Goal: Information Seeking & Learning: Learn about a topic

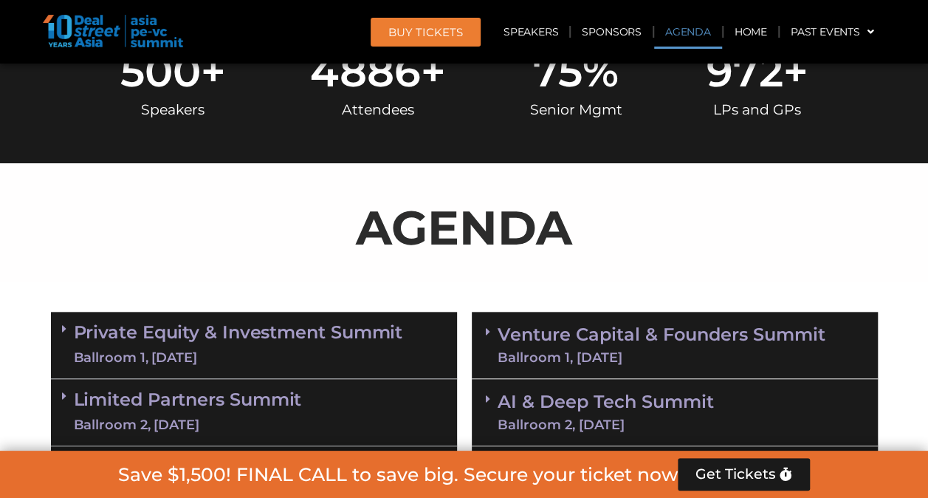
scroll to position [762, 0]
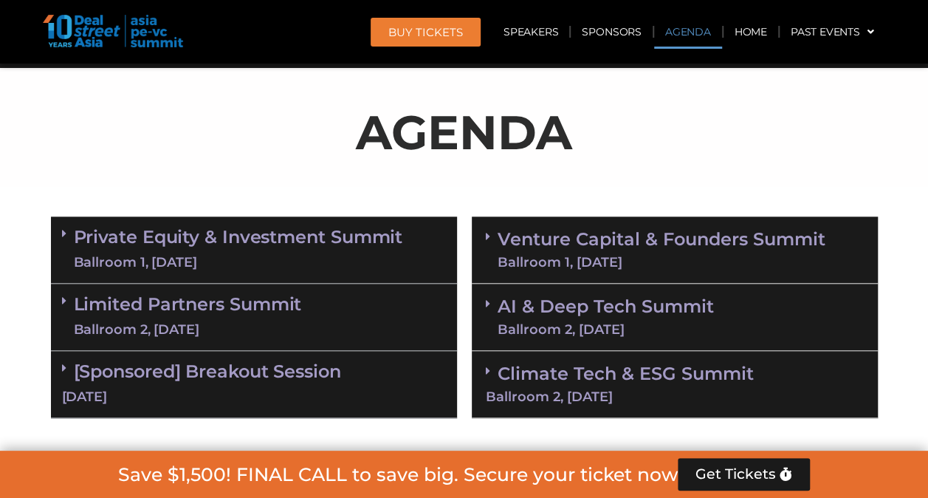
click at [220, 262] on div "Ballroom 1, [DATE]" at bounding box center [238, 262] width 329 height 18
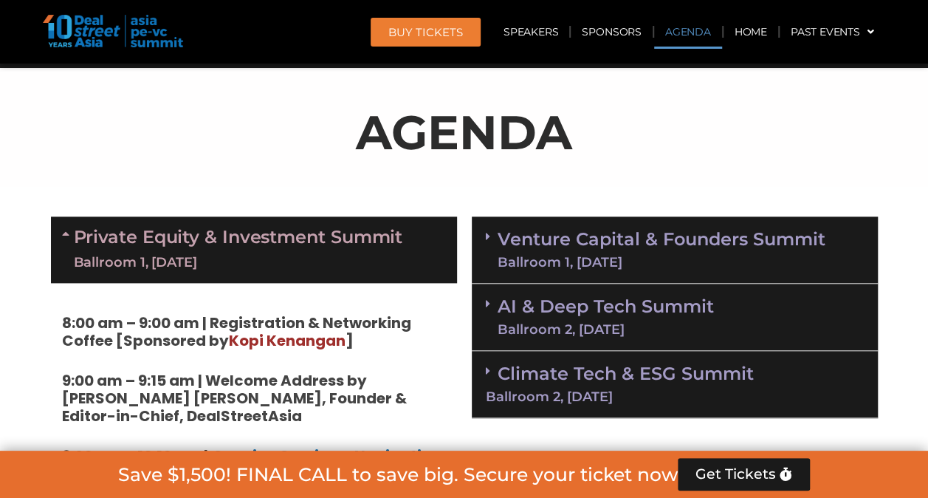
scroll to position [984, 0]
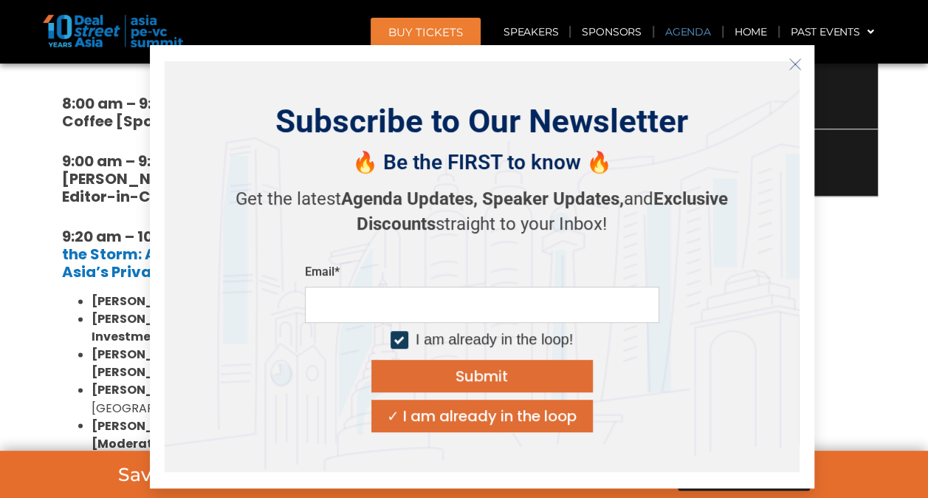
click at [792, 59] on icon "Close" at bounding box center [795, 64] width 13 height 13
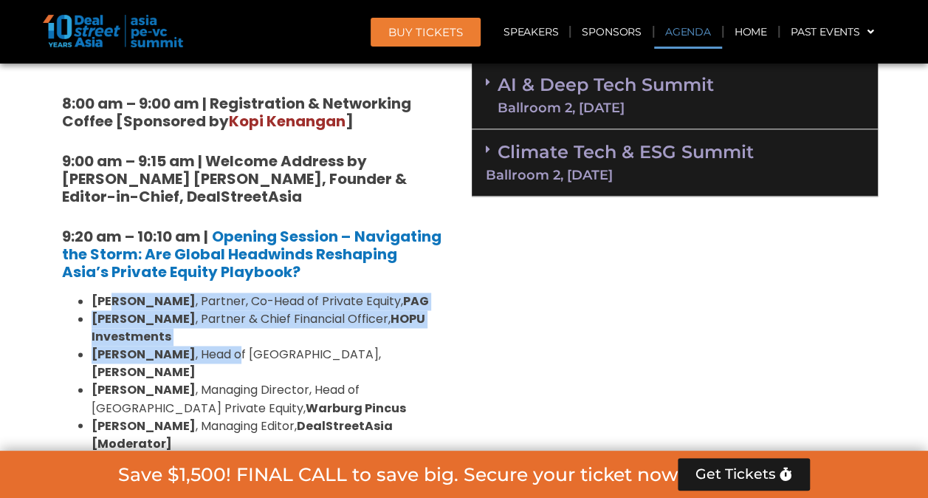
drag, startPoint x: 114, startPoint y: 302, endPoint x: 211, endPoint y: 346, distance: 106.1
click at [211, 346] on ul "Nikhil Srivastava , Partner, Co-Head of Private Equity, PAG Huanan Yang , Partn…" at bounding box center [254, 372] width 384 height 160
drag, startPoint x: 211, startPoint y: 346, endPoint x: 205, endPoint y: 337, distance: 10.7
click at [205, 337] on li "Huanan Yang , Partner & Chief Financial Officer, HOPU Investments" at bounding box center [269, 327] width 354 height 35
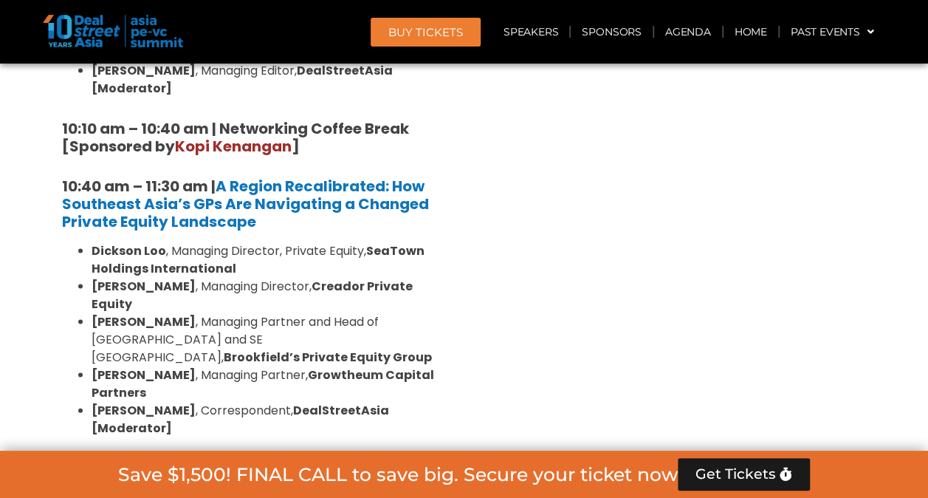
scroll to position [1353, 0]
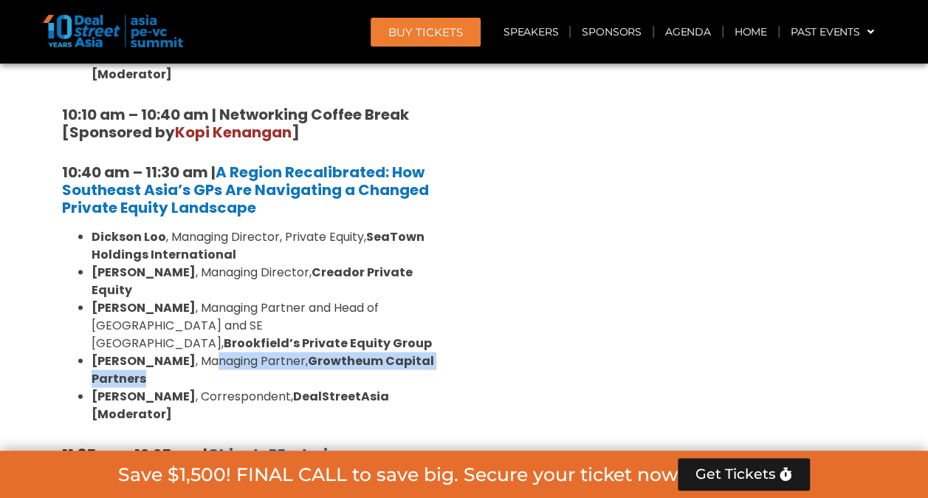
drag, startPoint x: 182, startPoint y: 300, endPoint x: 198, endPoint y: 319, distance: 24.7
click at [198, 352] on li "Amit Kunal , Managing Partner, Growtheum Capital Partners" at bounding box center [269, 369] width 354 height 35
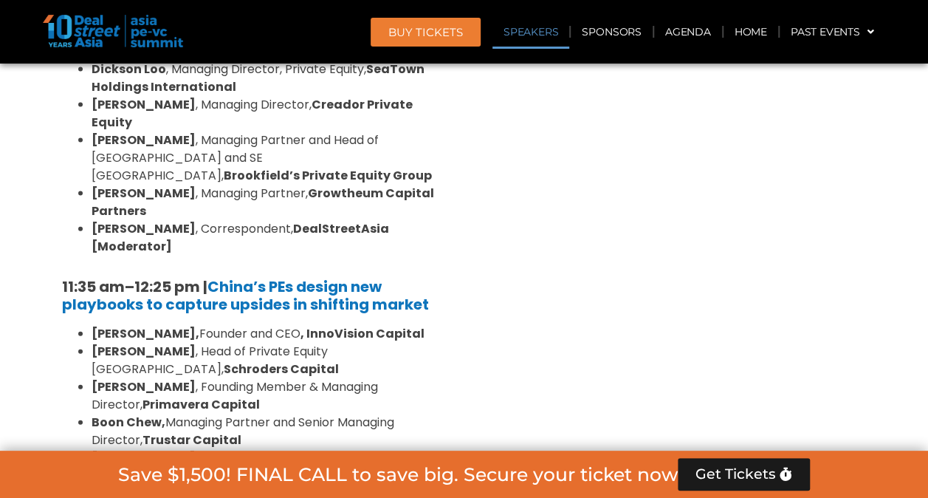
scroll to position [1575, 0]
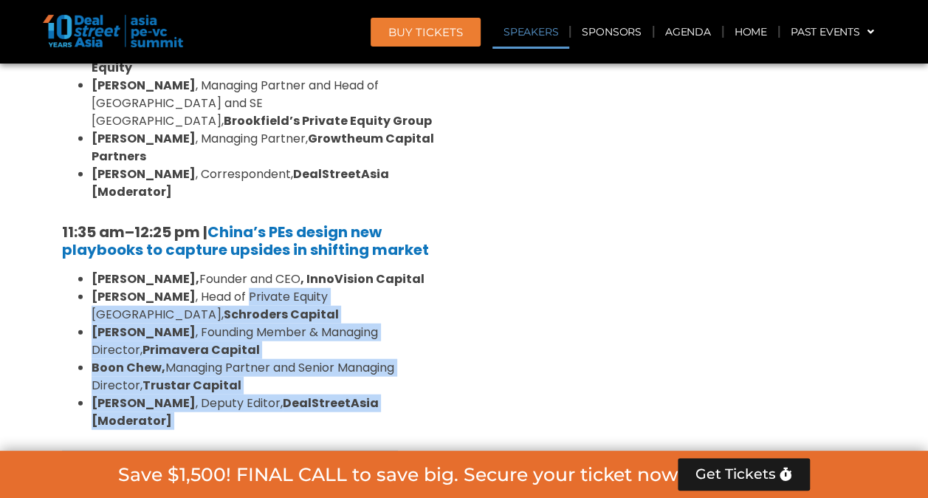
drag, startPoint x: 202, startPoint y: 219, endPoint x: 520, endPoint y: 318, distance: 332.6
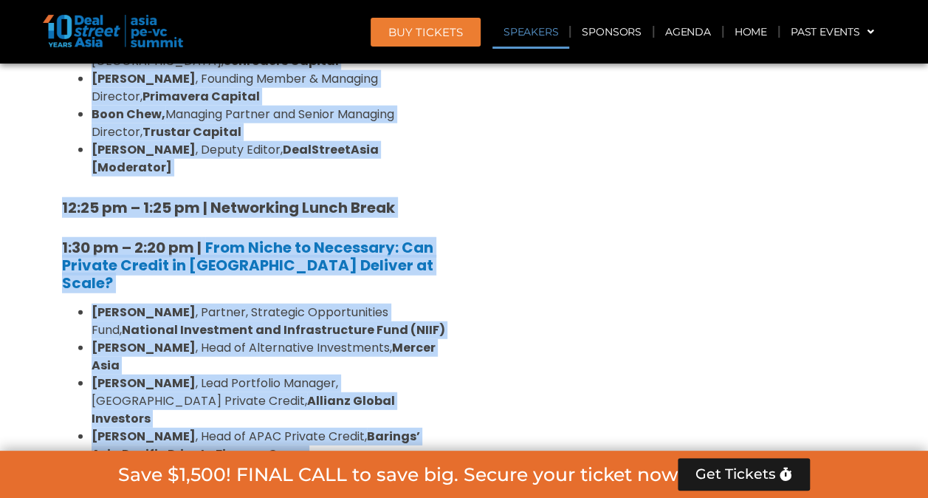
scroll to position [1870, 0]
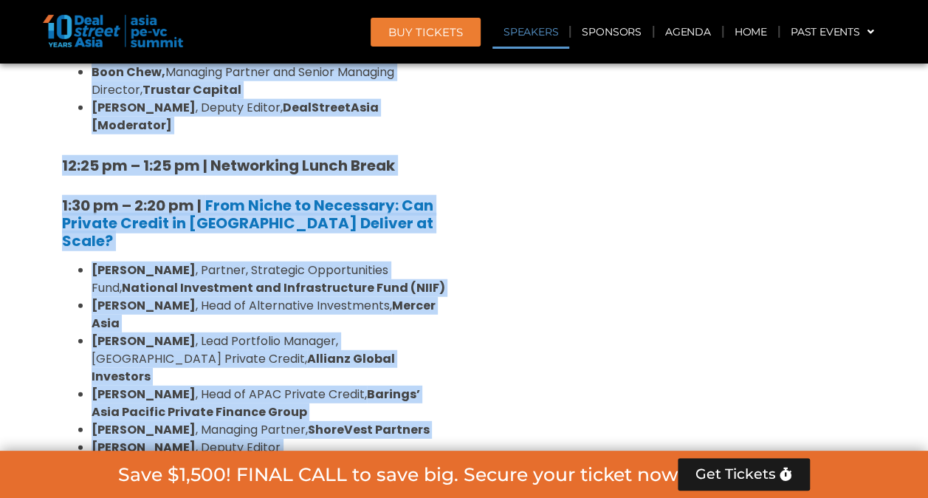
click at [216, 332] on li "Sumit Bhandari , Lead Portfolio Manager, Asia Private Credit, Allianz Global In…" at bounding box center [269, 358] width 354 height 53
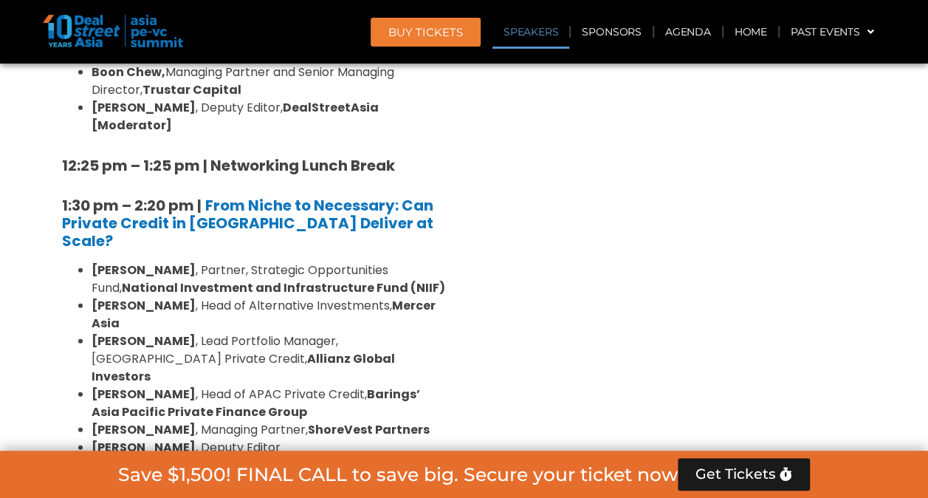
drag, startPoint x: 199, startPoint y: 154, endPoint x: 403, endPoint y: 162, distance: 204.0
click at [403, 261] on li "Nilesh Shrivastava , Partner, Strategic Opportunities Fund, National Investment…" at bounding box center [269, 278] width 354 height 35
drag, startPoint x: 403, startPoint y: 162, endPoint x: 315, endPoint y: 188, distance: 91.4
click at [316, 297] on li "Johnny Adji , Head of Alternative Investments, Mercer Asia" at bounding box center [269, 314] width 354 height 35
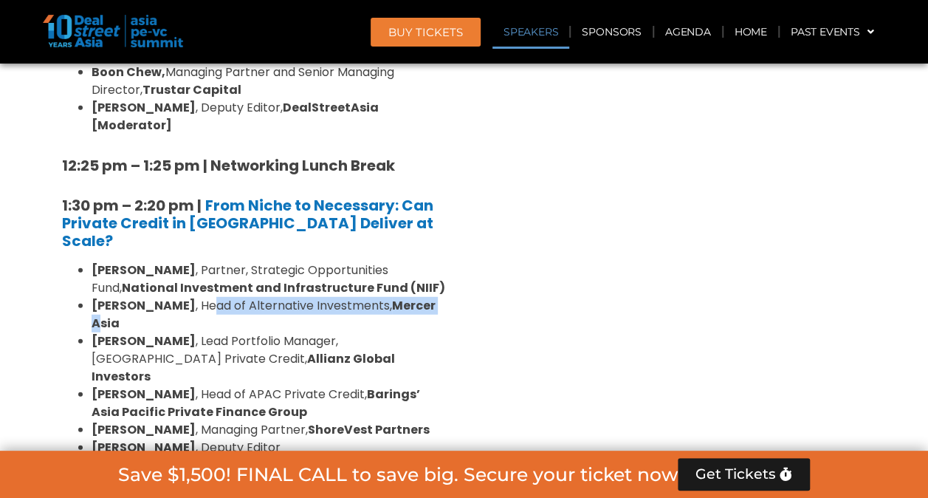
drag, startPoint x: 182, startPoint y: 185, endPoint x: 417, endPoint y: 183, distance: 235.6
click at [417, 297] on li "Johnny Adji , Head of Alternative Investments, Mercer Asia" at bounding box center [269, 314] width 354 height 35
drag, startPoint x: 417, startPoint y: 183, endPoint x: 372, endPoint y: 186, distance: 45.1
click at [374, 297] on strong "Mercer Asia" at bounding box center [264, 314] width 344 height 35
click at [348, 297] on li "Johnny Adji , Head of Alternative Investments, Mercer Asia" at bounding box center [269, 314] width 354 height 35
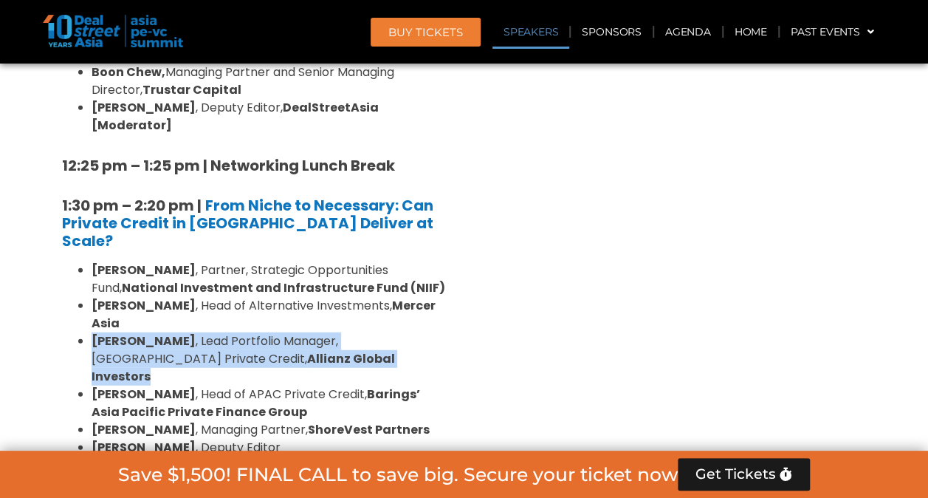
drag, startPoint x: 303, startPoint y: 219, endPoint x: 89, endPoint y: 198, distance: 215.2
click at [89, 261] on ul "Nilesh Shrivastava , Partner, Strategic Opportunities Fund, National Investment…" at bounding box center [254, 367] width 384 height 213
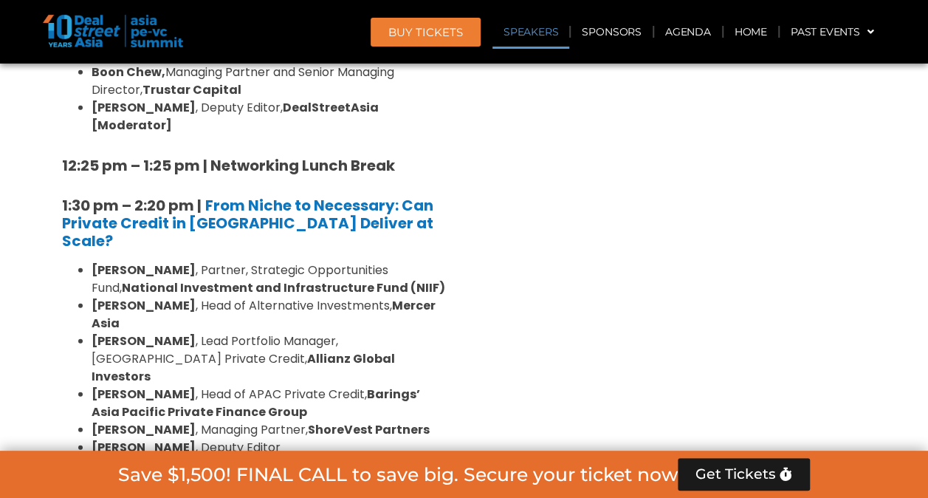
click at [90, 261] on ul "Nilesh Shrivastava , Partner, Strategic Opportunities Fund, National Investment…" at bounding box center [254, 367] width 384 height 213
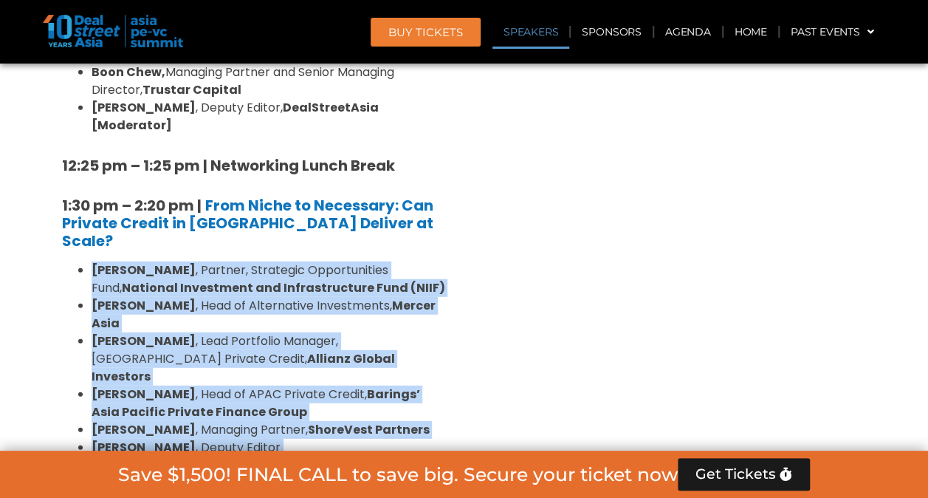
drag, startPoint x: 90, startPoint y: 147, endPoint x: 195, endPoint y: 306, distance: 190.3
click at [195, 306] on ul "Nilesh Shrivastava , Partner, Strategic Opportunities Fund, National Investment…" at bounding box center [254, 367] width 384 height 213
click at [195, 439] on li "Ngoc Nguyen , Deputy Editor (Vietnam), DealStreetAsia [Moderator]" at bounding box center [269, 456] width 354 height 35
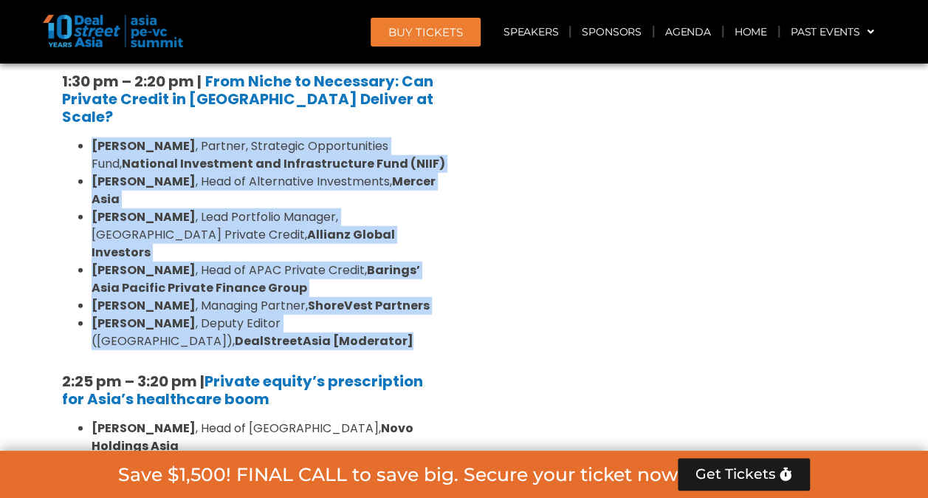
scroll to position [2018, 0]
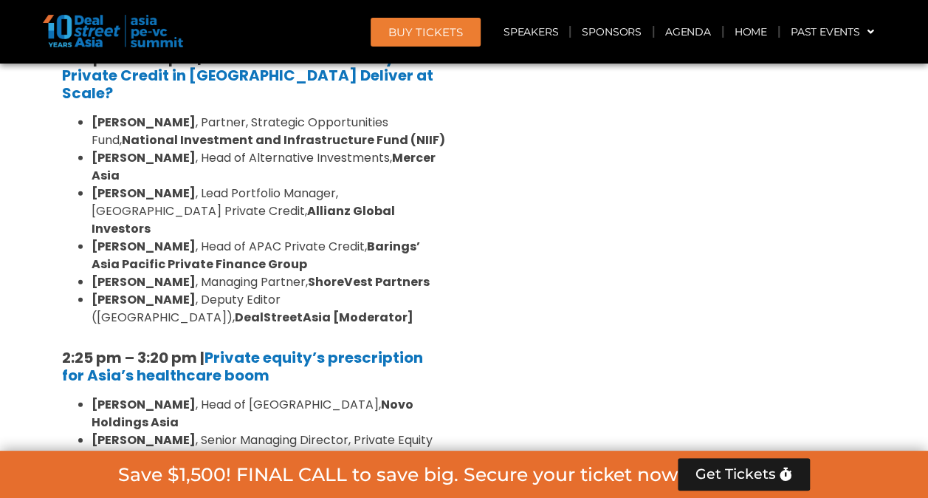
click at [196, 449] on strong "Joint Value Creation, CBC Group" at bounding box center [252, 457] width 206 height 17
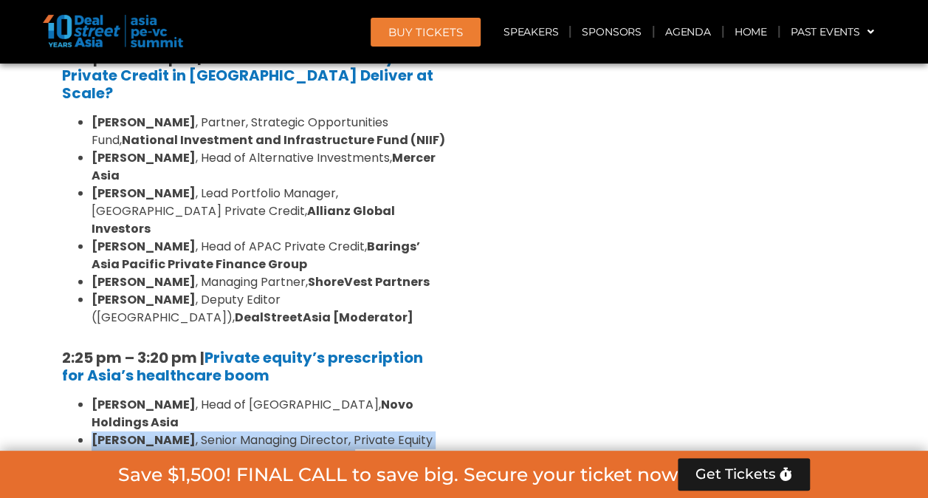
click at [196, 449] on strong "Joint Value Creation, CBC Group" at bounding box center [252, 457] width 206 height 17
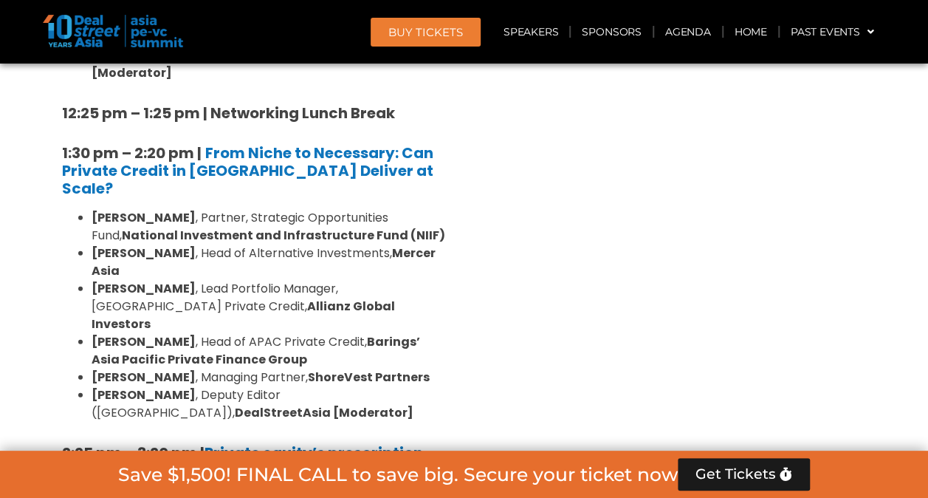
scroll to position [1870, 0]
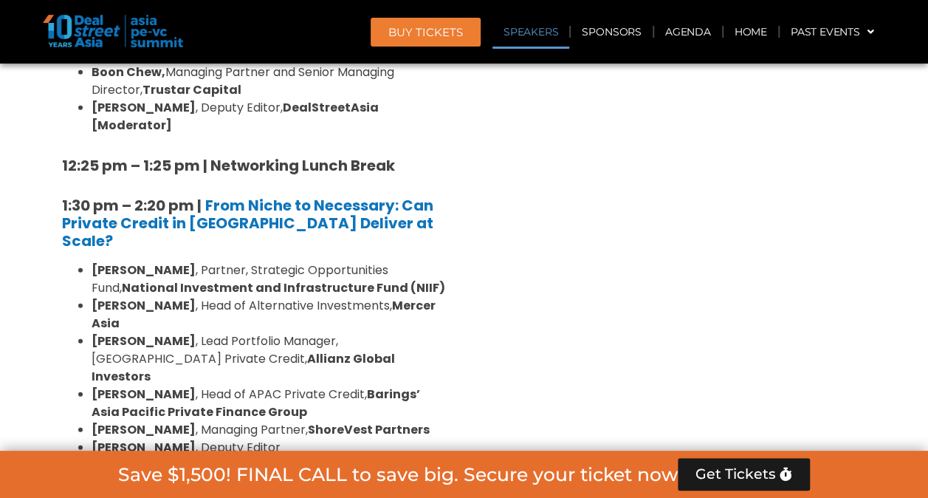
click at [210, 439] on li "Ngoc Nguyen , Deputy Editor (Vietnam), DealStreetAsia [Moderator]" at bounding box center [269, 456] width 354 height 35
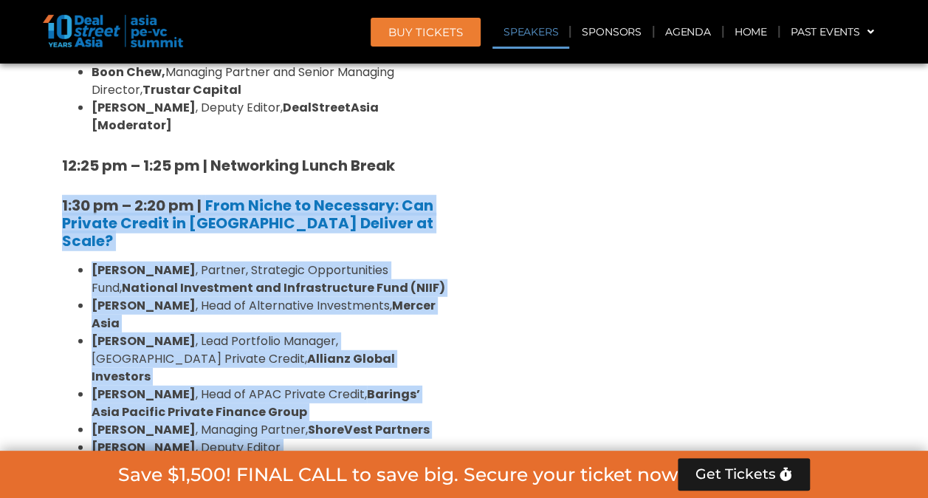
drag, startPoint x: 210, startPoint y: 300, endPoint x: 44, endPoint y: 95, distance: 263.1
click at [44, 95] on div "Private Equity & Investment Summit Ballroom 1, 10 Sept 8:00 am – 9:00 am | Regi…" at bounding box center [254, 401] width 421 height 2600
click at [77, 261] on ul "Nilesh Shrivastava , Partner, Strategic Opportunities Fund, National Investment…" at bounding box center [254, 367] width 384 height 213
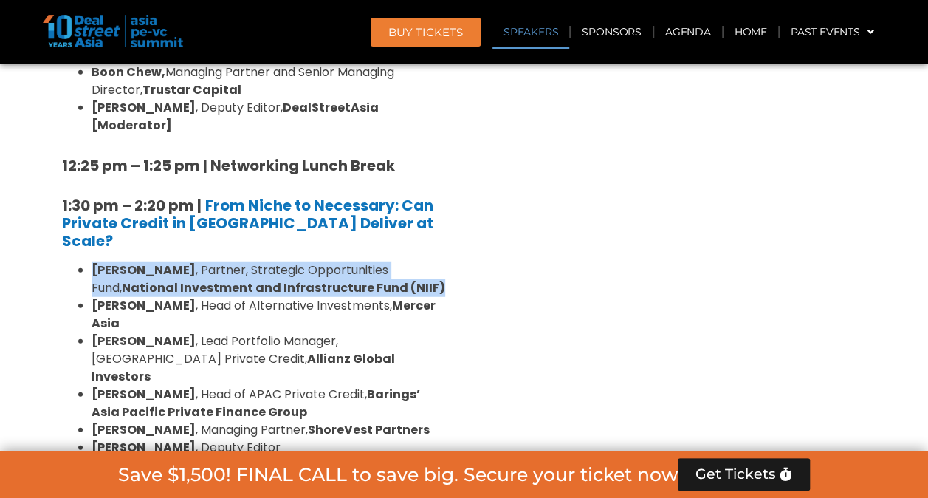
drag, startPoint x: 95, startPoint y: 145, endPoint x: 417, endPoint y: 165, distance: 322.7
click at [417, 261] on li "Nilesh Shrivastava , Partner, Strategic Opportunities Fund, National Investment…" at bounding box center [269, 278] width 354 height 35
click at [415, 261] on li "Nilesh Shrivastava , Partner, Strategic Opportunities Fund, National Investment…" at bounding box center [269, 278] width 354 height 35
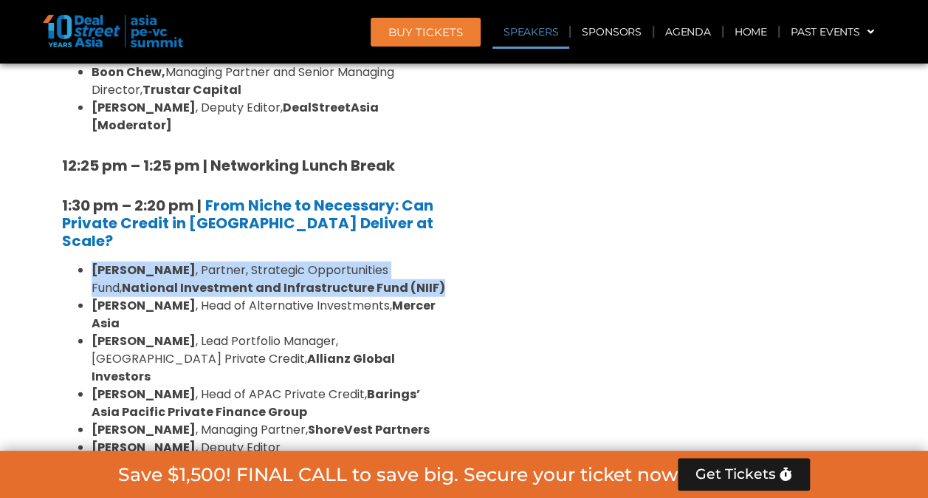
click at [405, 261] on li "Nilesh Shrivastava , Partner, Strategic Opportunities Fund, National Investment…" at bounding box center [269, 278] width 354 height 35
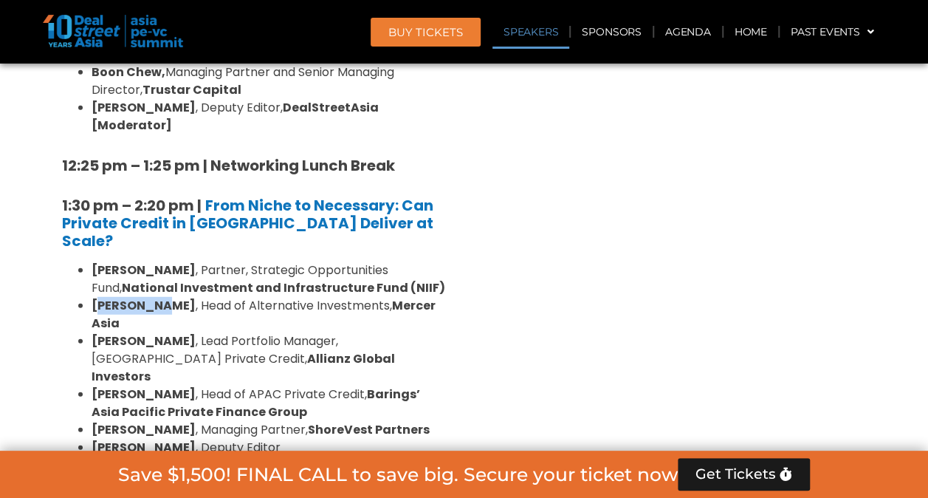
drag, startPoint x: 98, startPoint y: 173, endPoint x: 161, endPoint y: 179, distance: 63.1
click at [161, 297] on strong "[PERSON_NAME]" at bounding box center [144, 305] width 104 height 17
click at [162, 297] on li "Johnny Adji , Head of Alternative Investments, Mercer Asia" at bounding box center [269, 314] width 354 height 35
click at [162, 297] on strong "[PERSON_NAME]" at bounding box center [144, 305] width 104 height 17
click at [256, 297] on li "Johnny Adji , Head of Alternative Investments, Mercer Asia" at bounding box center [269, 314] width 354 height 35
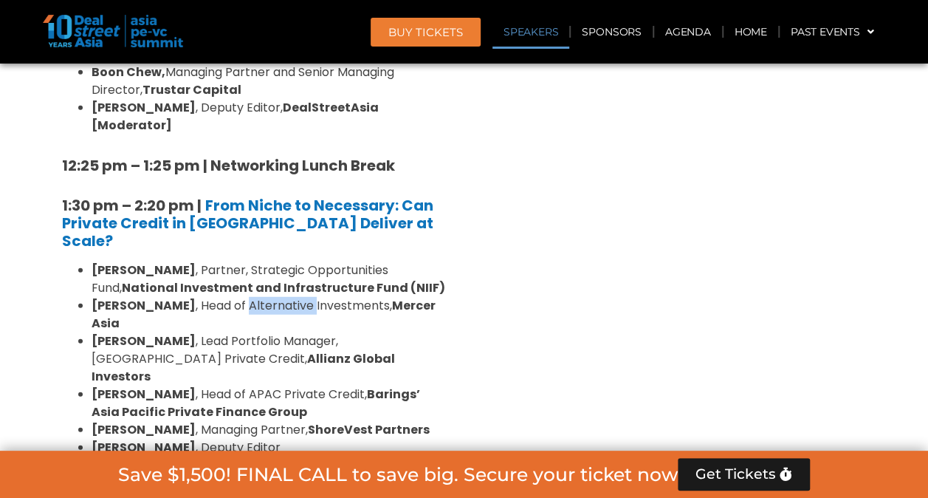
click at [256, 297] on li "Johnny Adji , Head of Alternative Investments, Mercer Asia" at bounding box center [269, 314] width 354 height 35
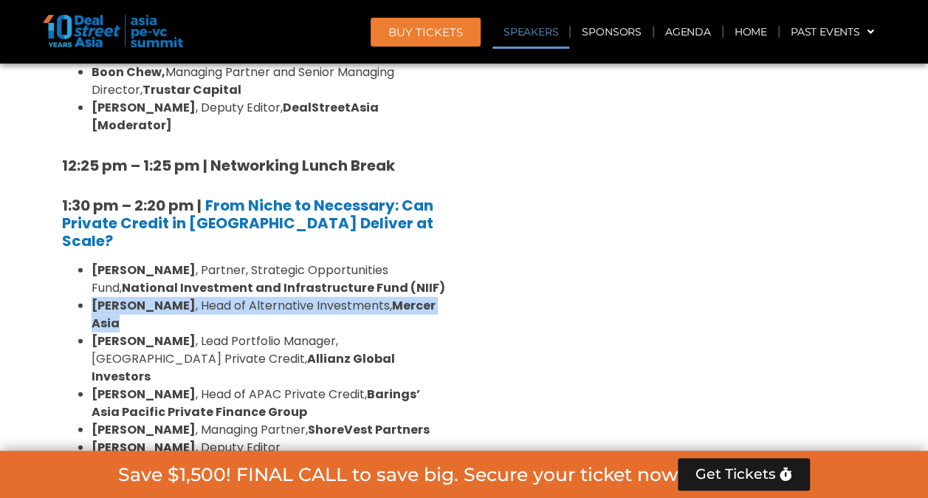
click at [256, 297] on li "Johnny Adji , Head of Alternative Investments, Mercer Asia" at bounding box center [269, 314] width 354 height 35
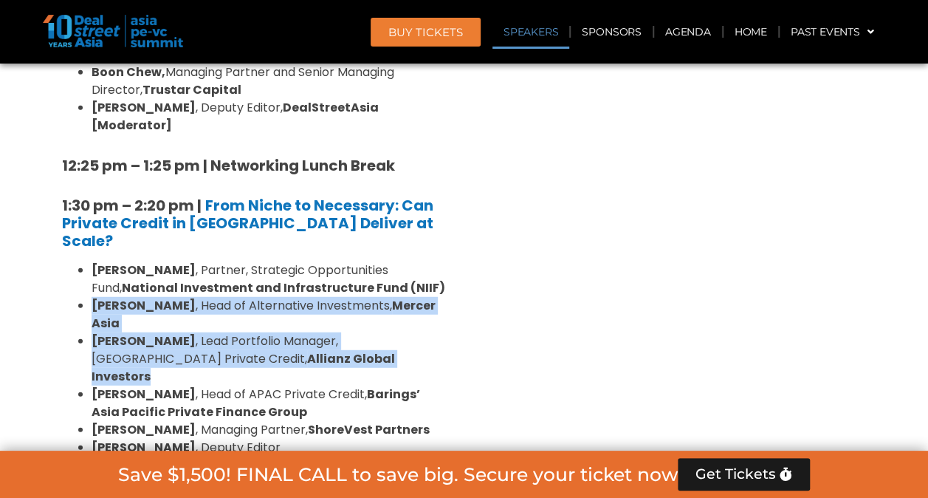
drag, startPoint x: 256, startPoint y: 188, endPoint x: 256, endPoint y: 211, distance: 22.9
click at [256, 332] on li "Sumit Bhandari , Lead Portfolio Manager, Asia Private Credit, Allianz Global In…" at bounding box center [269, 358] width 354 height 53
copy ul "Johnny Adji , Head of Alternative Investments, Mercer Asia Sumit Bhandari , Lea…"
click at [362, 439] on li "Ngoc Nguyen , Deputy Editor (Vietnam), DealStreetAsia [Moderator]" at bounding box center [269, 456] width 354 height 35
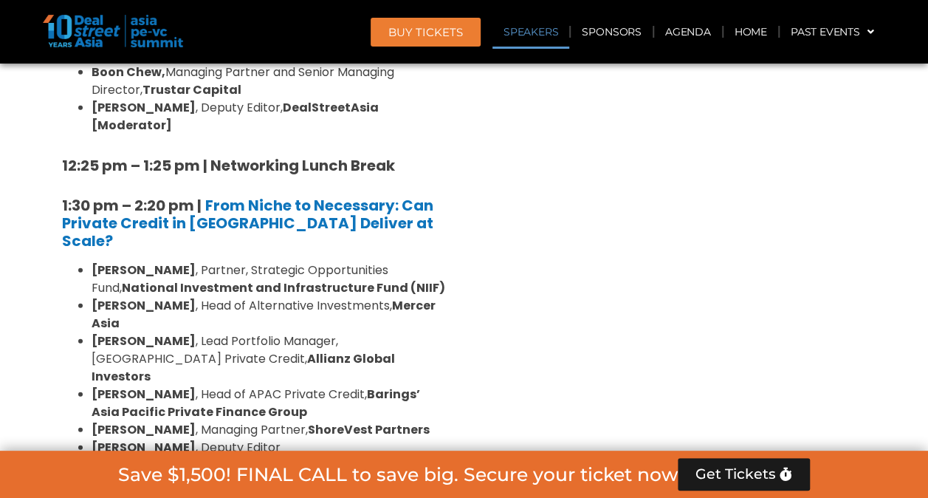
click at [251, 386] on strong "Barings’ Asia Pacific Private Finance Group" at bounding box center [256, 403] width 329 height 35
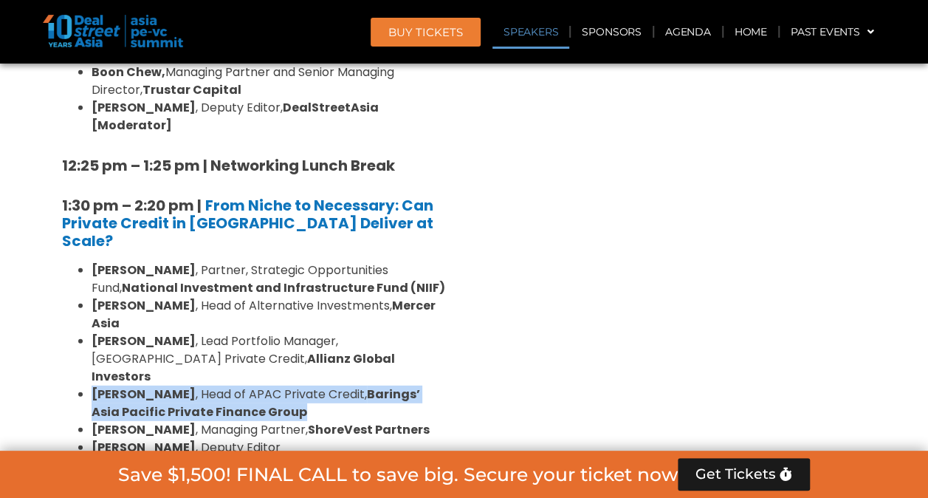
click at [251, 386] on strong "Barings’ Asia Pacific Private Finance Group" at bounding box center [256, 403] width 329 height 35
drag, startPoint x: 251, startPoint y: 245, endPoint x: 188, endPoint y: 230, distance: 65.4
click at [188, 386] on li "Justin Hooley , Head of APAC Private Credit, Barings’ Asia Pacific Private Fina…" at bounding box center [269, 403] width 354 height 35
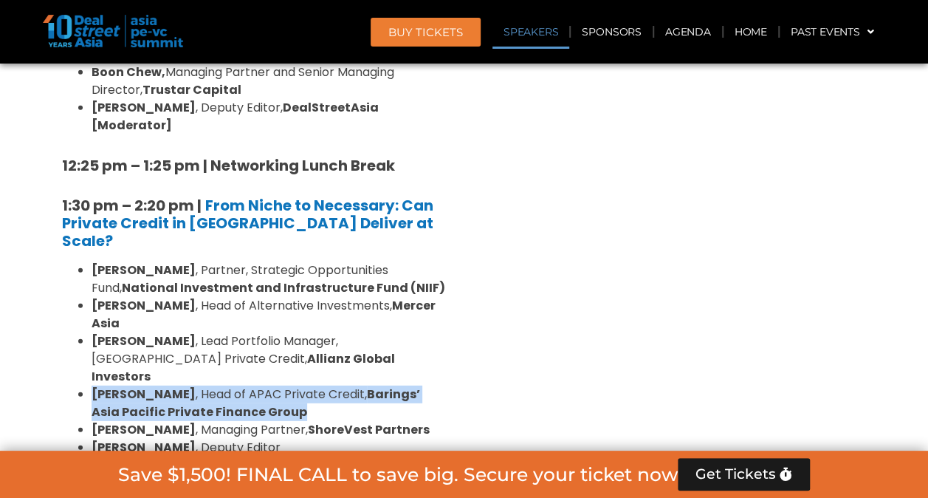
copy ul "Justin Hooley , Head of APAC Private Credit, Barings’ Asia Pacific Private Fina…"
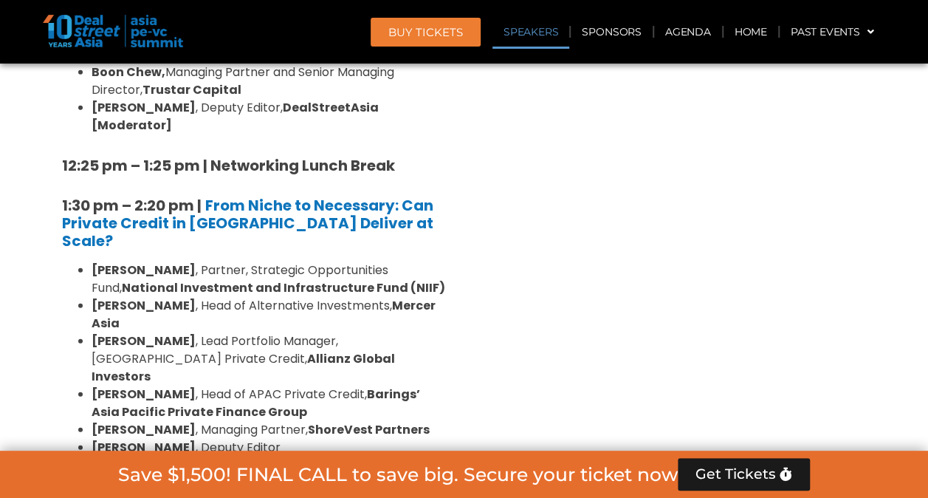
click at [308, 439] on li "Ngoc Nguyen , Deputy Editor (Vietnam), DealStreetAsia [Moderator]" at bounding box center [269, 456] width 354 height 35
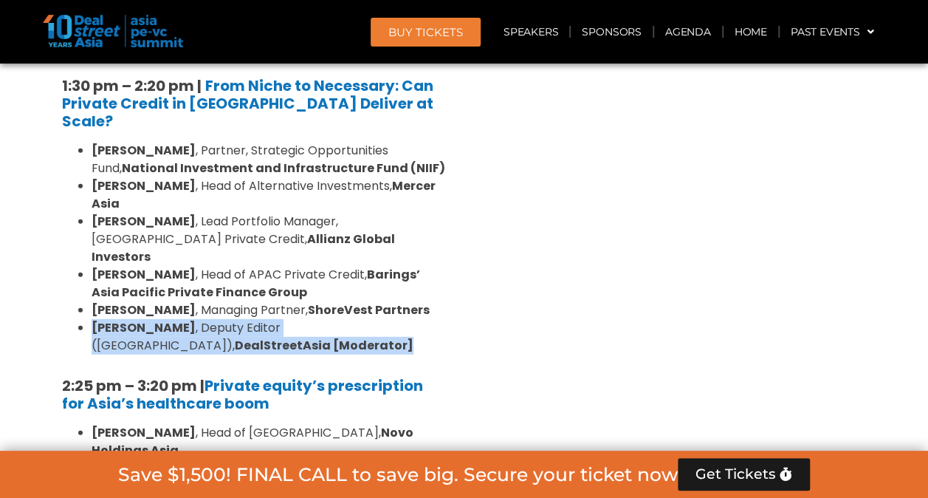
scroll to position [2018, 0]
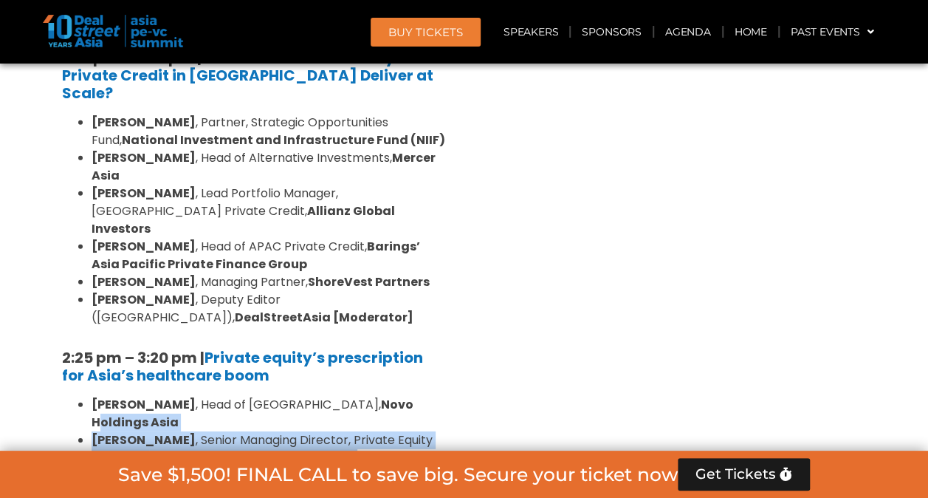
drag, startPoint x: 303, startPoint y: 236, endPoint x: 242, endPoint y: 301, distance: 88.8
click at [242, 396] on ul "Dr Amit Kakar , Head of Asia, Novo Holdings Asia Billy Cho , Senior Managing Di…" at bounding box center [254, 502] width 384 height 213
click at [242, 467] on li "Hoda Abou-Jamra , Founding Partner & Managing Director Southeast Asia, TVM Capi…" at bounding box center [269, 484] width 354 height 35
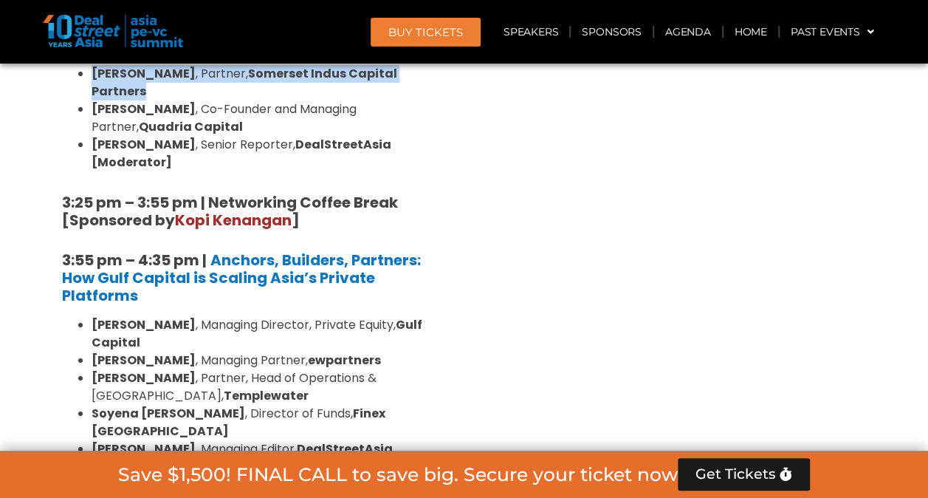
scroll to position [2461, 0]
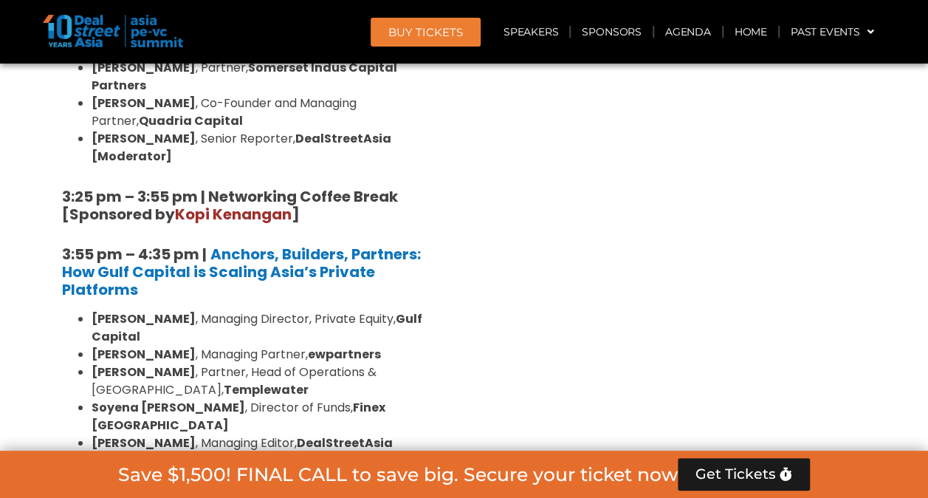
click at [233, 310] on li "Shantanu Mukerji , Managing Director, Private Equity, Gulf Capital" at bounding box center [269, 327] width 354 height 35
click at [236, 310] on li "Shantanu Mukerji , Managing Director, Private Equity, Gulf Capital" at bounding box center [269, 327] width 354 height 35
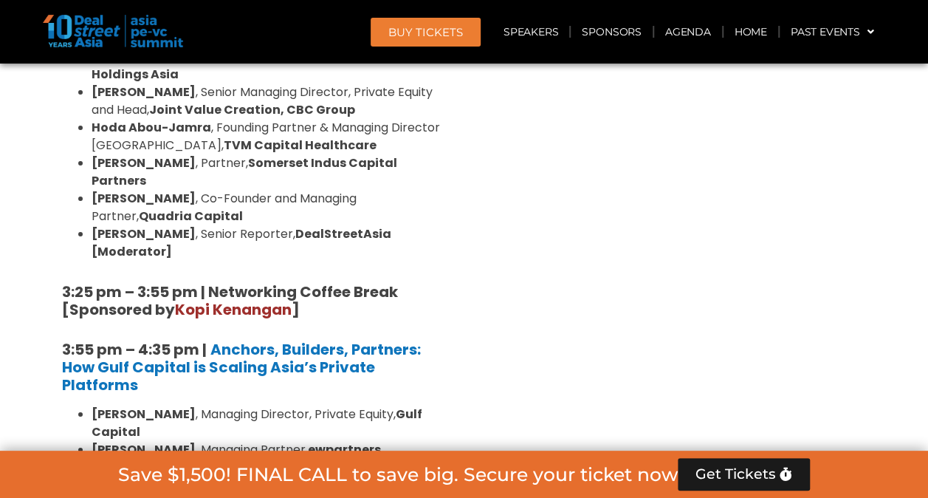
scroll to position [2313, 0]
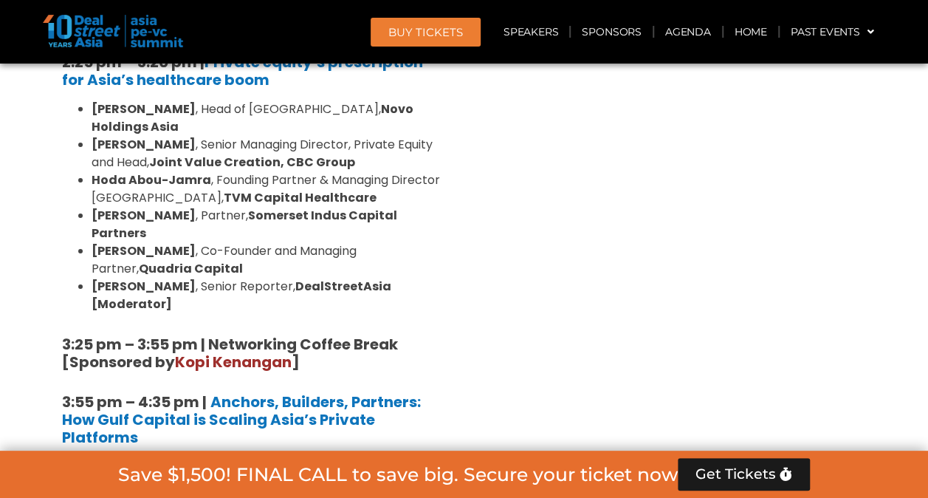
click at [234, 493] on li "Cliff Chau , Managing Partner, ewpartners" at bounding box center [269, 502] width 354 height 18
click at [239, 493] on li "Cliff Chau , Managing Partner, ewpartners" at bounding box center [269, 502] width 354 height 18
click at [240, 493] on li "Cliff Chau , Managing Partner, ewpartners" at bounding box center [269, 502] width 354 height 18
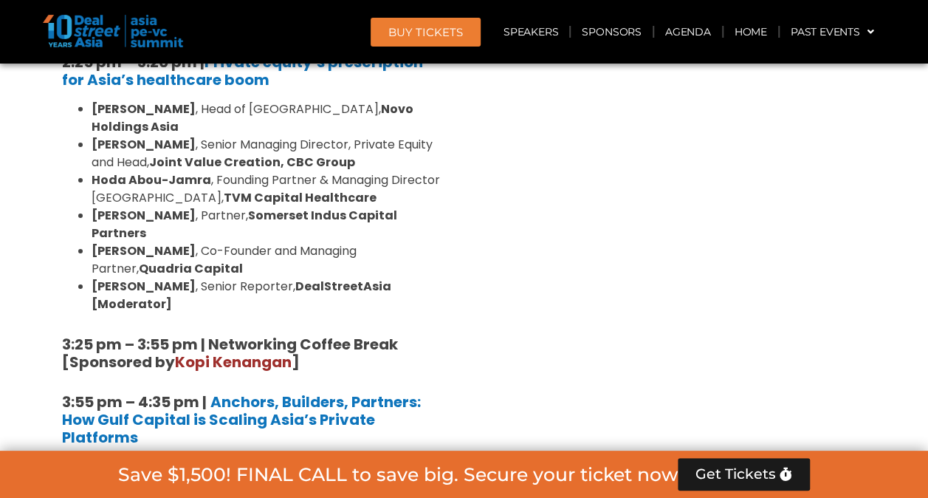
drag, startPoint x: 240, startPoint y: 286, endPoint x: 241, endPoint y: 309, distance: 22.9
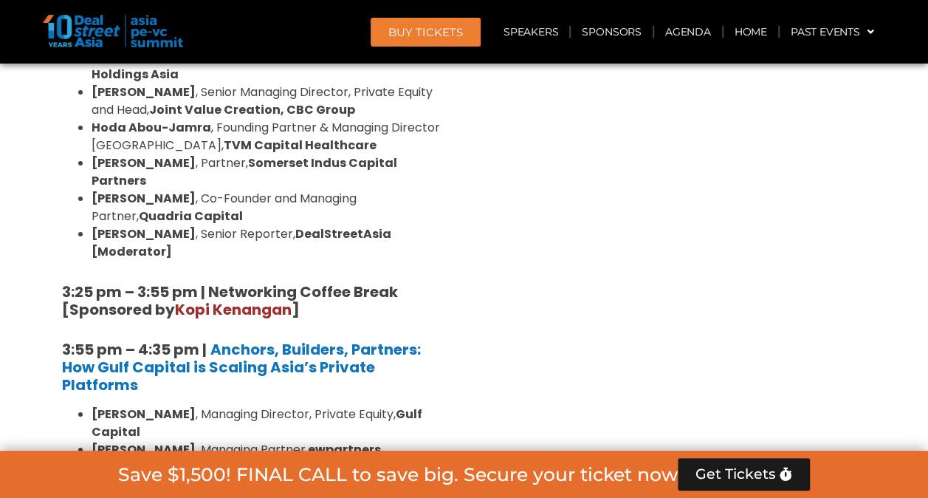
scroll to position [2387, 0]
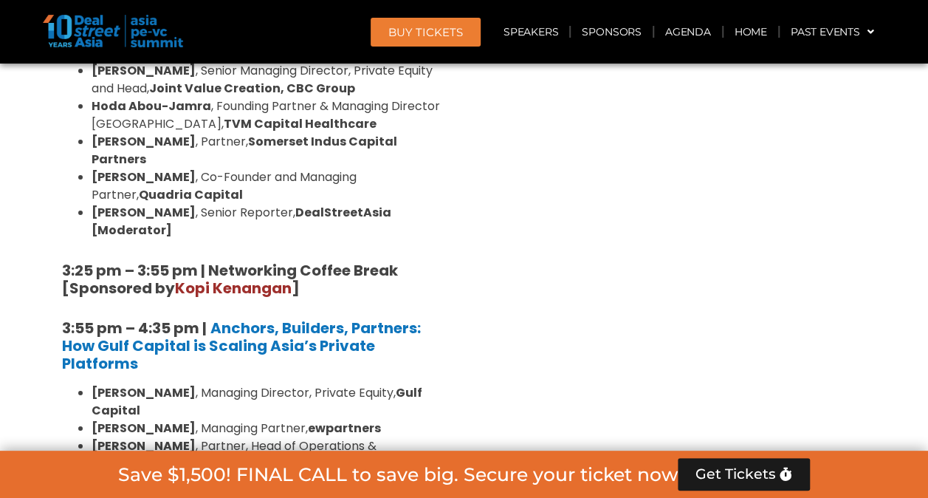
click at [240, 473] on li "Soyena Dhakal , Director of Funds, Finex Hong Kong" at bounding box center [269, 490] width 354 height 35
copy ul "Soyena Dhakal , Director of Funds, Finex Hong Kong"
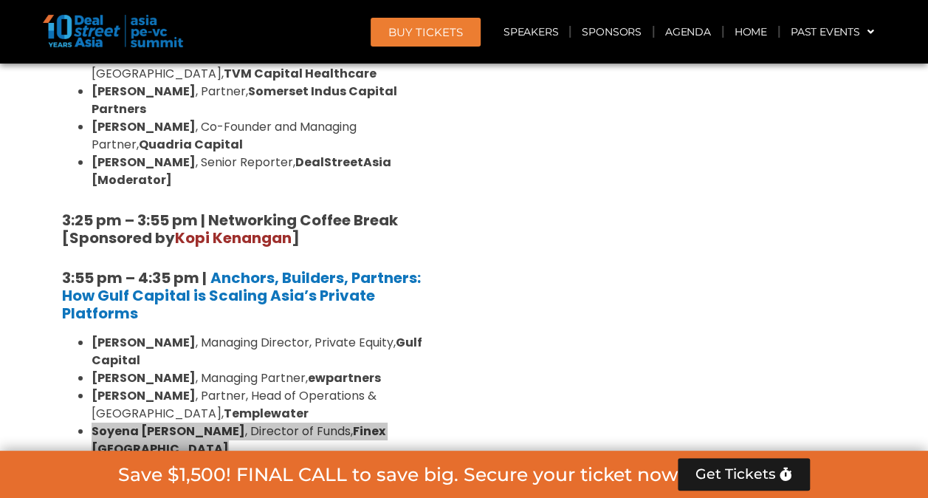
scroll to position [2461, 0]
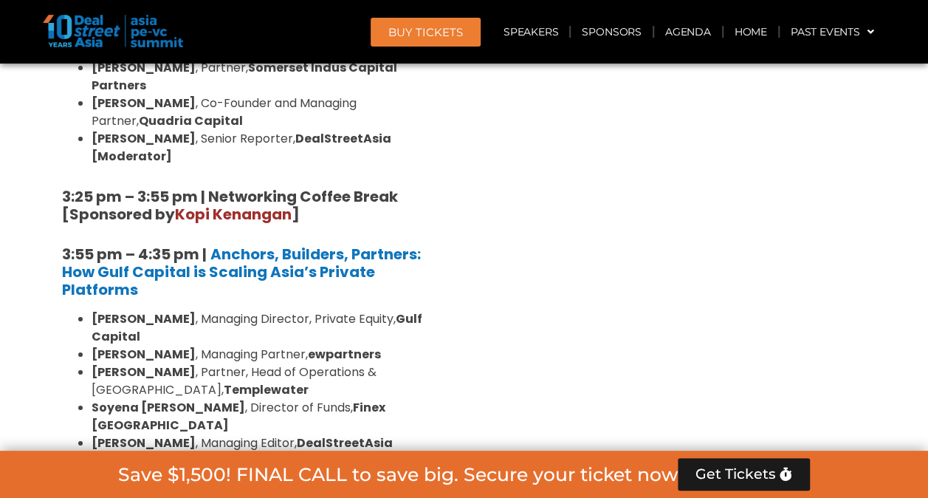
drag, startPoint x: 182, startPoint y: 316, endPoint x: 162, endPoint y: 337, distance: 28.7
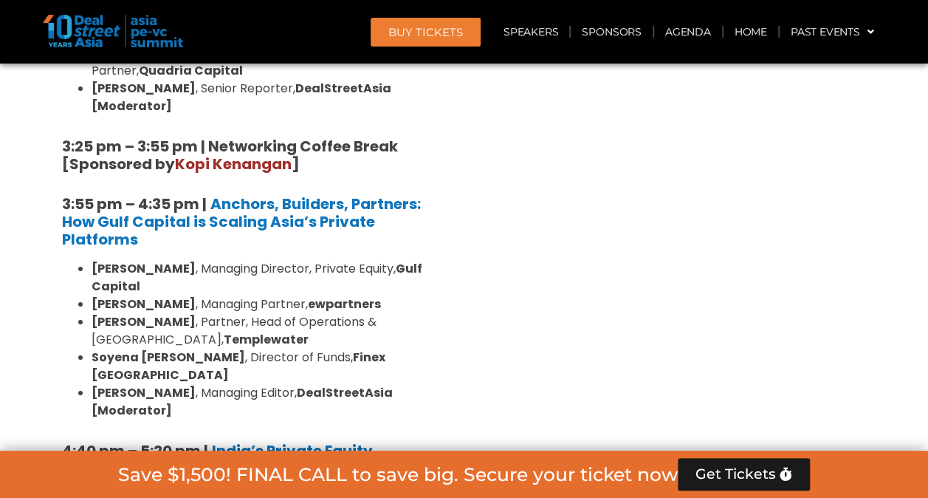
scroll to position [2535, 0]
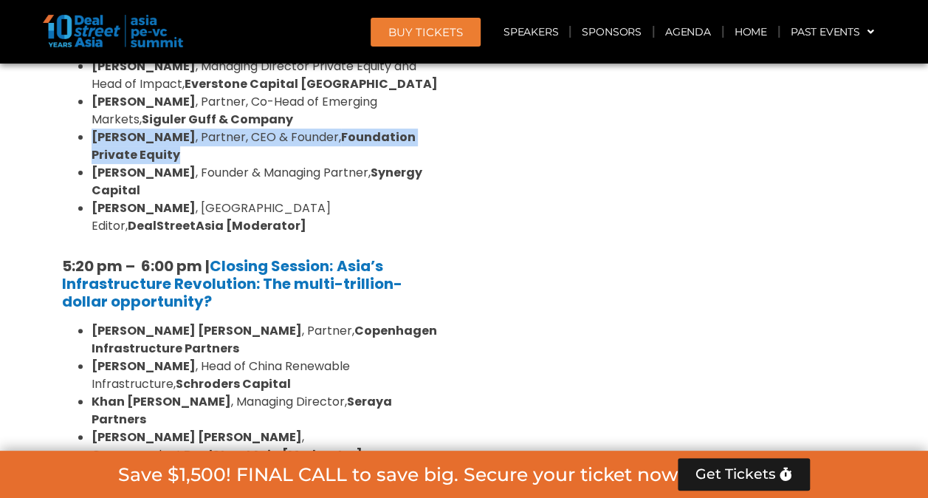
scroll to position [2978, 0]
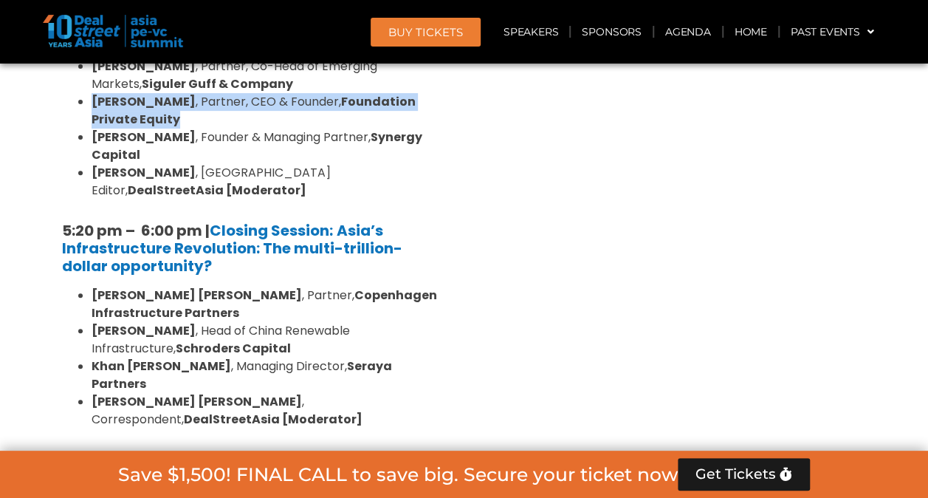
click at [189, 463] on link "Limited Partners Summit Ballroom 2, 10 Sept" at bounding box center [188, 485] width 228 height 44
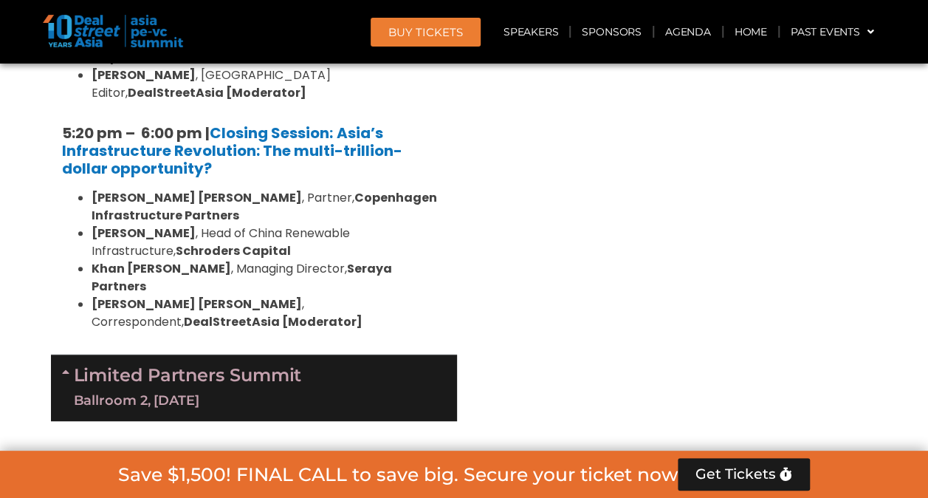
scroll to position [3125, 0]
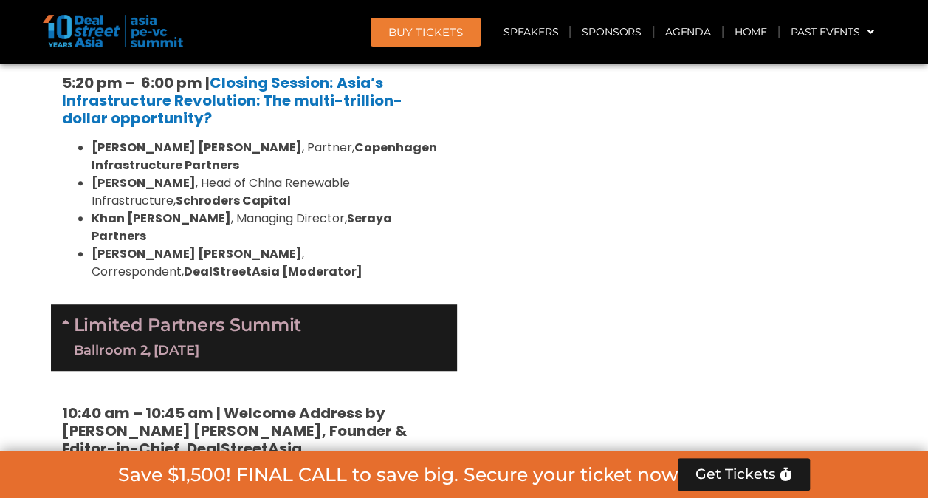
drag, startPoint x: 189, startPoint y: 287, endPoint x: 182, endPoint y: 297, distance: 12.7
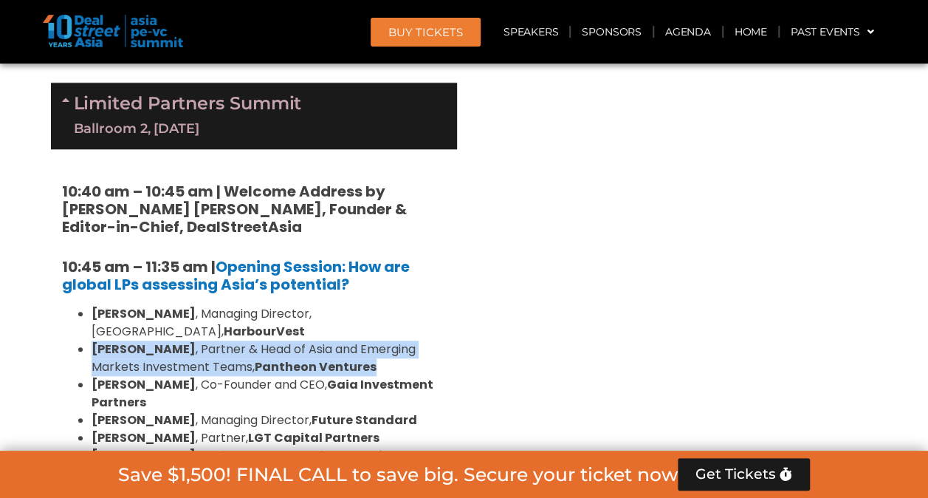
scroll to position [3273, 0]
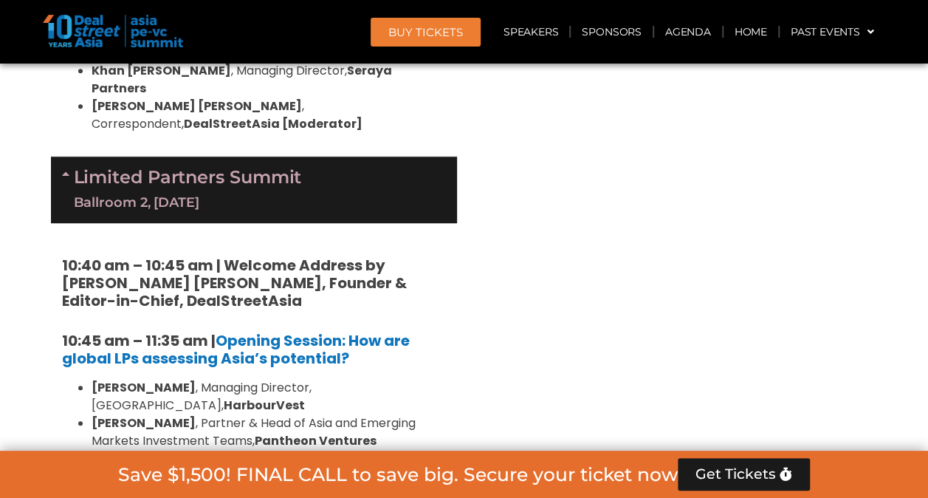
click at [245, 450] on li "Serena Tan , Co-Founder and CEO, Gaia Investment Partners" at bounding box center [269, 467] width 354 height 35
drag, startPoint x: 245, startPoint y: 185, endPoint x: 236, endPoint y: 208, distance: 24.5
click at [236, 485] on li "Michael Liu , Managing Director, Future Standard" at bounding box center [269, 494] width 354 height 18
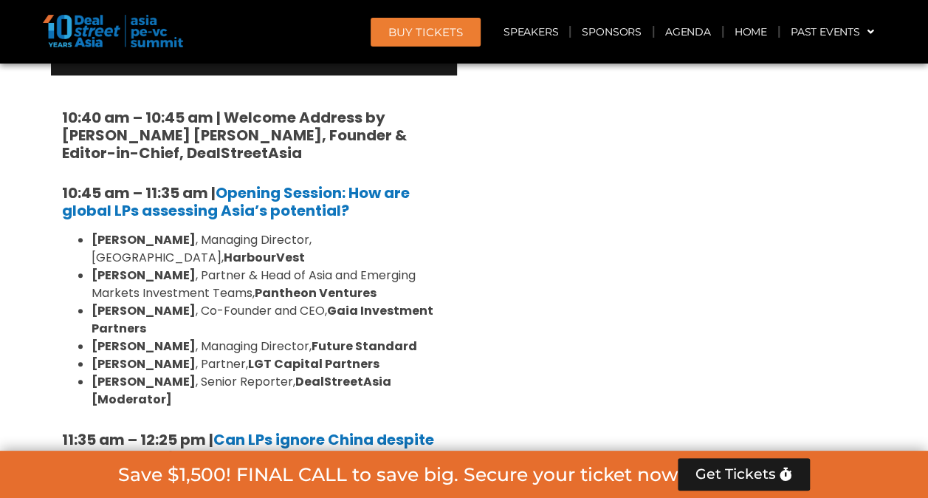
drag, startPoint x: 216, startPoint y: 220, endPoint x: 207, endPoint y: 237, distance: 19.5
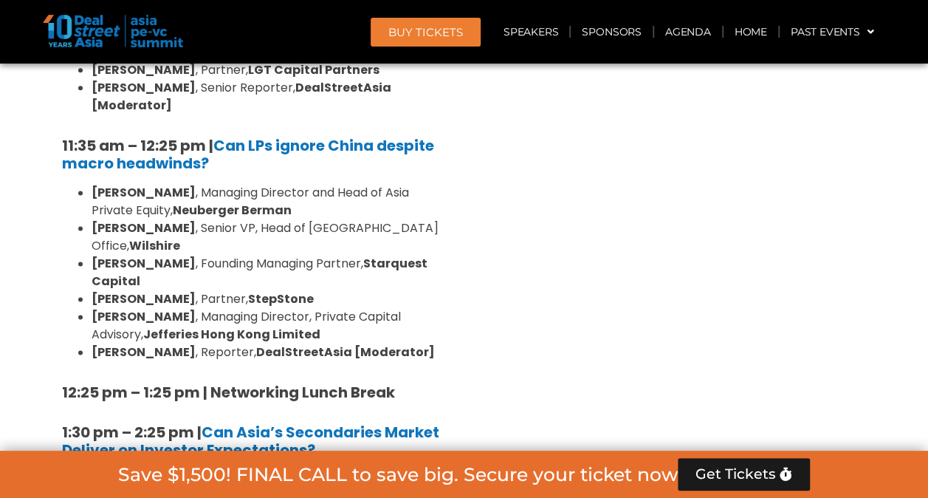
scroll to position [3716, 0]
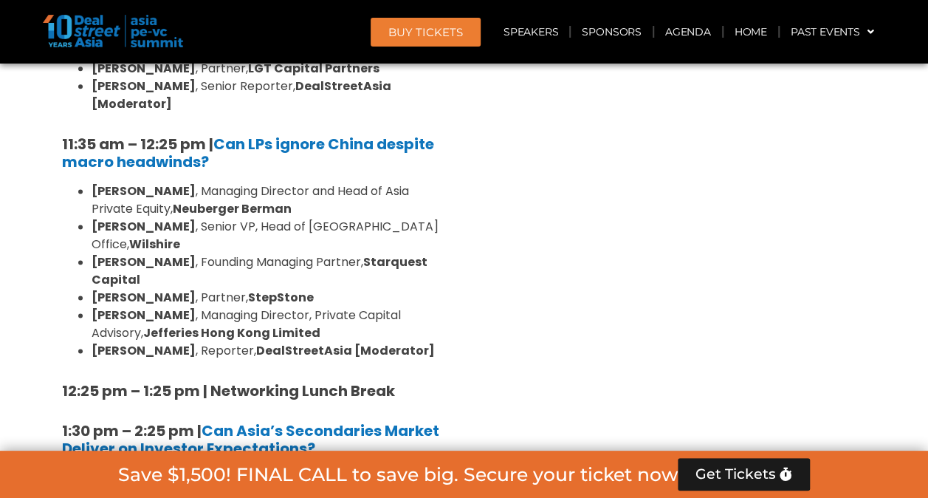
click at [251, 469] on li "Lay Hong Lee , Managing Director, Flexstone Partners" at bounding box center [269, 478] width 354 height 18
click at [236, 487] on li "Karen Tse , Principal, Investment, Coller Capital" at bounding box center [269, 496] width 354 height 18
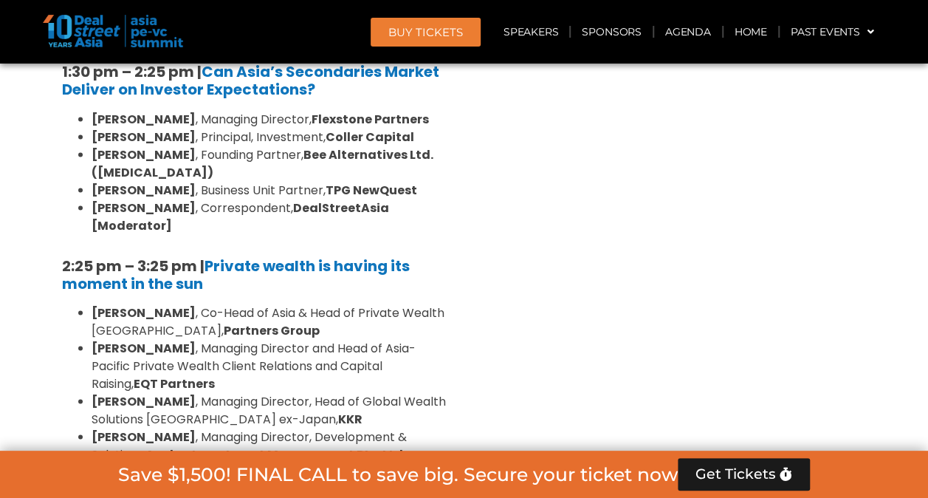
scroll to position [4233, 0]
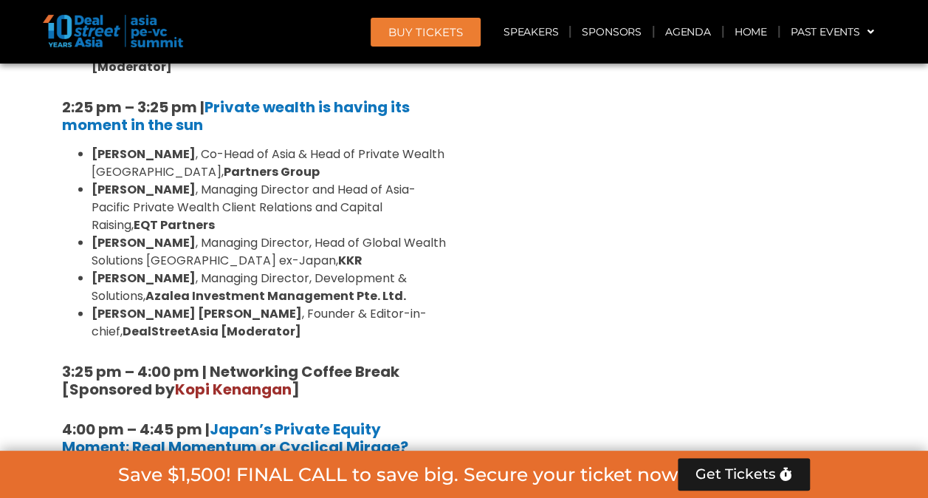
click at [243, 467] on li "Gregory Rokuro Hara , Chief Executive and Managing Partner, Chairman of the Inv…" at bounding box center [269, 484] width 354 height 35
drag, startPoint x: 243, startPoint y: 130, endPoint x: 223, endPoint y: 164, distance: 39.4
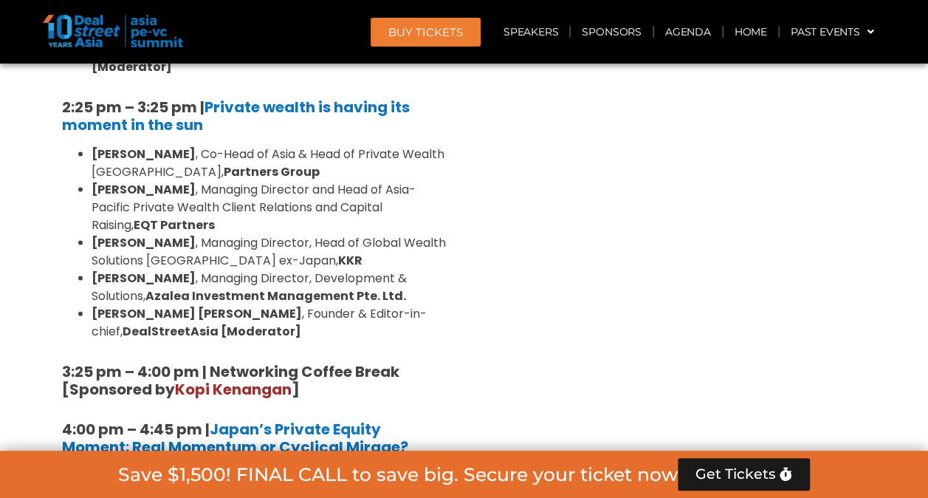
drag, startPoint x: 223, startPoint y: 164, endPoint x: 219, endPoint y: 177, distance: 13.3
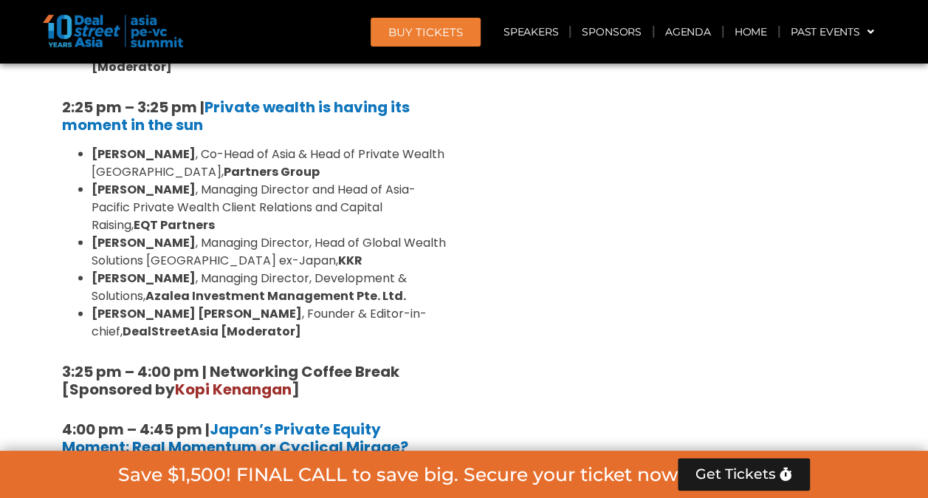
drag, startPoint x: 218, startPoint y: 193, endPoint x: 216, endPoint y: 211, distance: 18.5
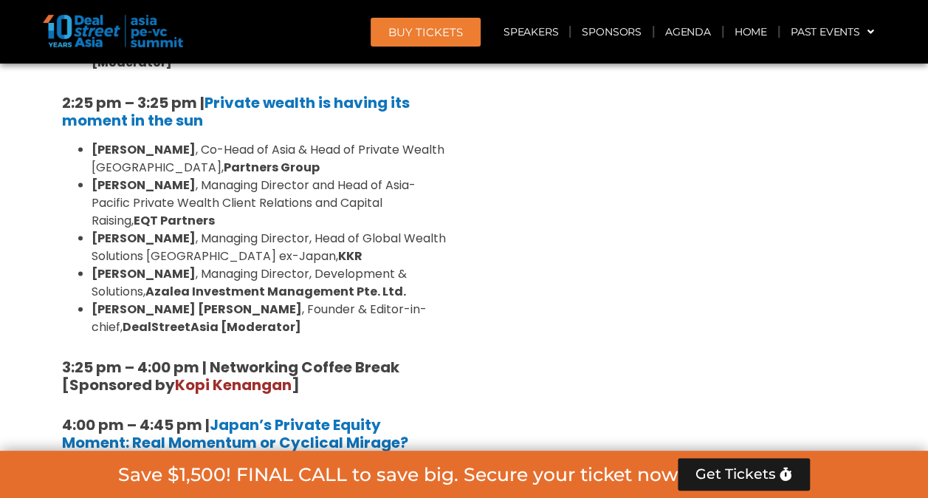
scroll to position [4381, 0]
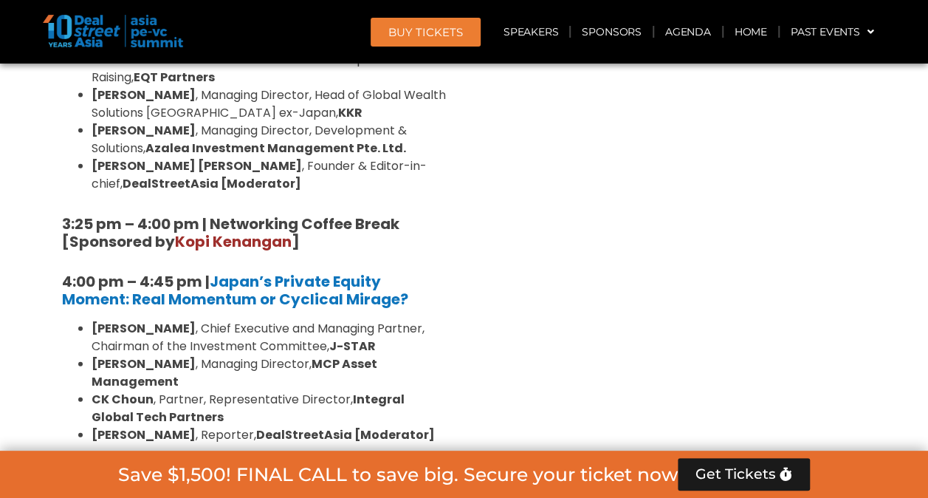
drag, startPoint x: 238, startPoint y: 183, endPoint x: 275, endPoint y: 223, distance: 54.9
drag, startPoint x: 275, startPoint y: 223, endPoint x: 274, endPoint y: 216, distance: 7.5
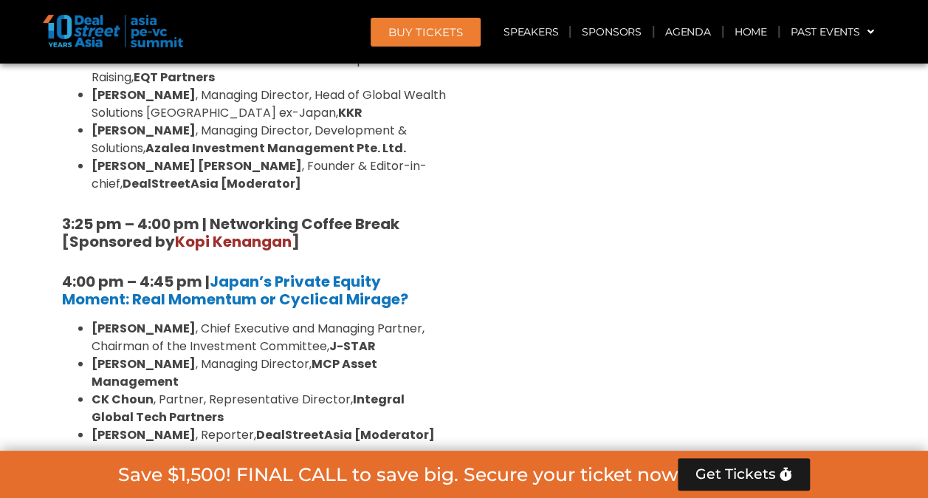
drag, startPoint x: 274, startPoint y: 216, endPoint x: 301, endPoint y: 217, distance: 26.6
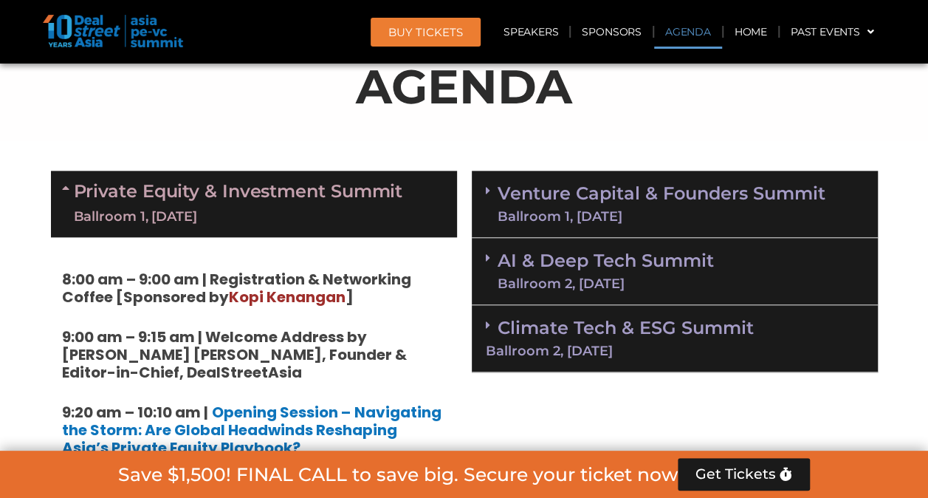
scroll to position [910, 0]
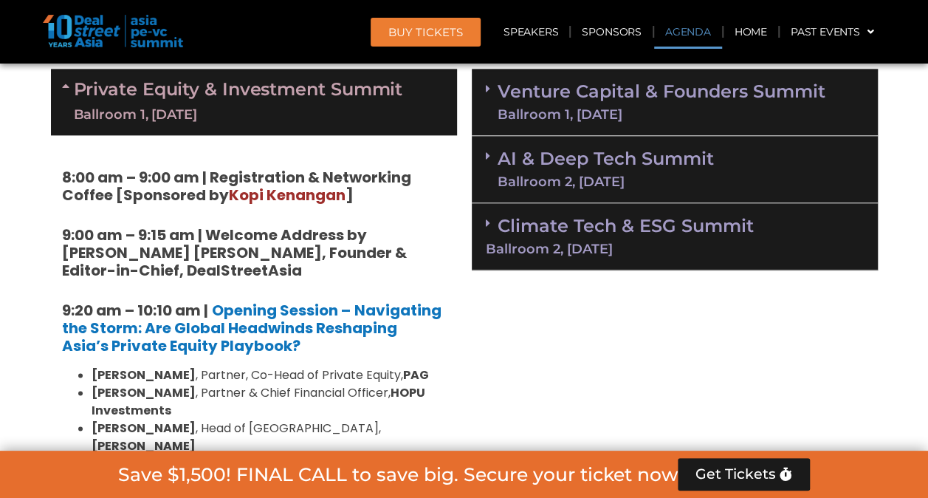
click at [588, 176] on div "Ballroom 2, [DATE]" at bounding box center [606, 181] width 216 height 13
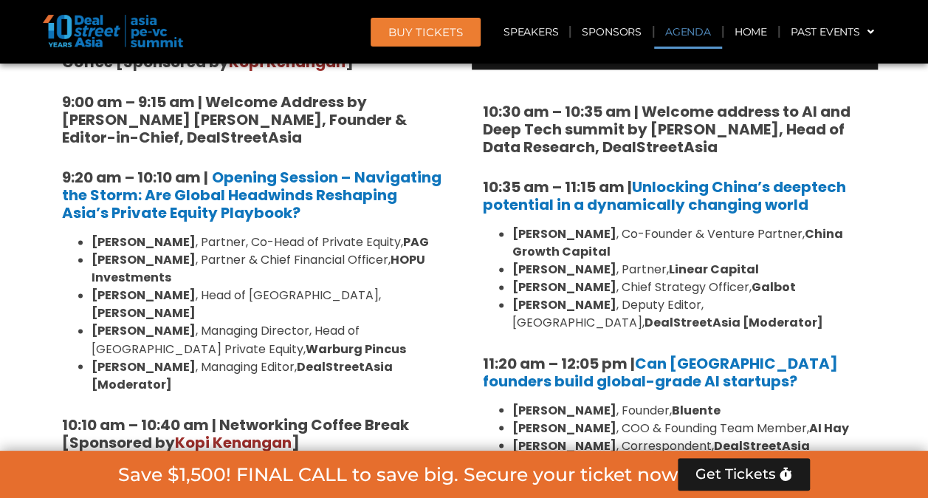
scroll to position [1058, 0]
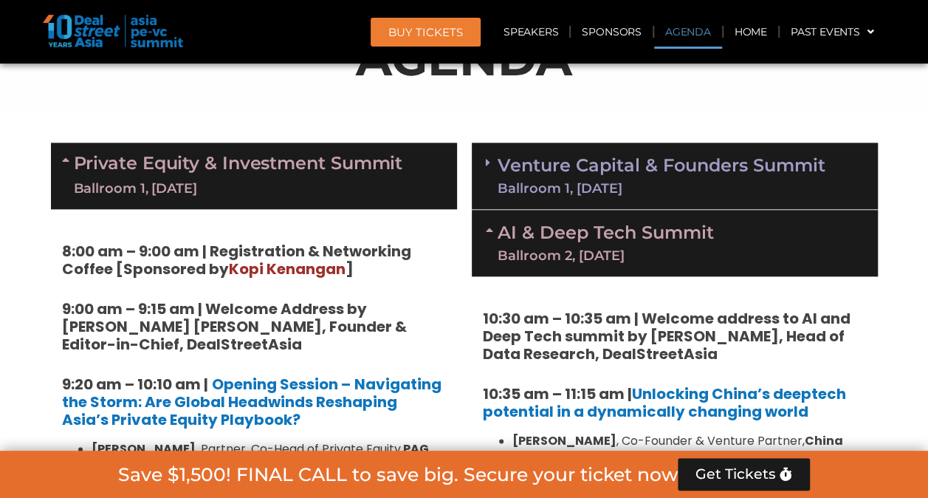
click at [573, 173] on link "Venture Capital & Founders​ Summit Ballroom 1, 11 Sept" at bounding box center [662, 176] width 328 height 38
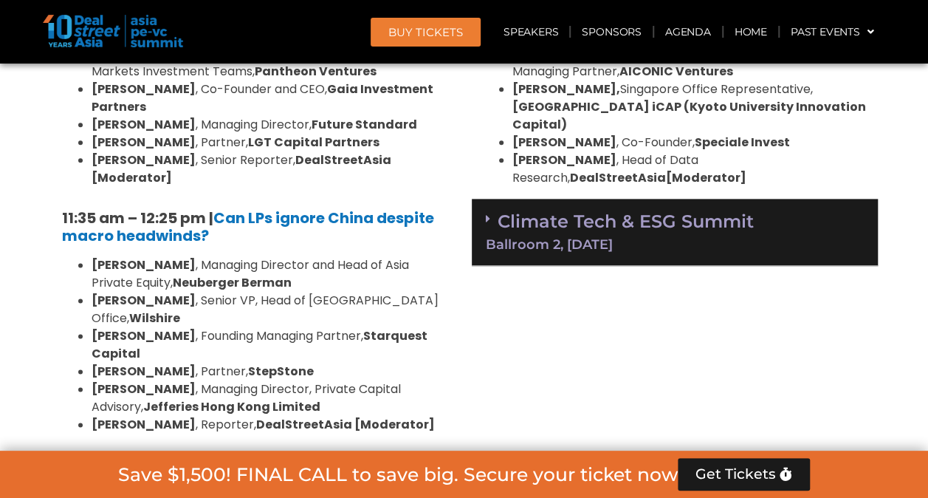
scroll to position [3569, 0]
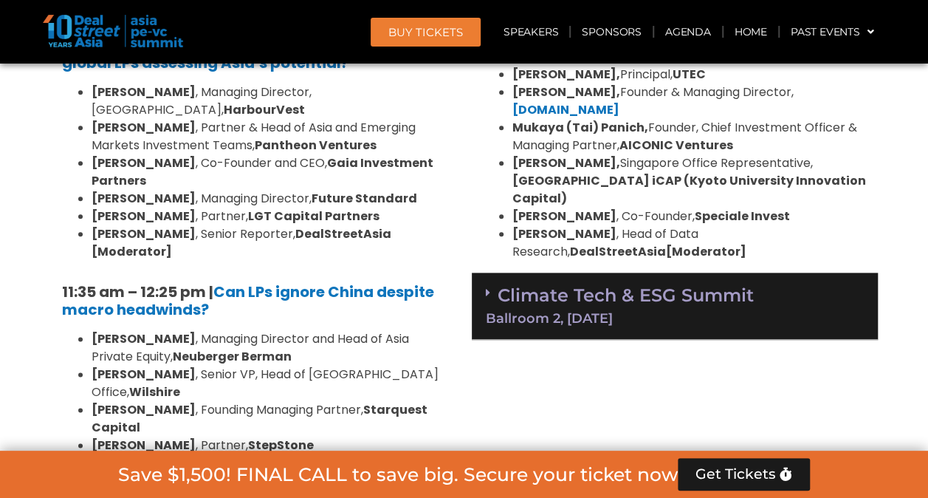
click at [603, 312] on div "Ballroom 2, [DATE]" at bounding box center [675, 318] width 378 height 13
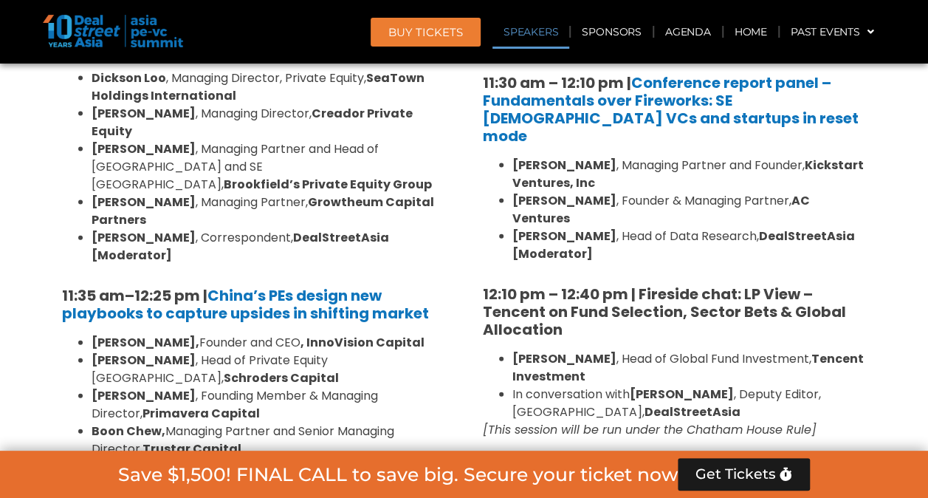
scroll to position [1659, 0]
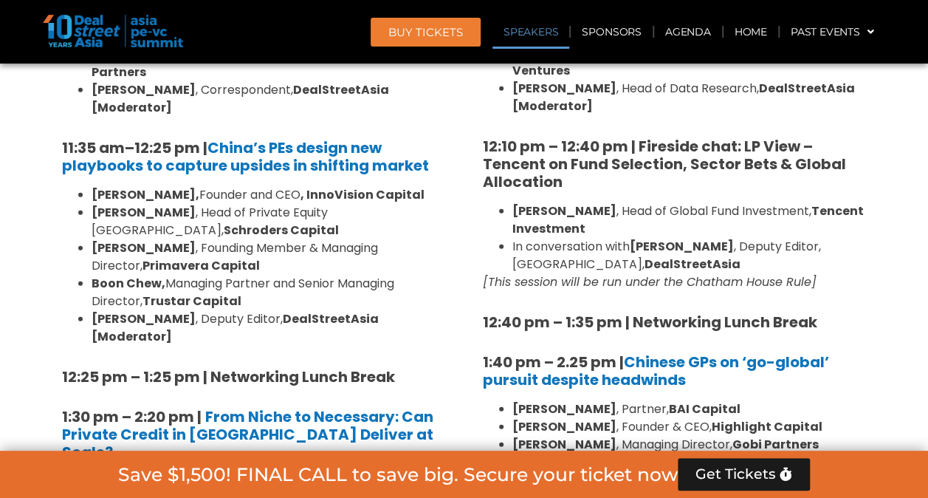
click at [579, 202] on strong "Tencent Investment" at bounding box center [689, 219] width 352 height 35
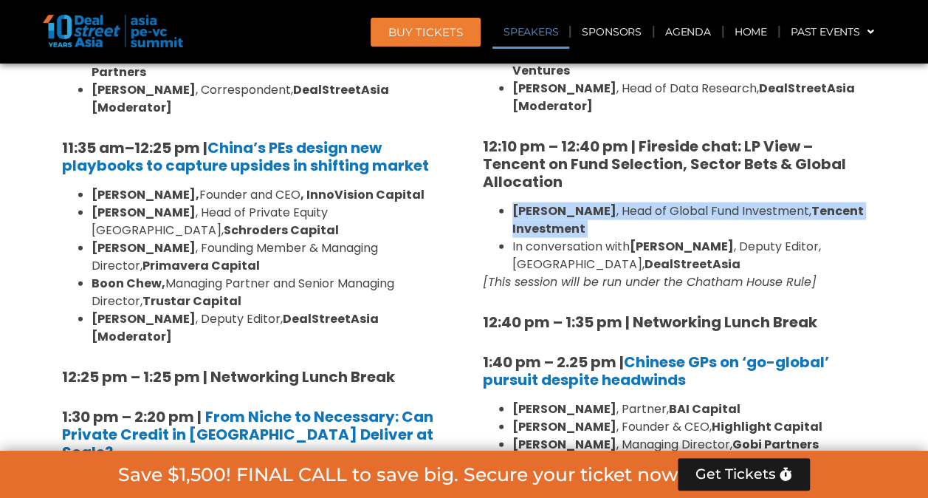
click at [579, 202] on strong "Tencent Investment" at bounding box center [689, 219] width 352 height 35
copy ul "Flora Guo , Head of Global Fund Investment, Tencent Investment"
click at [601, 202] on li "Flora Guo , Head of Global Fund Investment, Tencent Investment" at bounding box center [690, 219] width 354 height 35
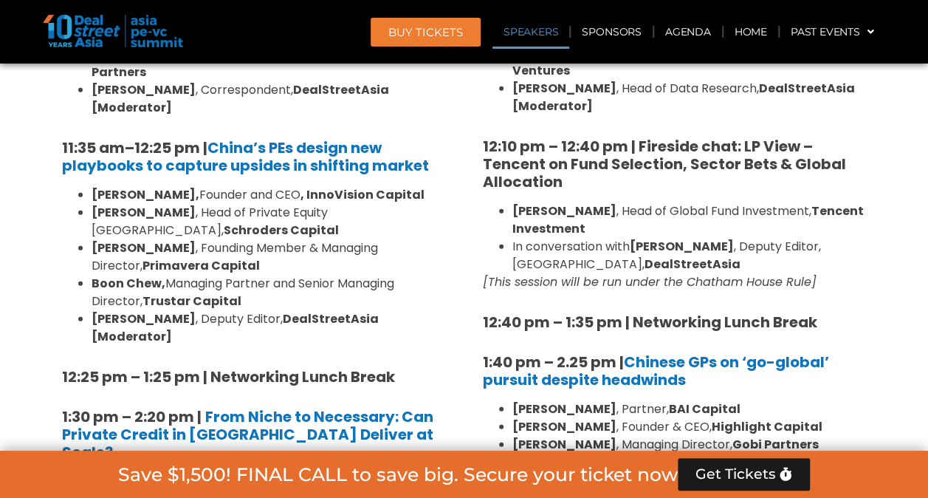
click at [555, 273] on em "[This session will be run under the Chatham House Rule]" at bounding box center [650, 281] width 334 height 17
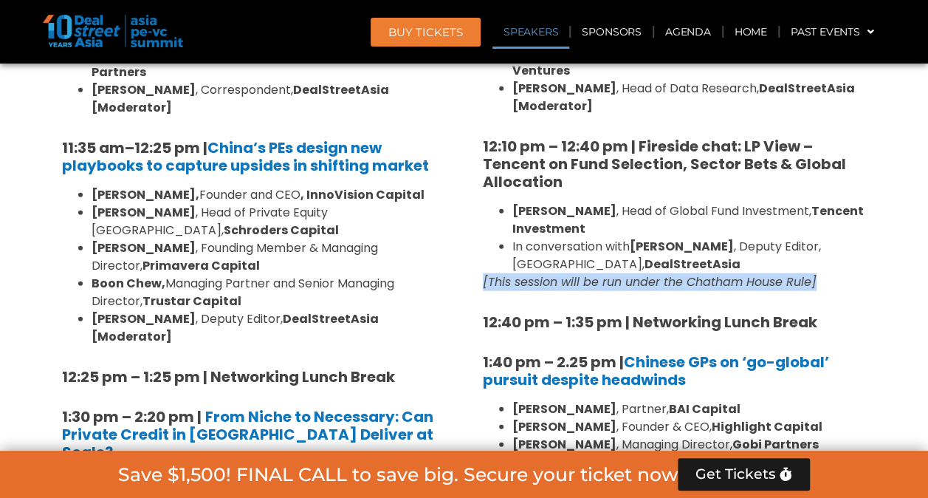
click at [555, 273] on em "[This session will be run under the Chatham House Rule]" at bounding box center [650, 281] width 334 height 17
drag, startPoint x: 555, startPoint y: 239, endPoint x: 547, endPoint y: 245, distance: 10.5
click at [547, 273] on em "[This session will be run under the Chatham House Rule]" at bounding box center [650, 281] width 334 height 17
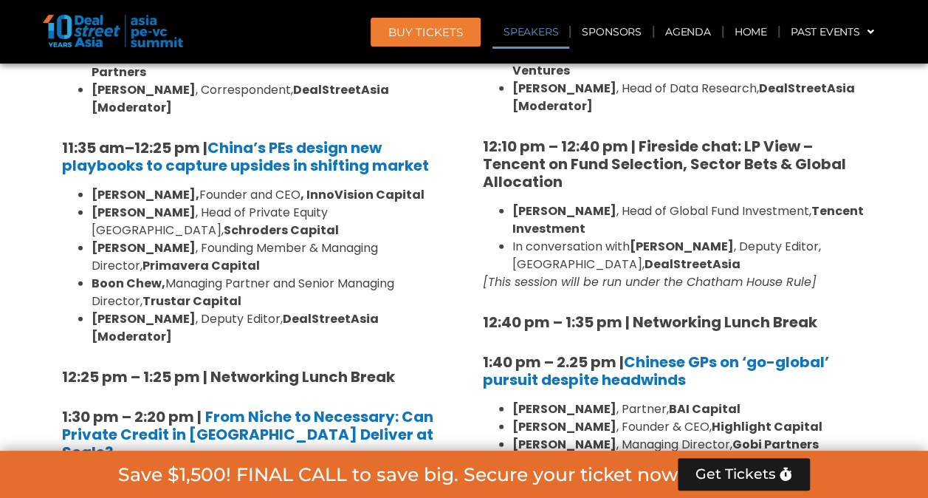
click at [626, 202] on li "Flora Guo , Head of Global Fund Investment, Tencent Investment" at bounding box center [690, 219] width 354 height 35
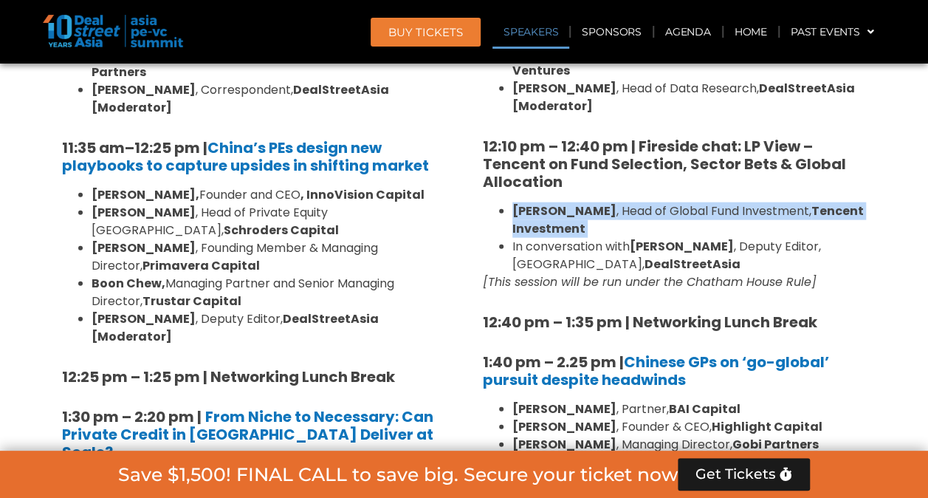
click at [626, 202] on li "Flora Guo , Head of Global Fund Investment, Tencent Investment" at bounding box center [690, 219] width 354 height 35
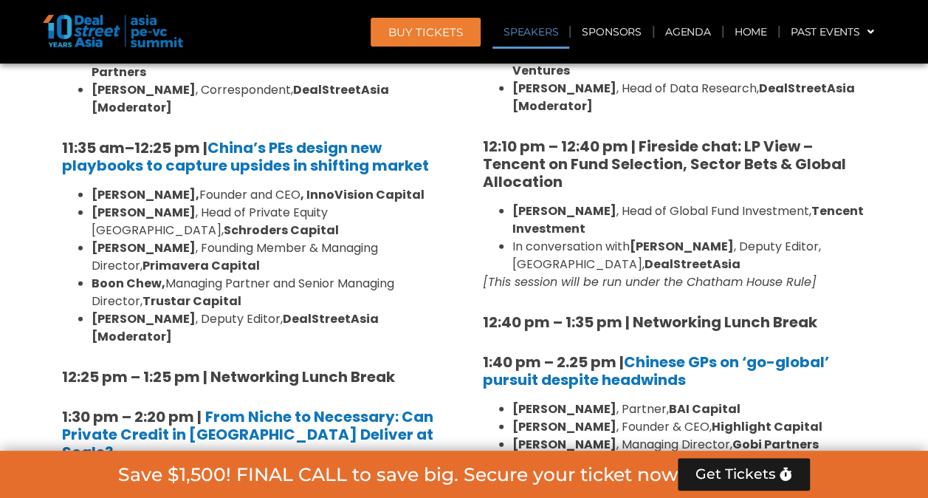
drag, startPoint x: 626, startPoint y: 190, endPoint x: 600, endPoint y: 225, distance: 43.3
click at [645, 256] on strong "DealStreetAsia" at bounding box center [693, 264] width 96 height 17
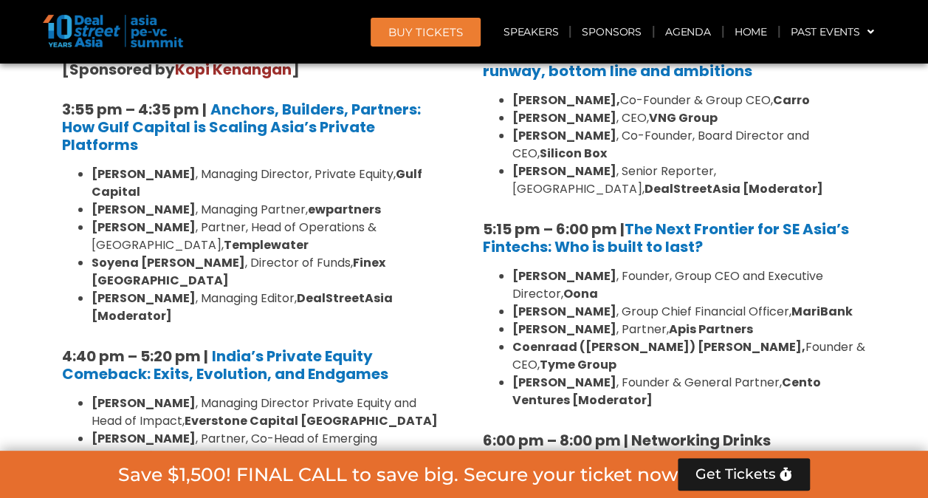
scroll to position [2619, 0]
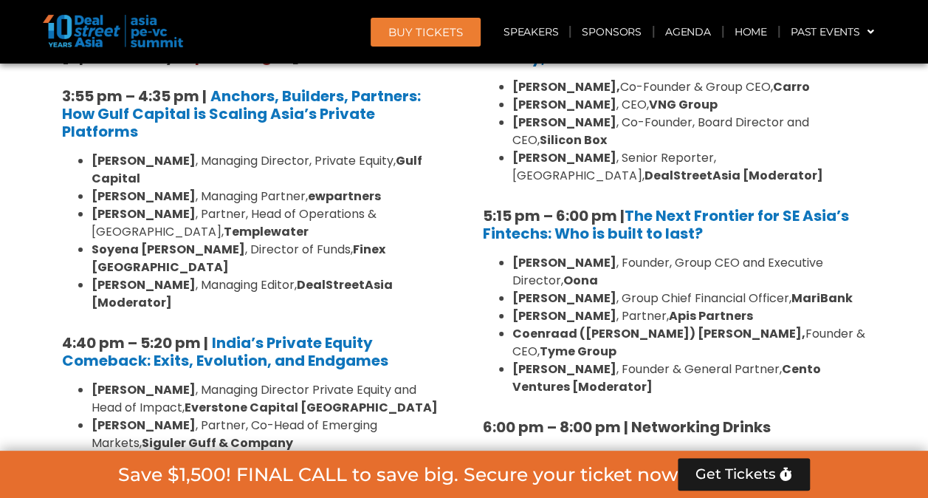
click at [592, 360] on li "Dmitry Levit , Founder & General Partner, Cento Ventures [Moderator]" at bounding box center [690, 377] width 354 height 35
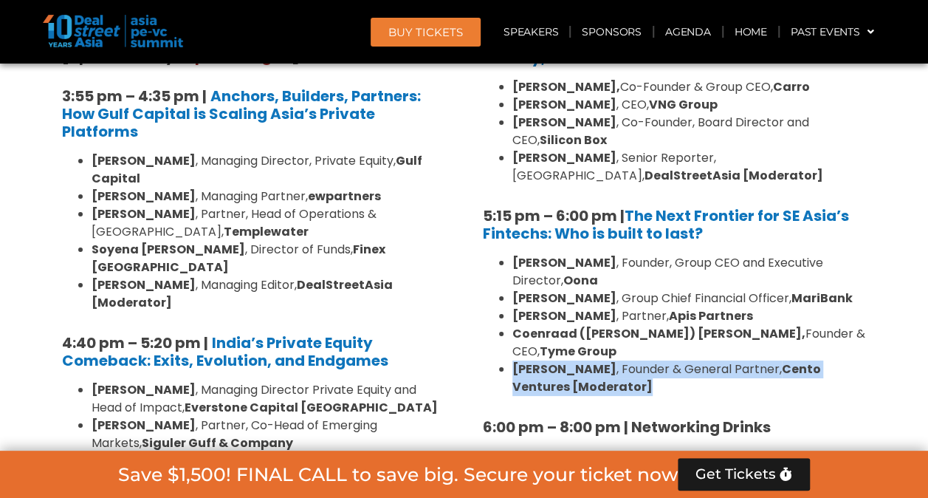
click at [592, 360] on li "Dmitry Levit , Founder & General Partner, Cento Ventures [Moderator]" at bounding box center [690, 377] width 354 height 35
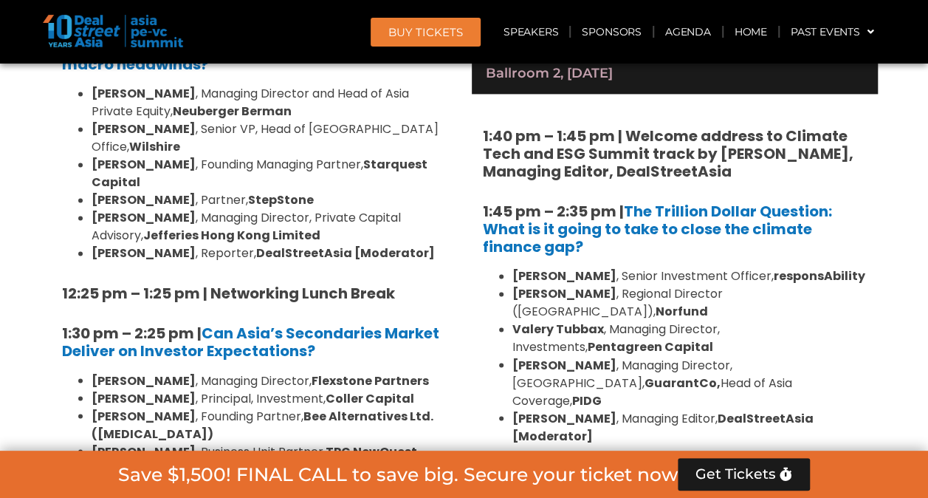
scroll to position [3800, 0]
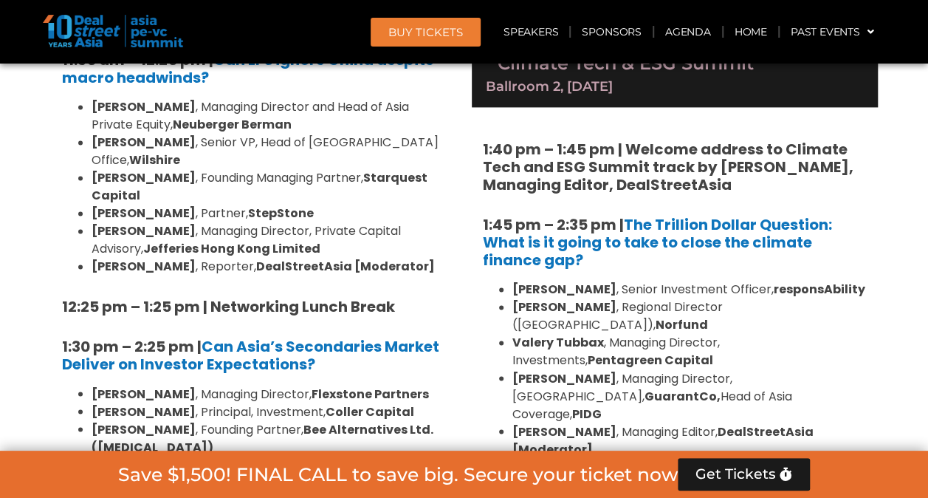
click at [658, 281] on ul "Kean Ng , Senior Investment Officer, responsAbility Fay Chetnakarnkul , Regiona…" at bounding box center [675, 369] width 384 height 177
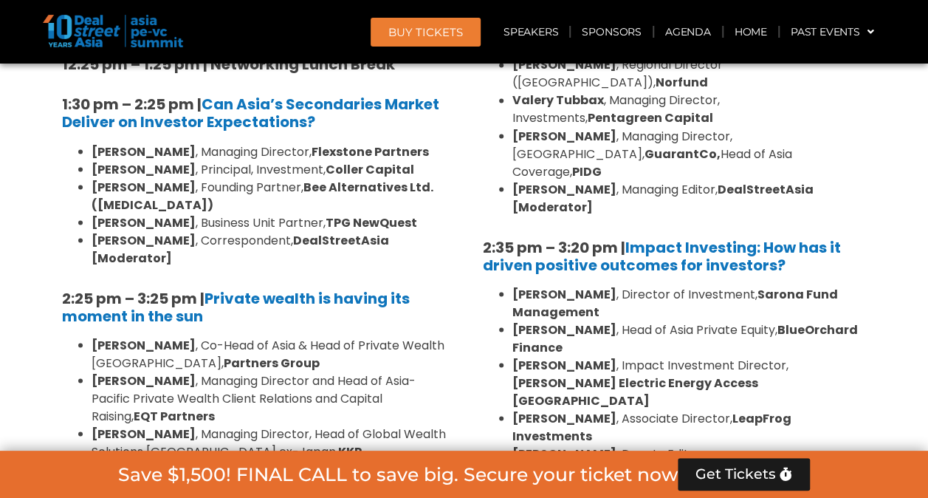
scroll to position [4022, 0]
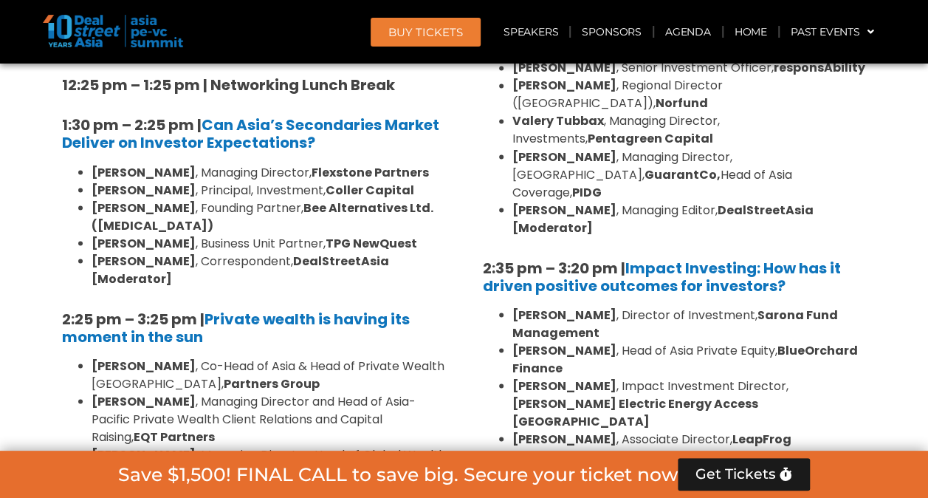
click at [671, 341] on li "Mahesh Joshi , Head of Asia Private Equity, BlueOrchard Finance" at bounding box center [690, 358] width 354 height 35
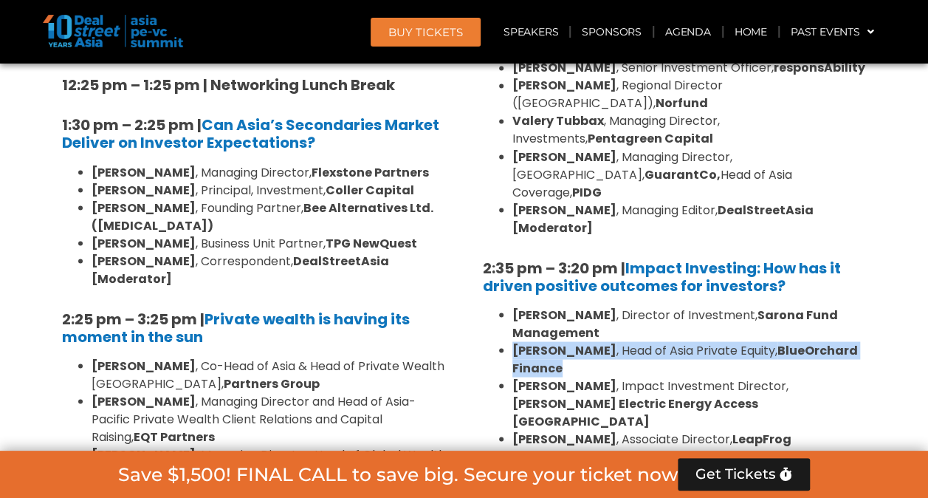
click at [671, 341] on li "Mahesh Joshi , Head of Asia Private Equity, BlueOrchard Finance" at bounding box center [690, 358] width 354 height 35
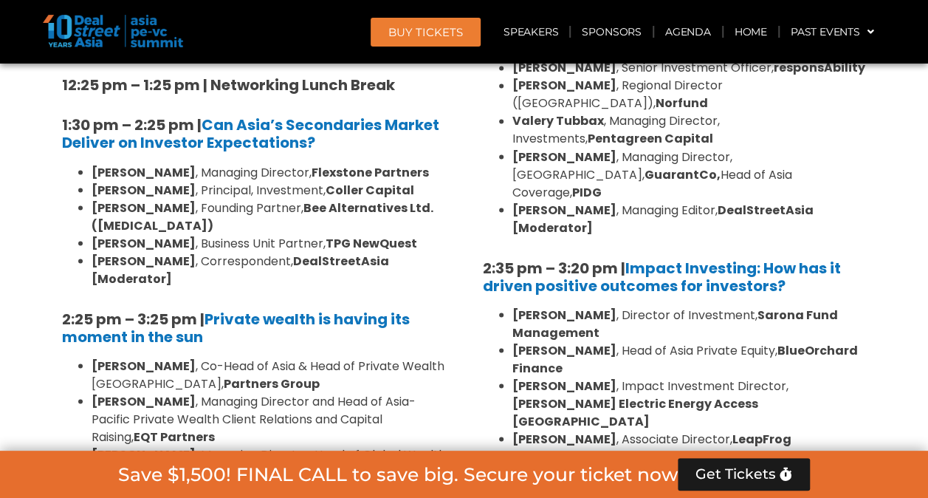
click at [572, 394] on b "[PERSON_NAME] Electric Energy Access [GEOGRAPHIC_DATA]" at bounding box center [636, 411] width 246 height 35
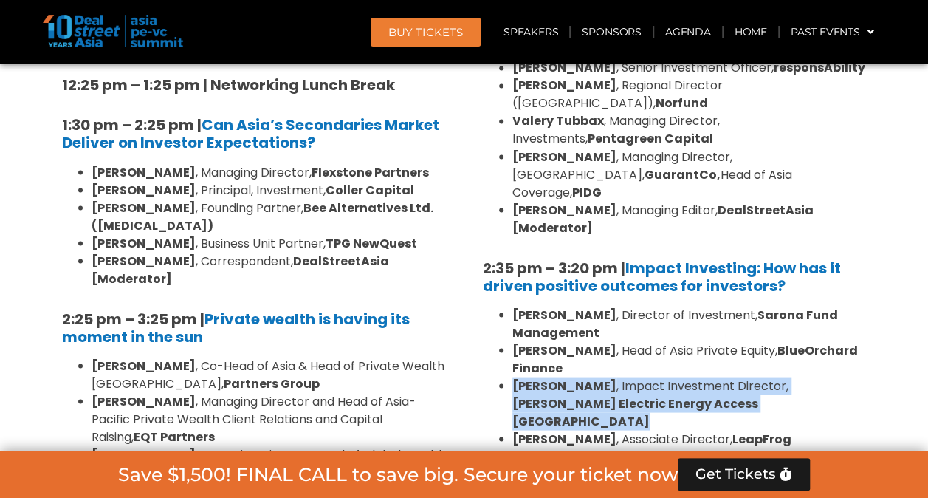
click at [572, 394] on b "[PERSON_NAME] Electric Energy Access [GEOGRAPHIC_DATA]" at bounding box center [636, 411] width 246 height 35
drag, startPoint x: 572, startPoint y: 239, endPoint x: 553, endPoint y: 255, distance: 24.7
click at [549, 394] on b "[PERSON_NAME] Electric Energy Access [GEOGRAPHIC_DATA]" at bounding box center [636, 411] width 246 height 35
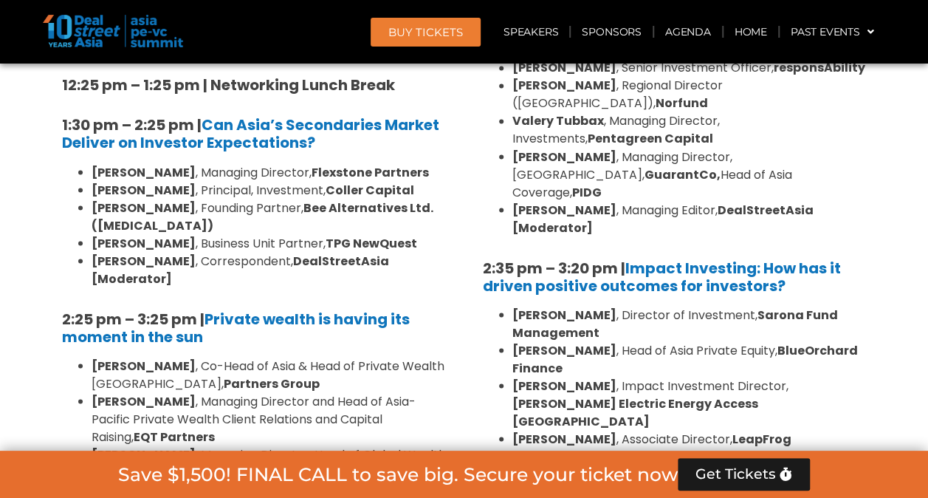
click at [561, 465] on b "[PERSON_NAME]" at bounding box center [565, 473] width 104 height 17
click at [543, 465] on b "[PERSON_NAME]" at bounding box center [565, 473] width 104 height 17
drag, startPoint x: 543, startPoint y: 271, endPoint x: 526, endPoint y: 258, distance: 21.1
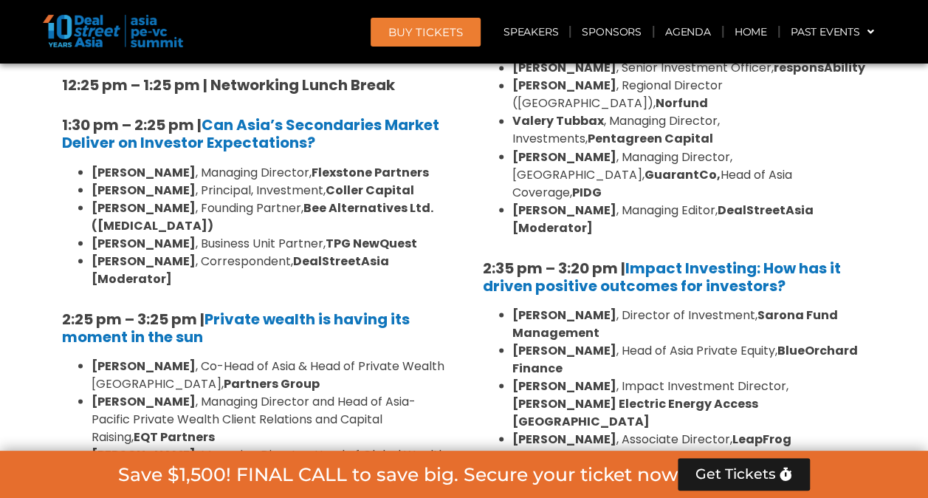
click at [526, 430] on b "[PERSON_NAME]" at bounding box center [565, 438] width 104 height 17
copy ul "Nandita Beri , Associate Director, LeapFrog Investments"
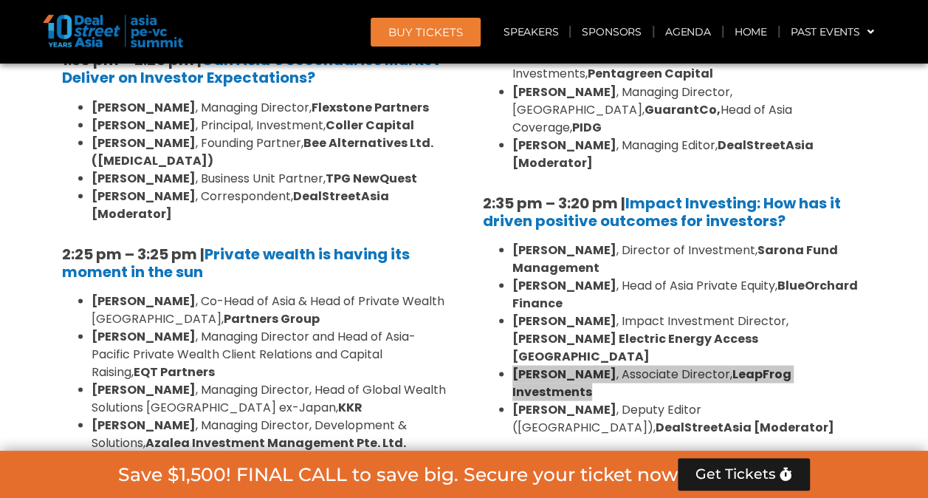
scroll to position [4244, 0]
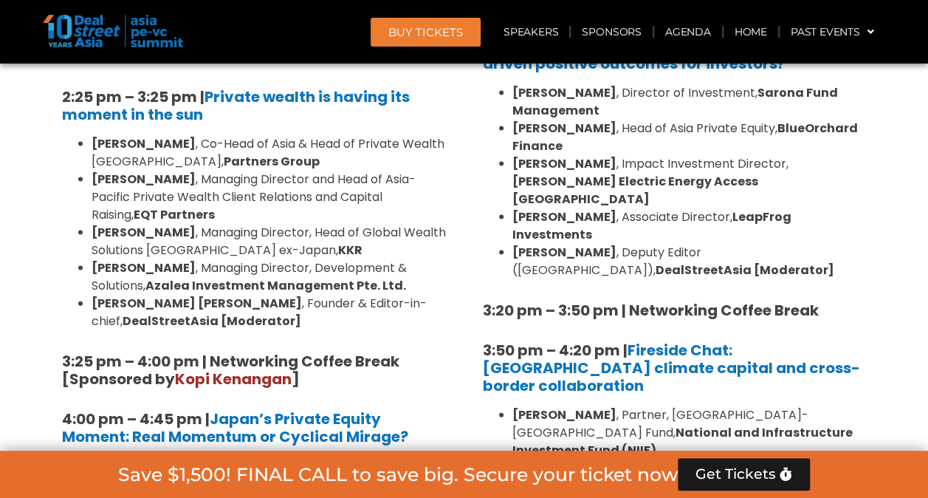
click at [559, 406] on b "[PERSON_NAME]" at bounding box center [565, 414] width 104 height 17
click at [551, 424] on b "National and Infrastructure Investment Fund (NIIF)" at bounding box center [683, 441] width 340 height 35
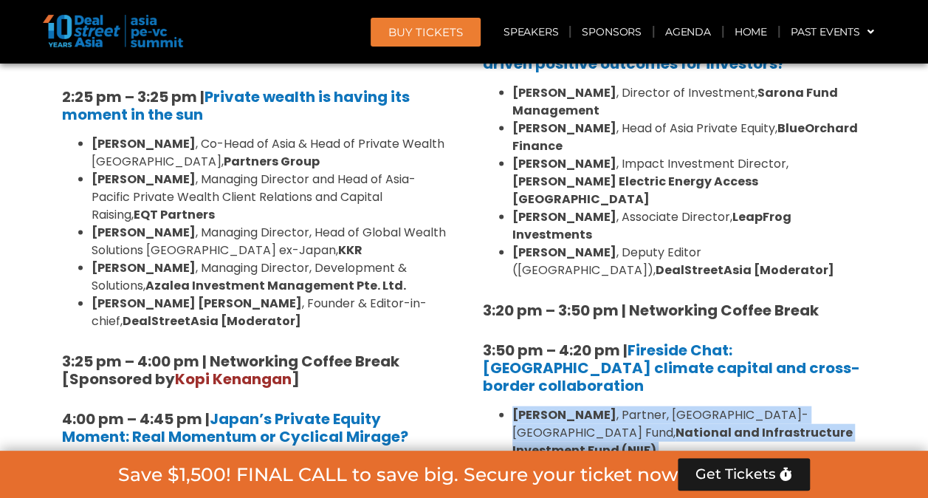
click at [551, 424] on b "National and Infrastructure Investment Fund (NIIF)" at bounding box center [683, 441] width 340 height 35
drag, startPoint x: 551, startPoint y: 222, endPoint x: 501, endPoint y: 219, distance: 50.4
click at [501, 406] on ul "Krishna Kumar , Partner, India-Japan Fund, National and Infrastructure Investme…" at bounding box center [675, 450] width 384 height 89
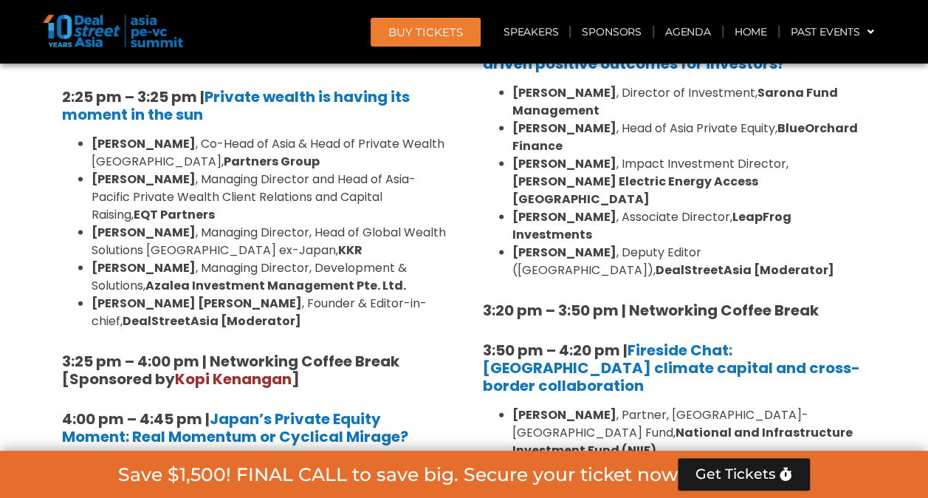
click at [524, 459] on li "In conversation with Kavitha Nair , Senior Reporter, DealStreetAsia" at bounding box center [690, 476] width 354 height 35
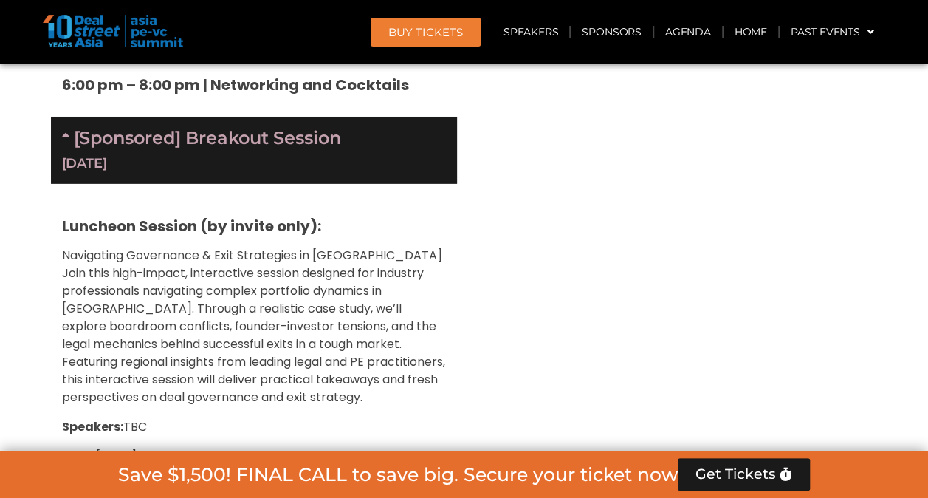
scroll to position [4982, 0]
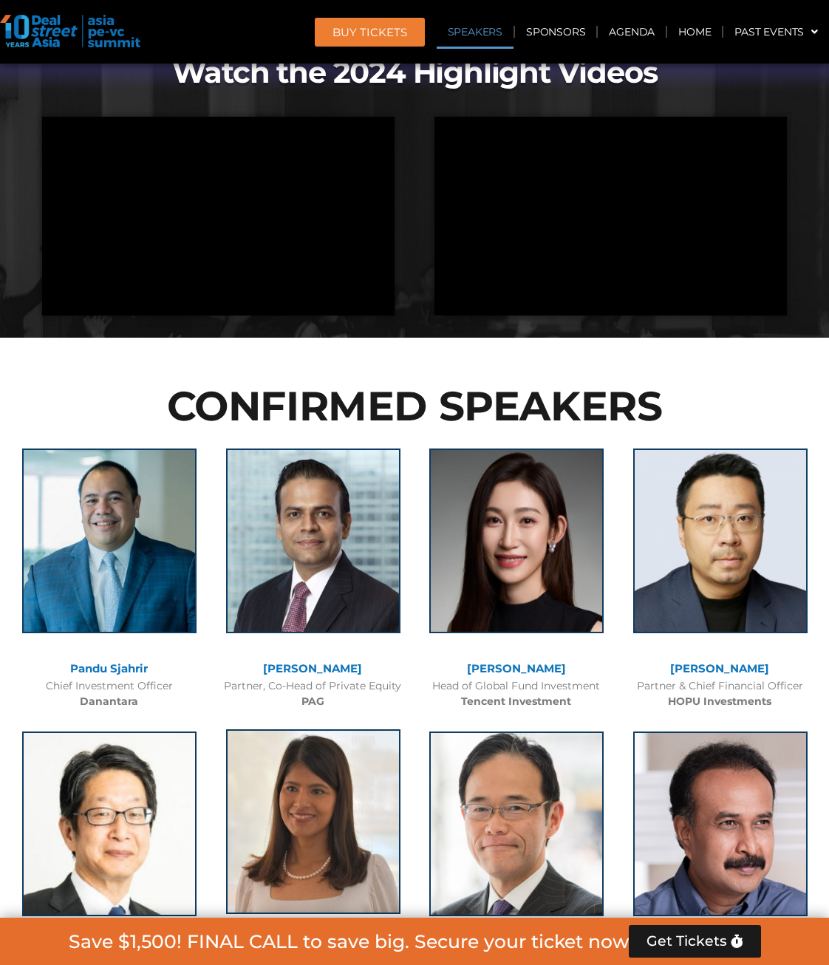
scroll to position [1428, 0]
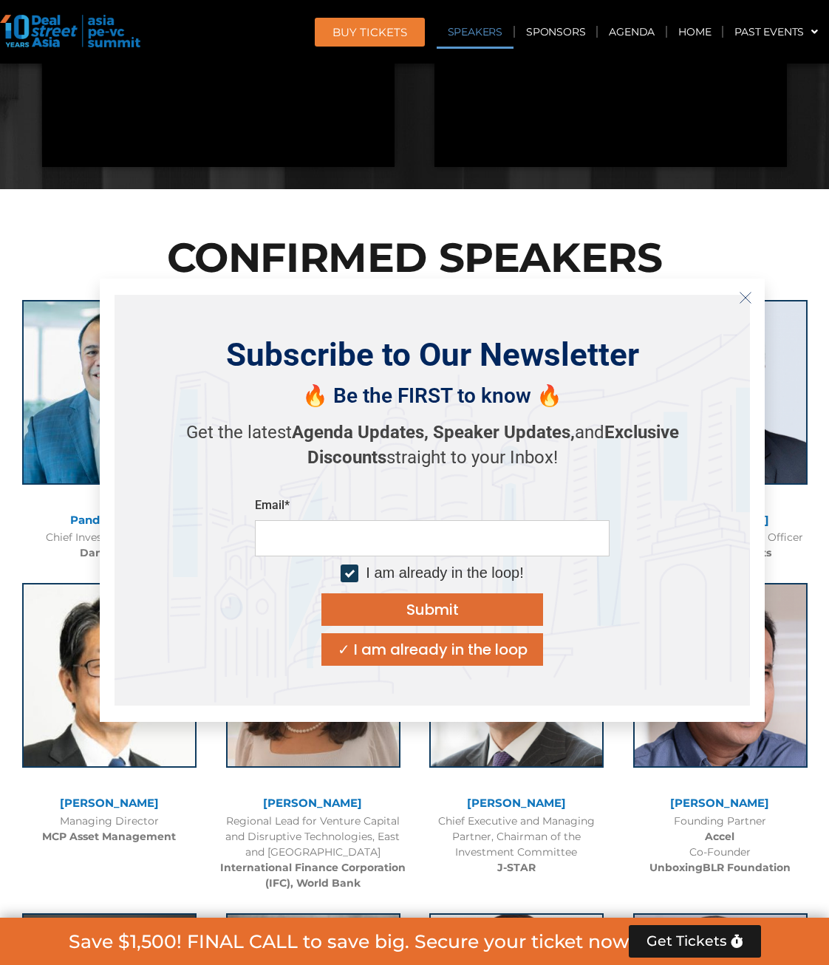
click at [740, 295] on icon "Close" at bounding box center [745, 297] width 13 height 13
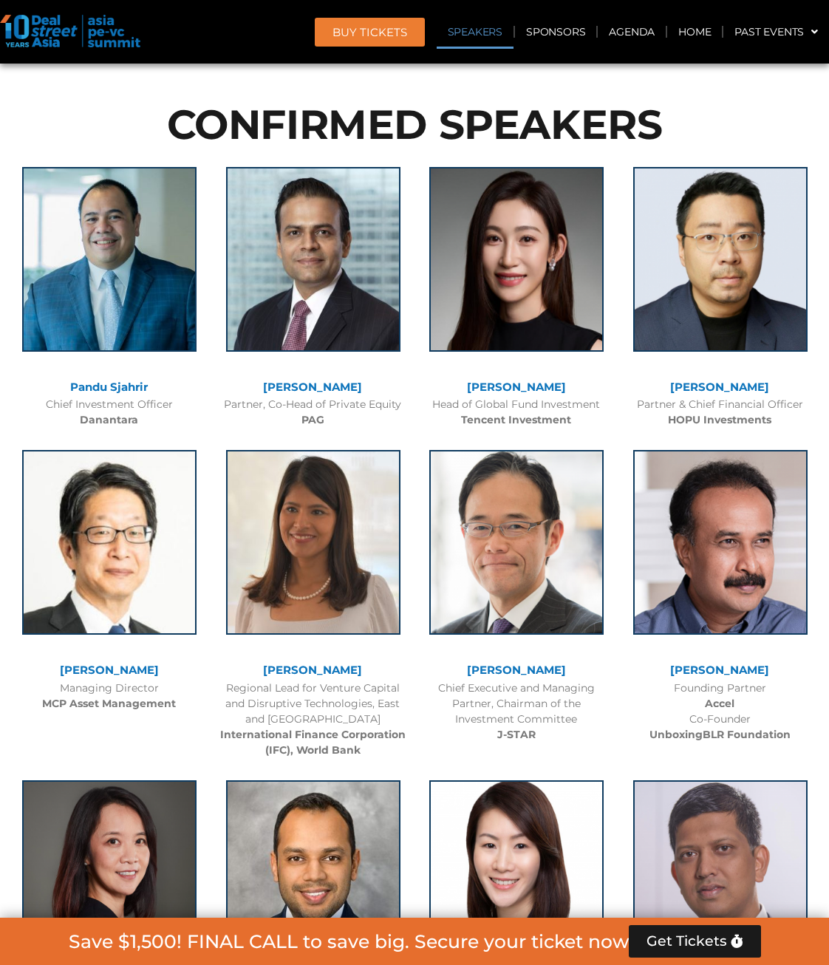
scroll to position [1575, 0]
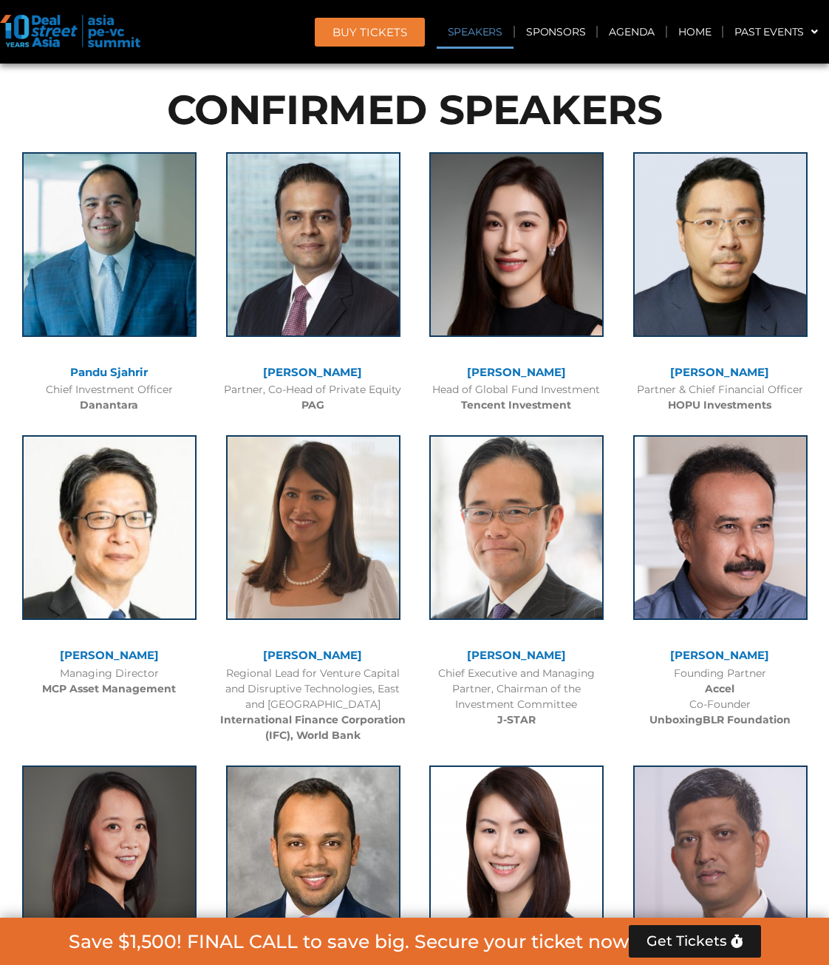
drag, startPoint x: 105, startPoint y: 653, endPoint x: 218, endPoint y: 583, distance: 133.0
click at [219, 583] on div at bounding box center [313, 539] width 189 height 222
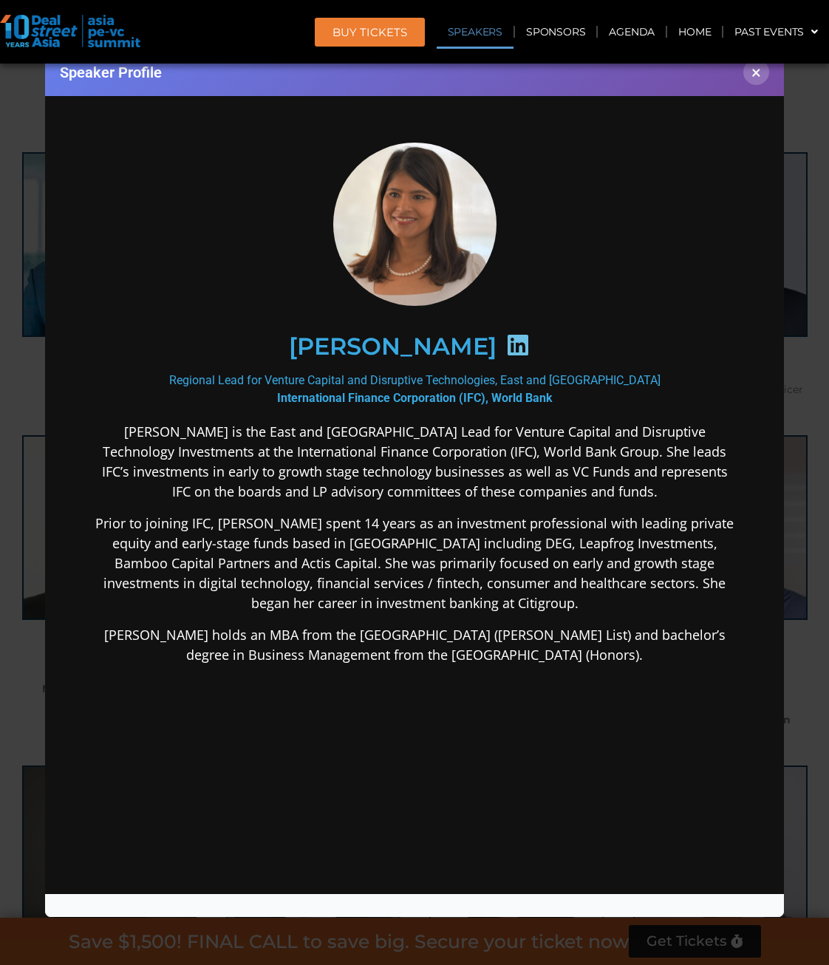
scroll to position [0, 0]
click at [758, 72] on button "×" at bounding box center [756, 72] width 26 height 26
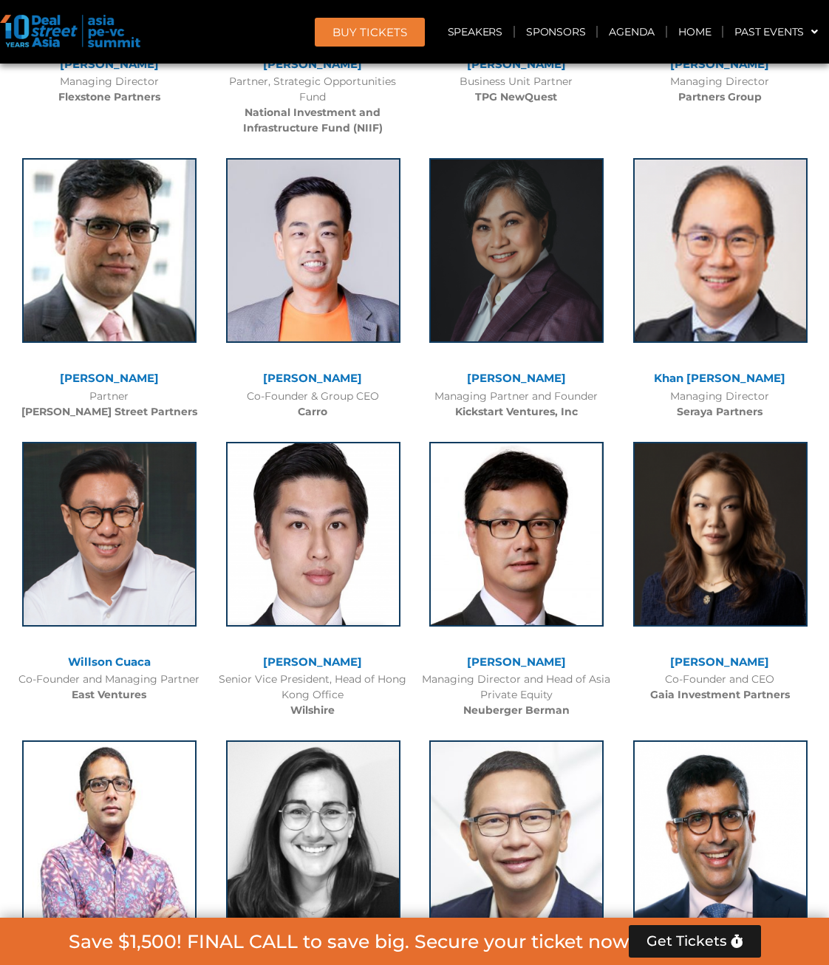
scroll to position [3126, 0]
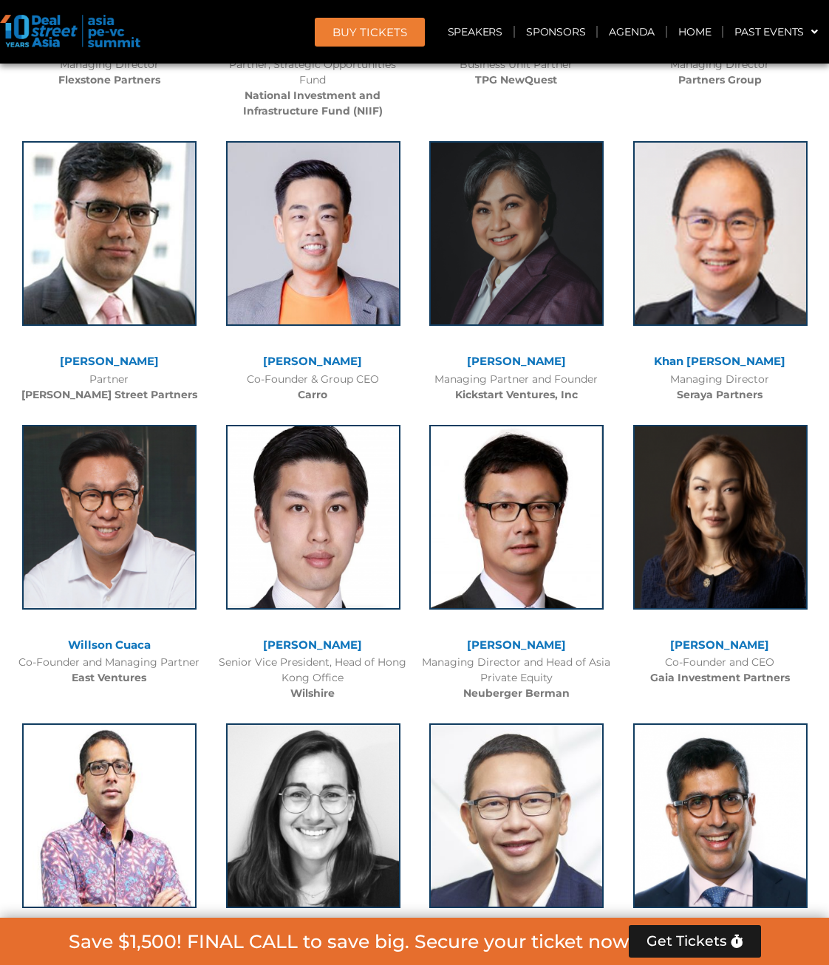
click at [319, 643] on link "[PERSON_NAME]" at bounding box center [312, 644] width 99 height 14
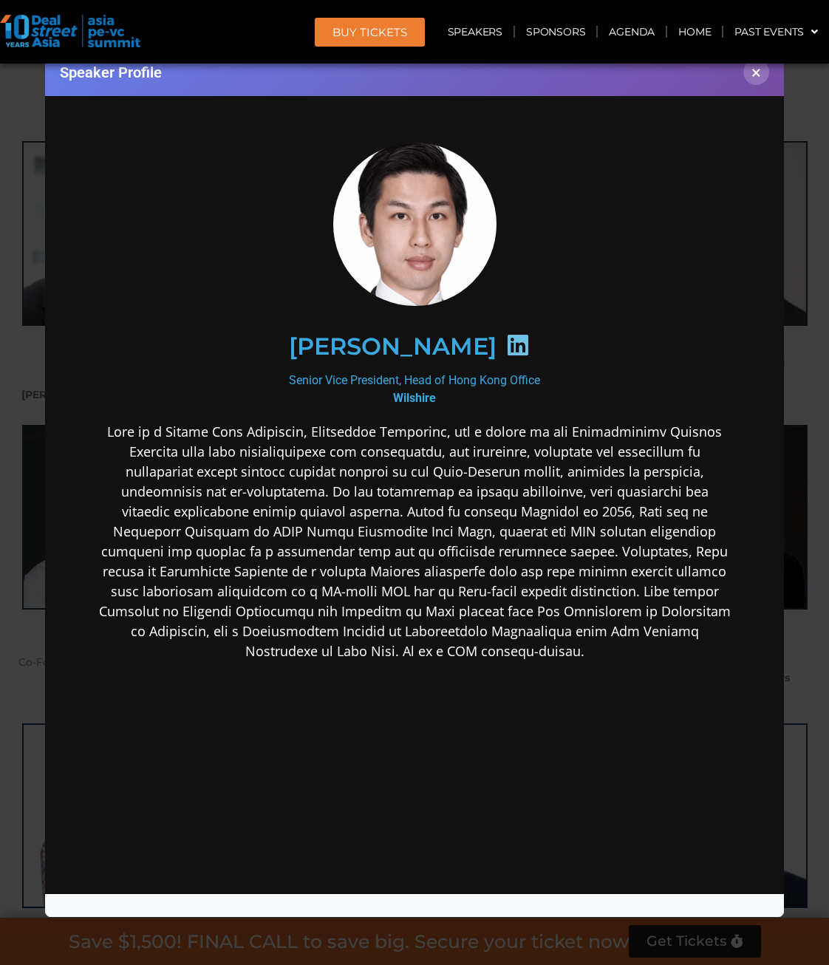
scroll to position [0, 0]
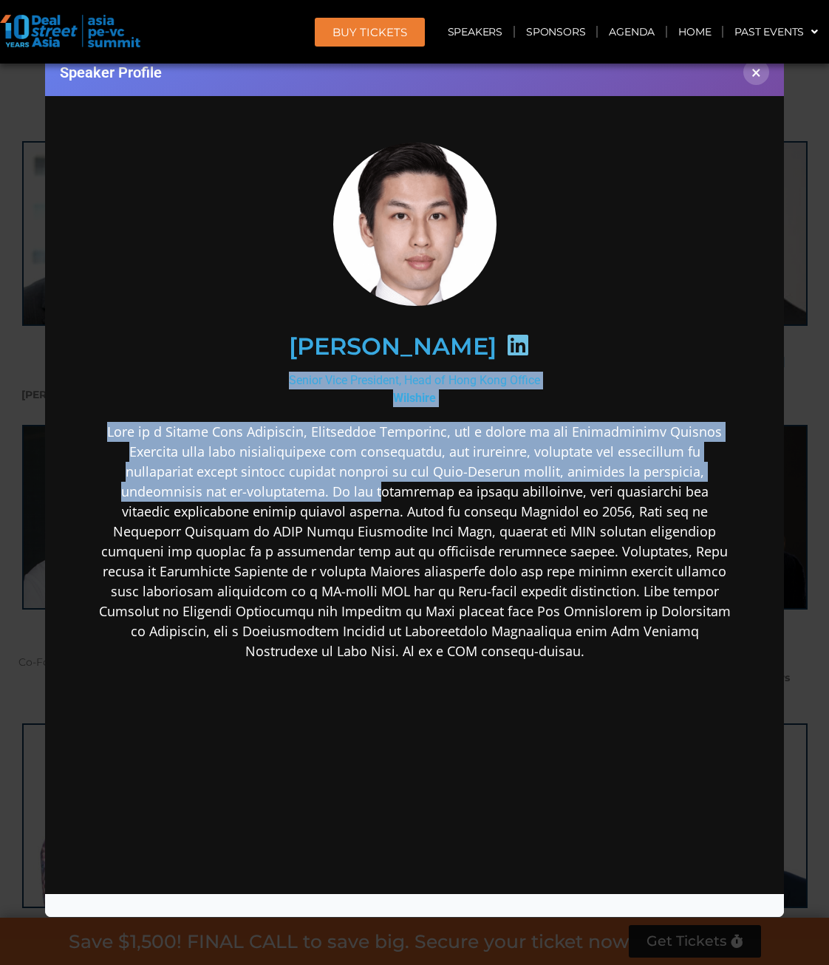
drag, startPoint x: 549, startPoint y: 406, endPoint x: 374, endPoint y: 492, distance: 194.2
click at [374, 492] on div "Gary Hui Senior Vice President, Head of Hong Kong Office Wilshire" at bounding box center [414, 519] width 638 height 752
click at [374, 492] on p at bounding box center [414, 541] width 638 height 239
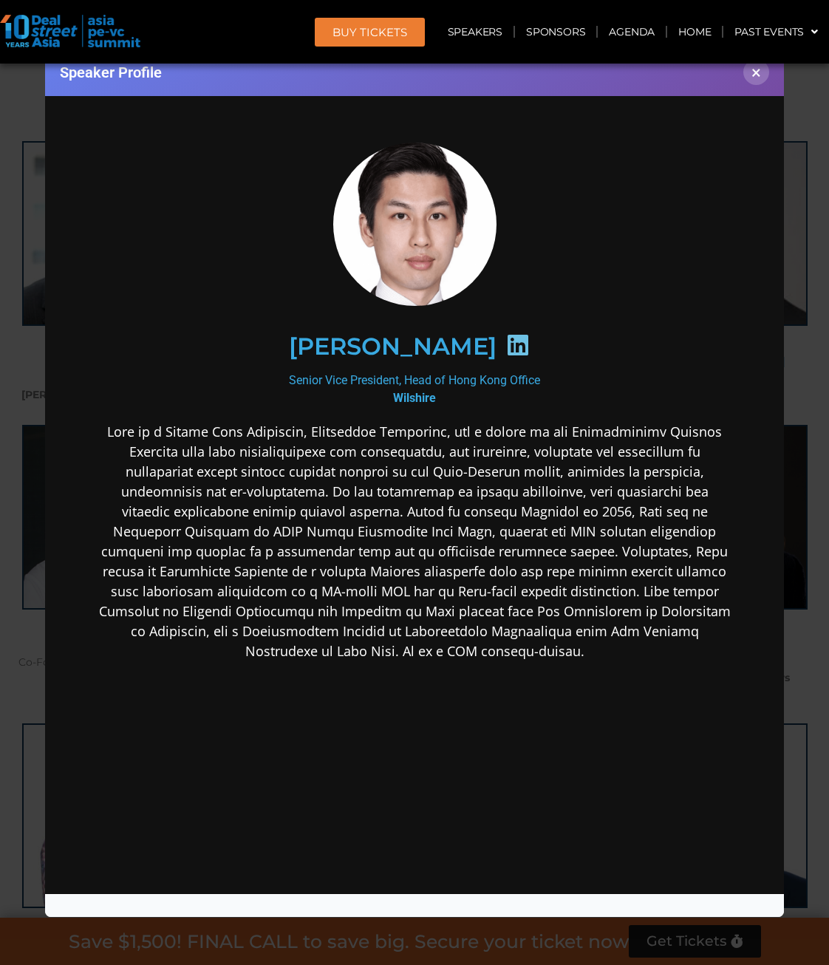
click at [363, 492] on p at bounding box center [414, 541] width 638 height 239
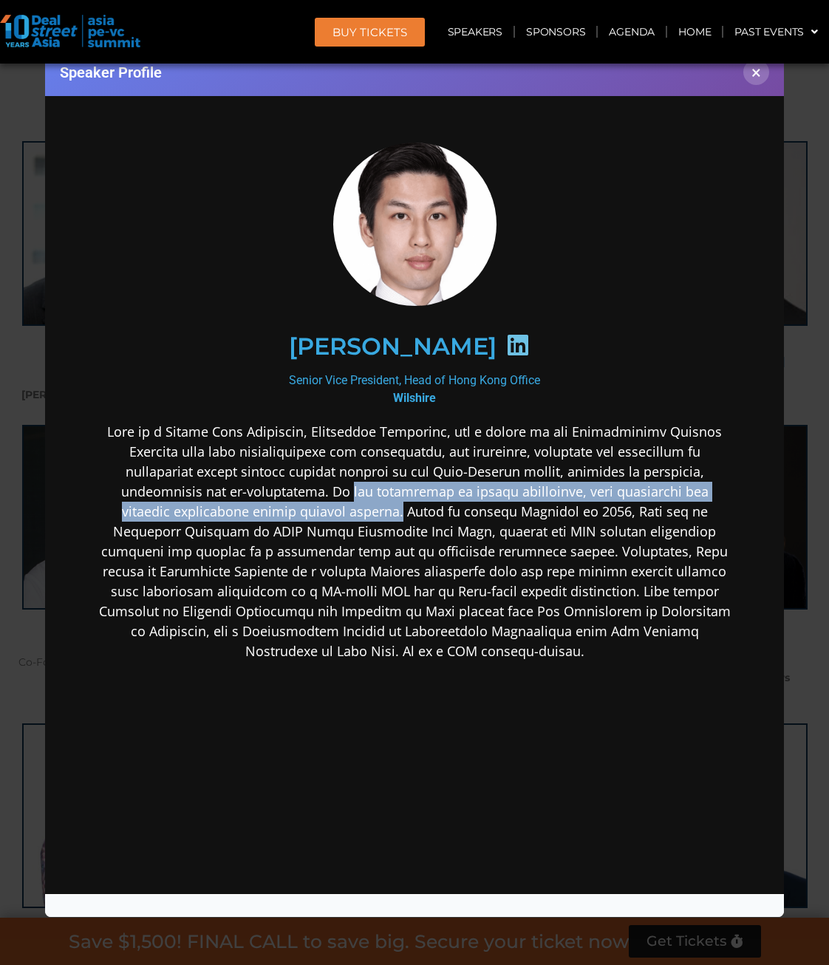
drag, startPoint x: 343, startPoint y: 488, endPoint x: 380, endPoint y: 518, distance: 47.9
click at [380, 518] on p at bounding box center [414, 541] width 638 height 239
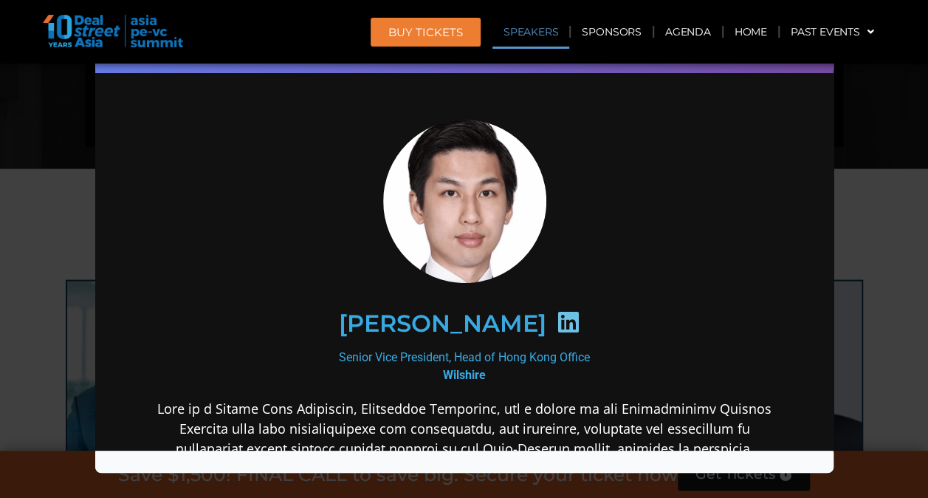
scroll to position [1206, 0]
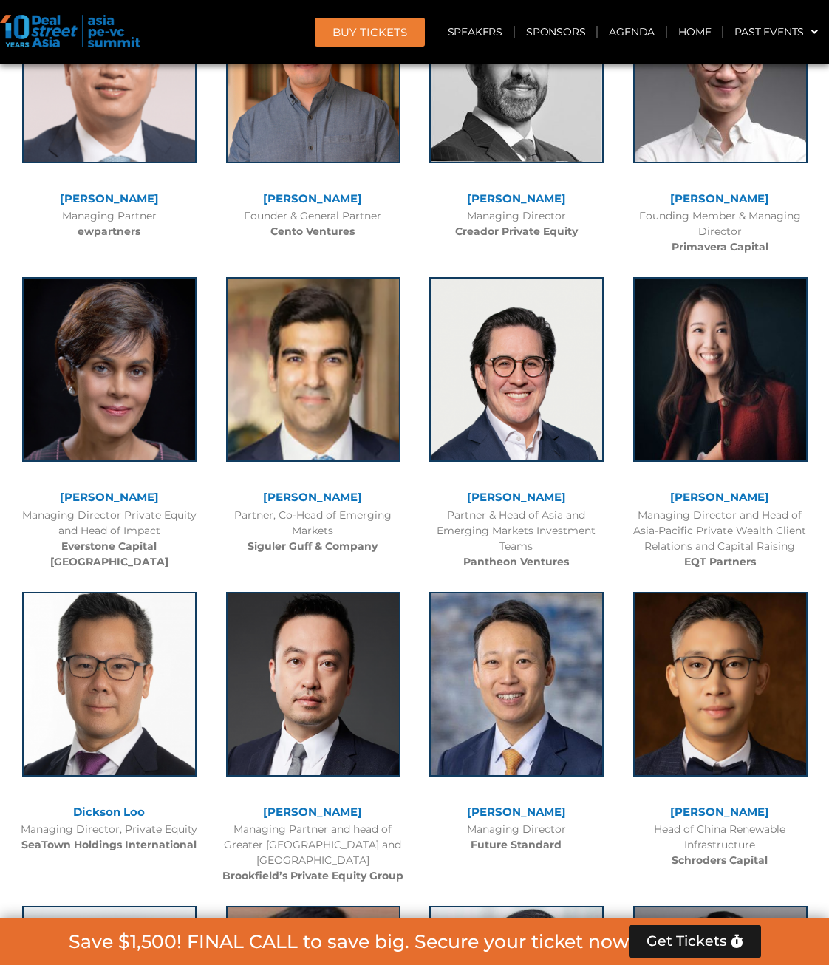
scroll to position [4210, 0]
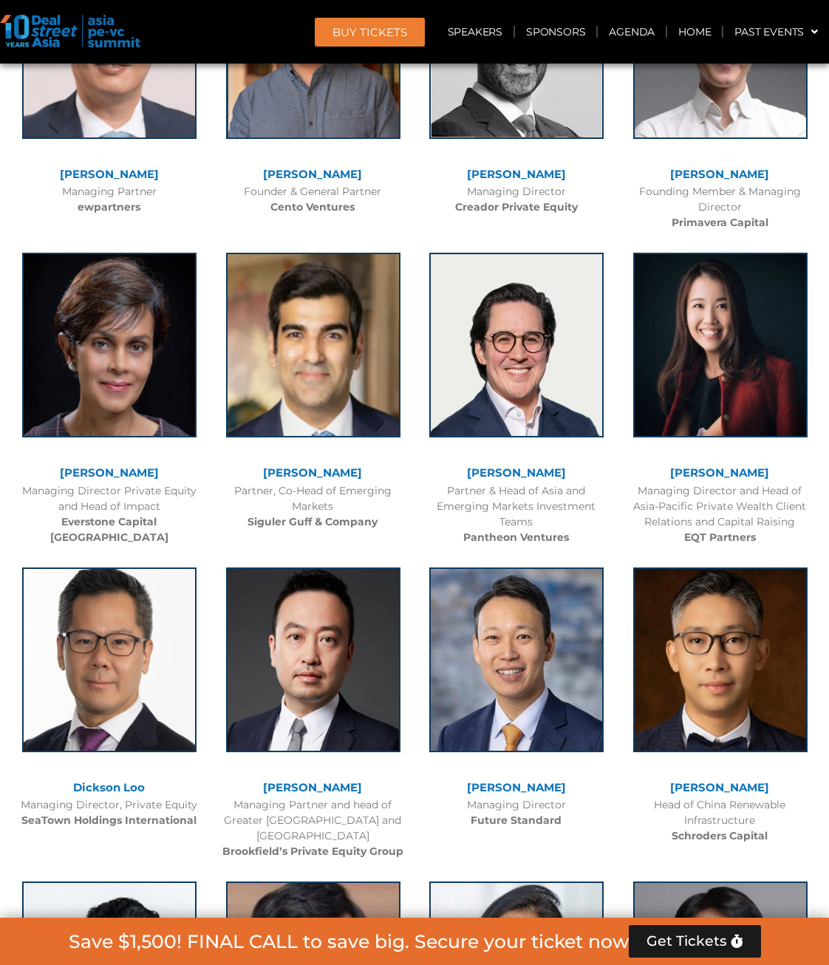
click at [727, 465] on link "[PERSON_NAME]" at bounding box center [719, 472] width 99 height 14
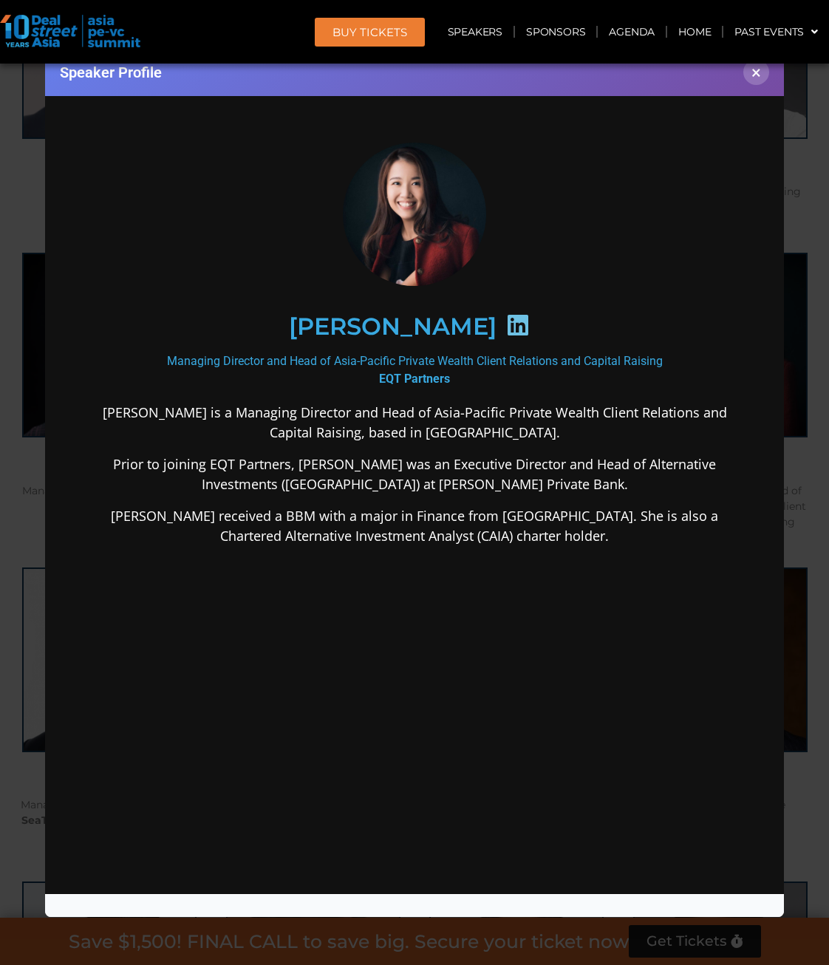
scroll to position [0, 0]
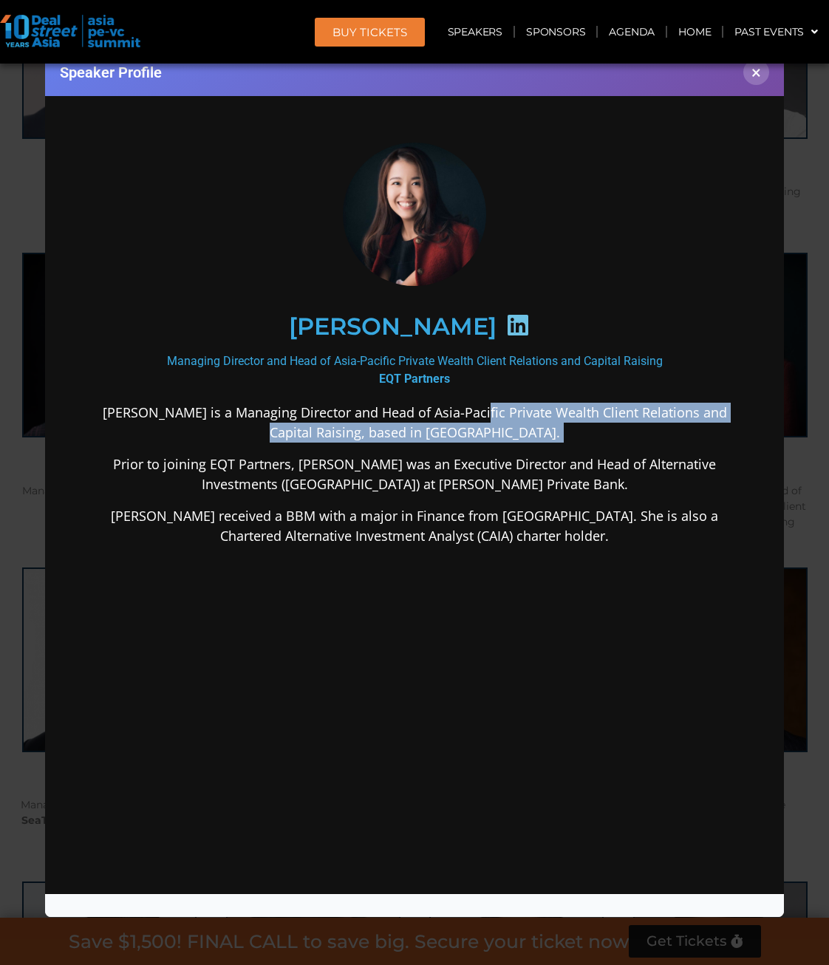
drag, startPoint x: 465, startPoint y: 412, endPoint x: 107, endPoint y: 472, distance: 363.1
click at [107, 472] on div "[PERSON_NAME] is a Managing Director and Head of Asia-Pacific Private Wealth Cl…" at bounding box center [414, 590] width 638 height 377
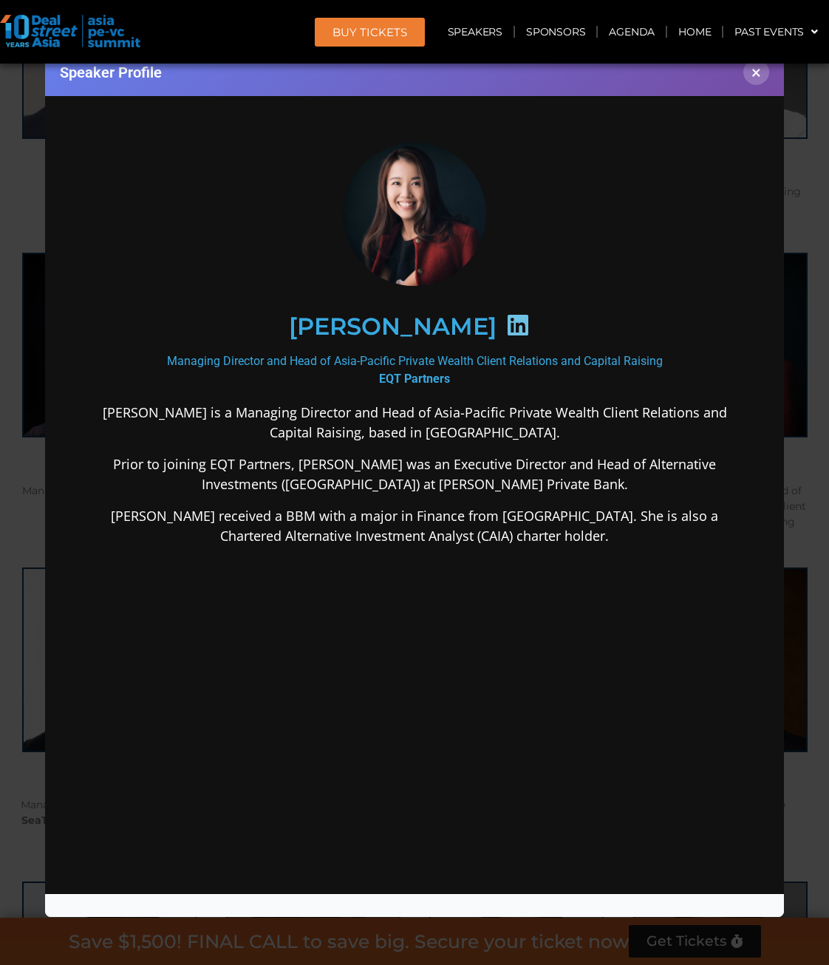
drag, startPoint x: 107, startPoint y: 472, endPoint x: 229, endPoint y: 475, distance: 121.9
click at [229, 475] on p "Prior to joining EQT Partners, [PERSON_NAME] was an Executive Director and Head…" at bounding box center [414, 474] width 638 height 40
click at [777, 518] on section "[PERSON_NAME] Managing Director and Head of Asia-Pacific Private Wealth Client …" at bounding box center [414, 460] width 739 height 737
click at [753, 72] on button "×" at bounding box center [756, 72] width 26 height 26
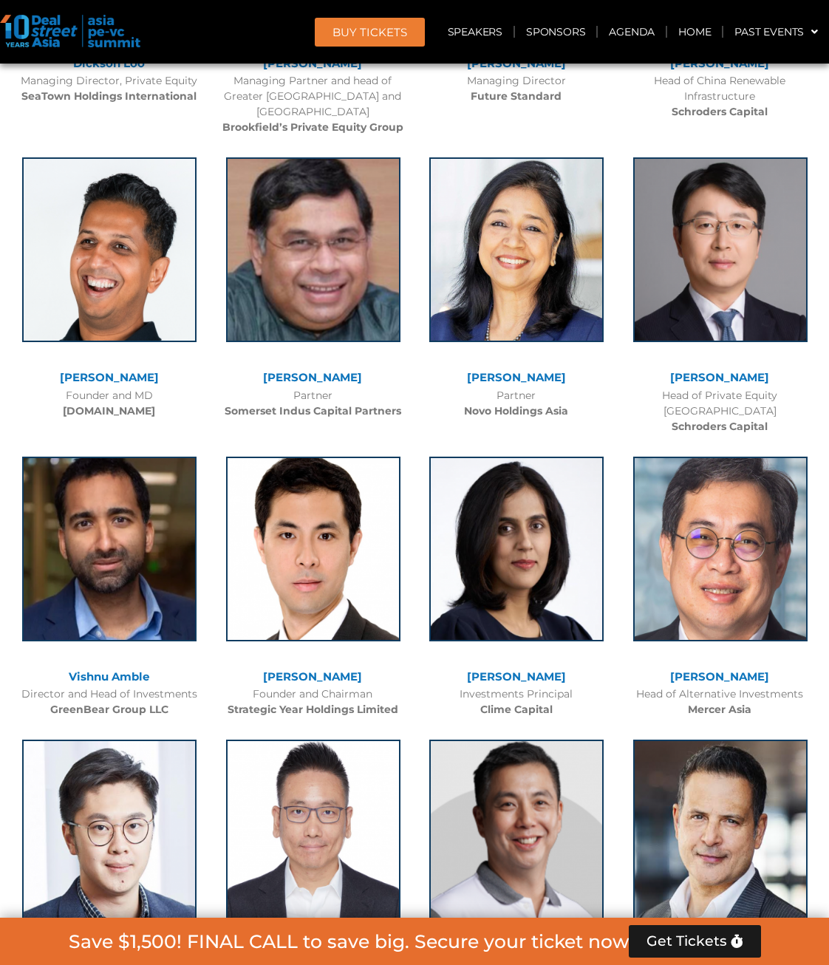
scroll to position [5096, 0]
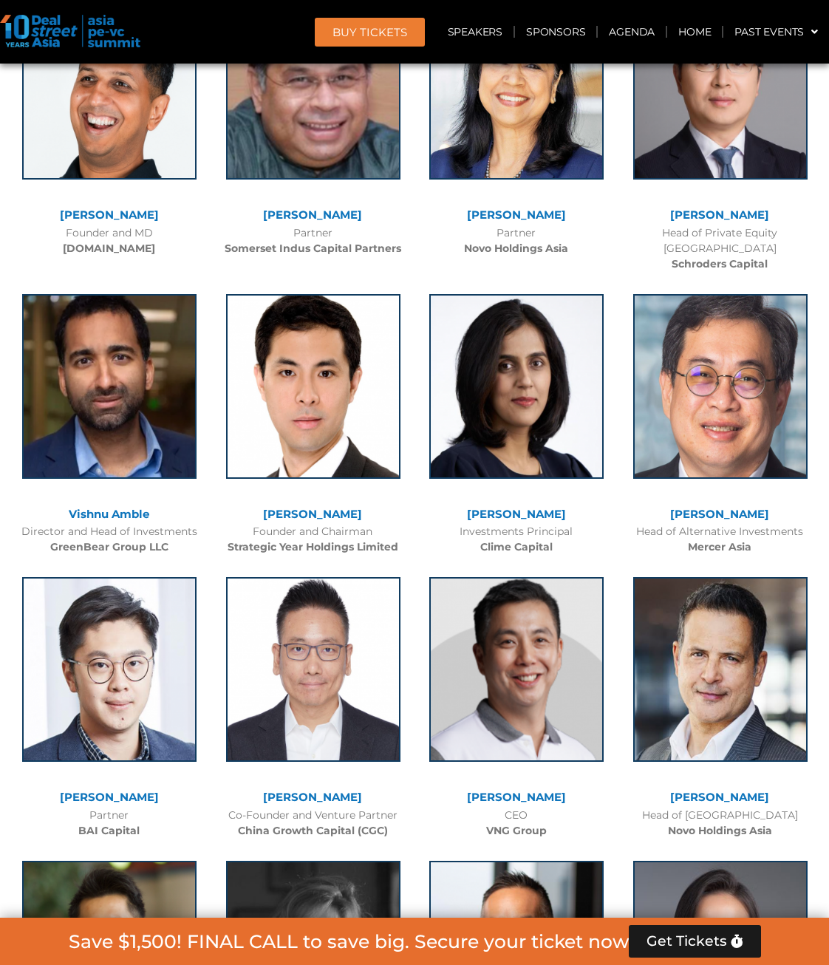
click at [524, 507] on link "[PERSON_NAME]" at bounding box center [516, 514] width 99 height 14
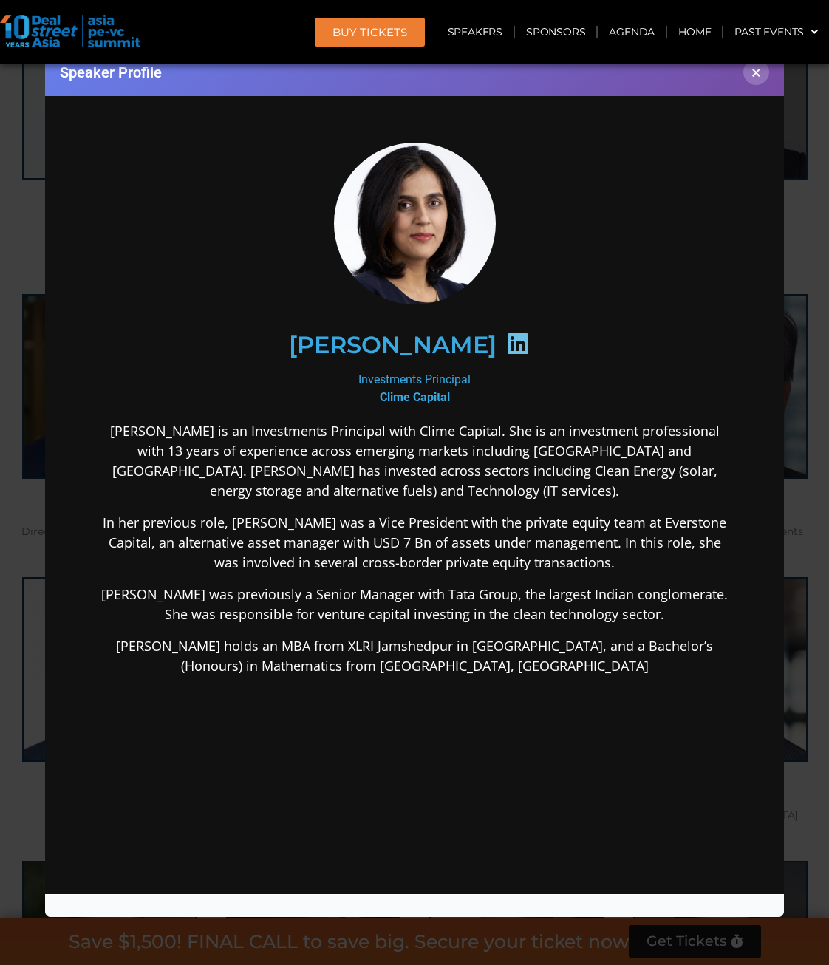
scroll to position [0, 0]
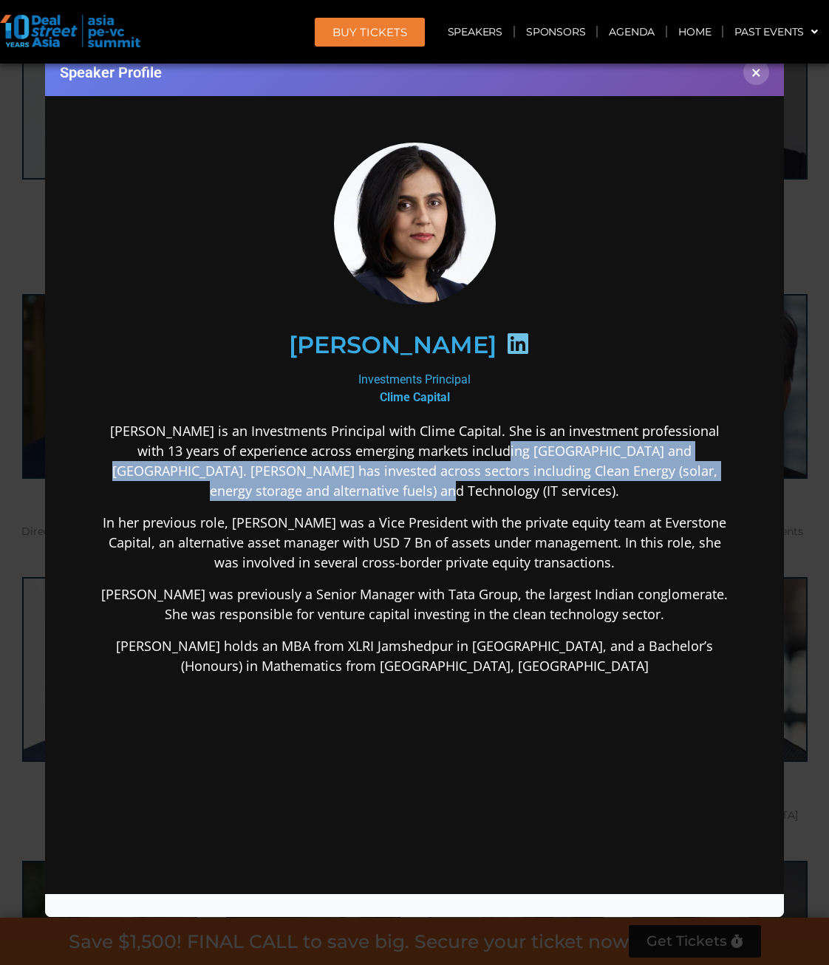
drag, startPoint x: 473, startPoint y: 442, endPoint x: 480, endPoint y: 482, distance: 39.8
click at [480, 482] on p "[PERSON_NAME] is an Investments Principal with Clime Capital. She is an investm…" at bounding box center [414, 461] width 638 height 80
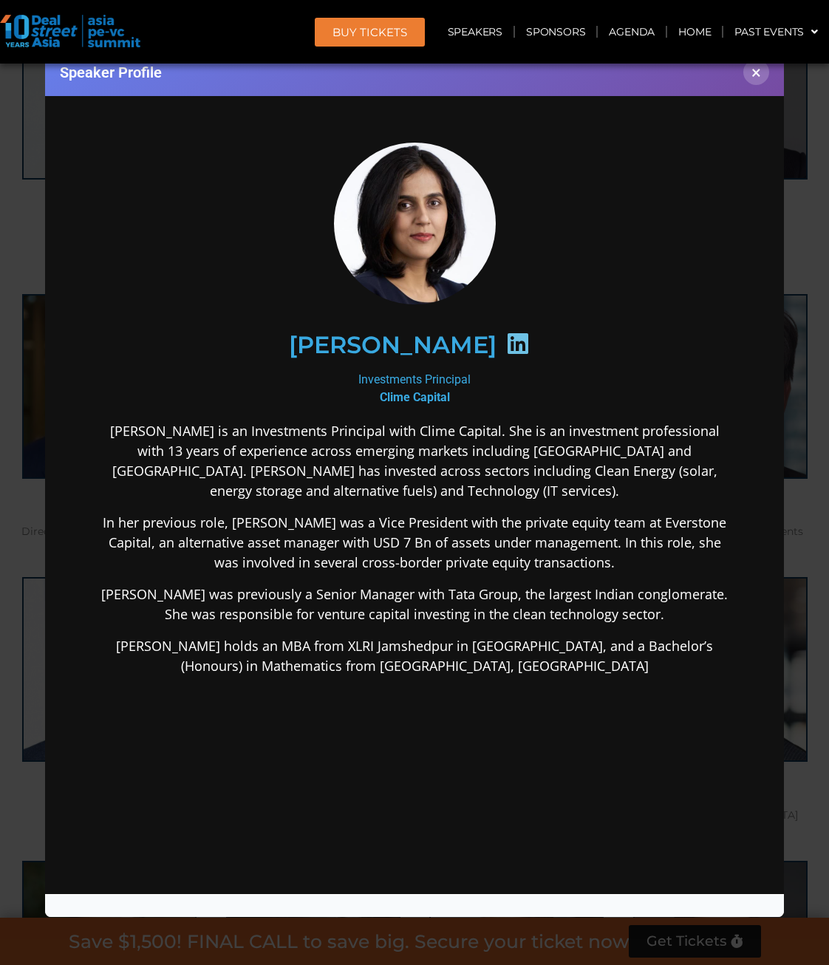
drag, startPoint x: 480, startPoint y: 482, endPoint x: 482, endPoint y: 490, distance: 9.1
click at [482, 490] on p "[PERSON_NAME] is an Investments Principal with Clime Capital. She is an investm…" at bounding box center [414, 461] width 638 height 80
click at [756, 79] on button "×" at bounding box center [756, 72] width 26 height 26
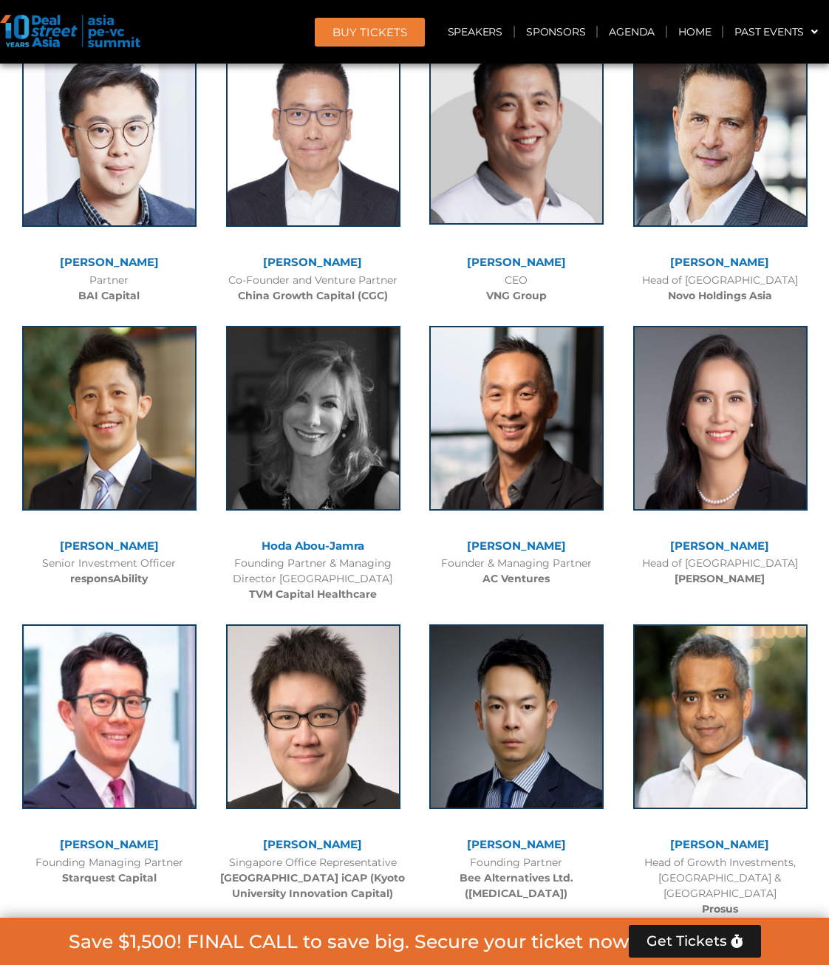
scroll to position [5687, 0]
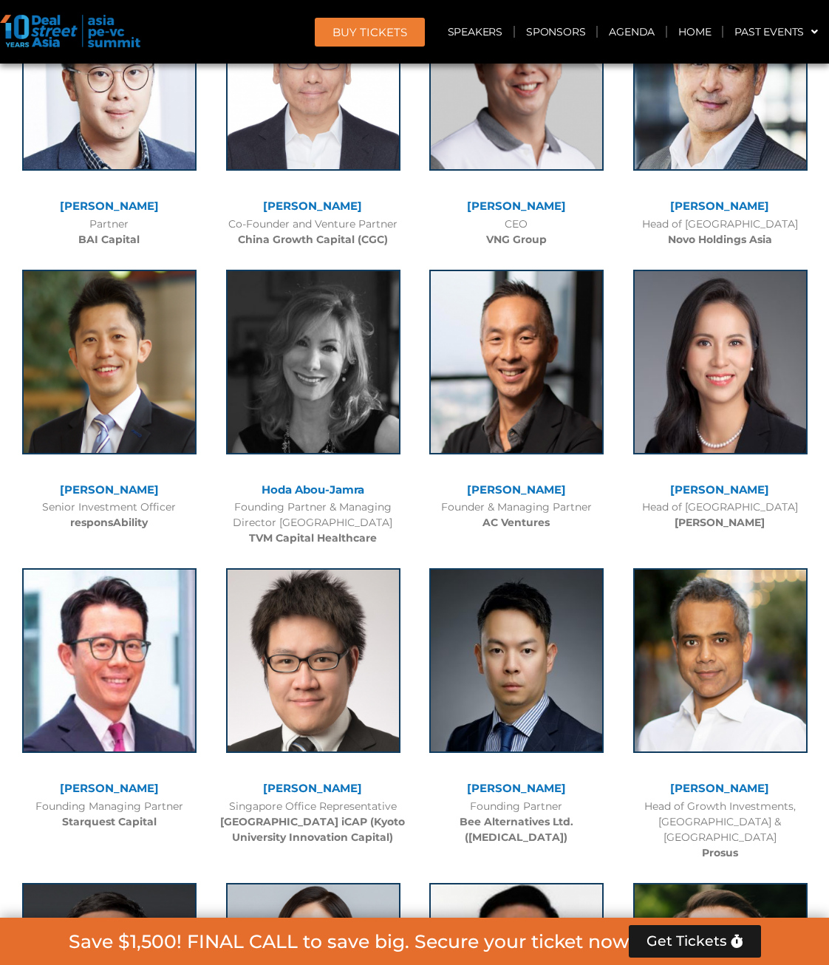
click at [744, 482] on link "[PERSON_NAME]" at bounding box center [719, 489] width 99 height 14
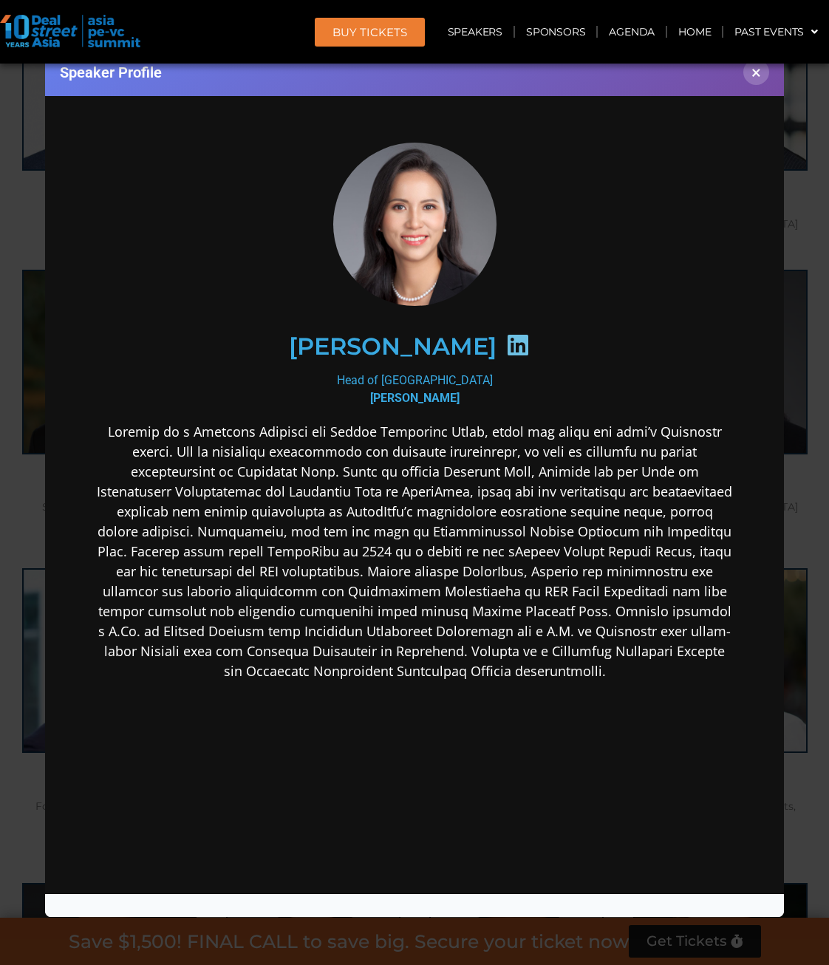
scroll to position [0, 0]
click at [443, 472] on p at bounding box center [414, 551] width 638 height 259
click at [342, 463] on p at bounding box center [414, 551] width 638 height 259
click at [274, 490] on p at bounding box center [414, 551] width 638 height 259
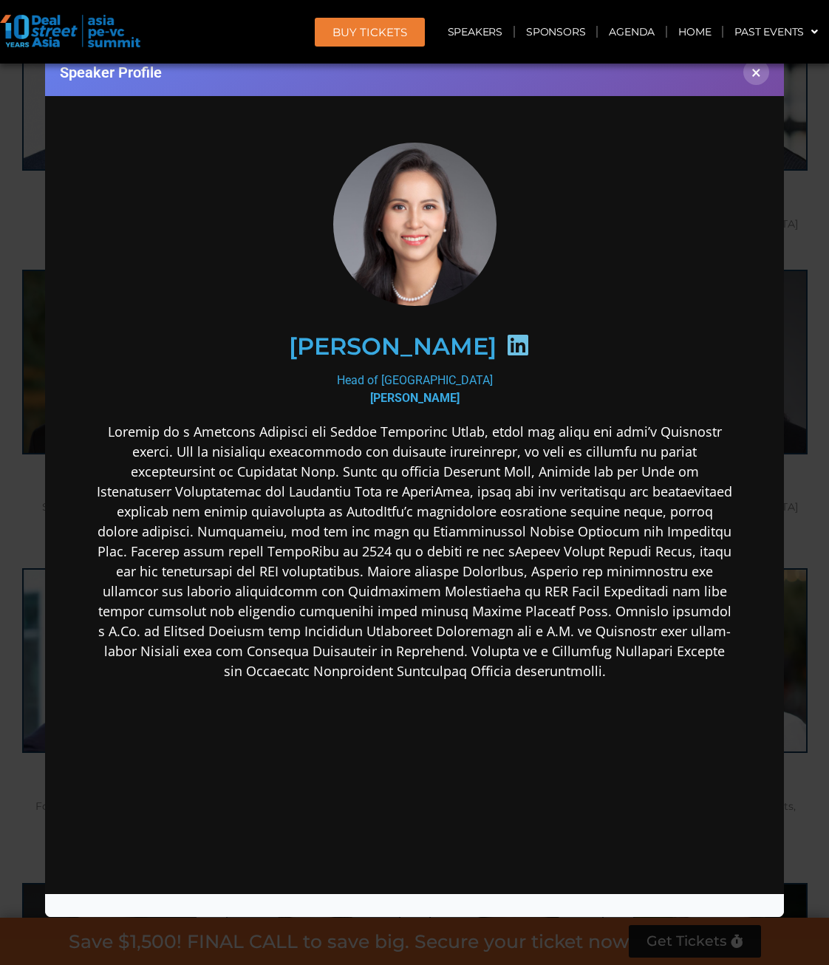
click at [753, 395] on div "[PERSON_NAME] Head of [GEOGRAPHIC_DATA] [PERSON_NAME]" at bounding box center [414, 528] width 709 height 843
click at [785, 393] on div "Speaker Profile ×" at bounding box center [414, 482] width 829 height 965
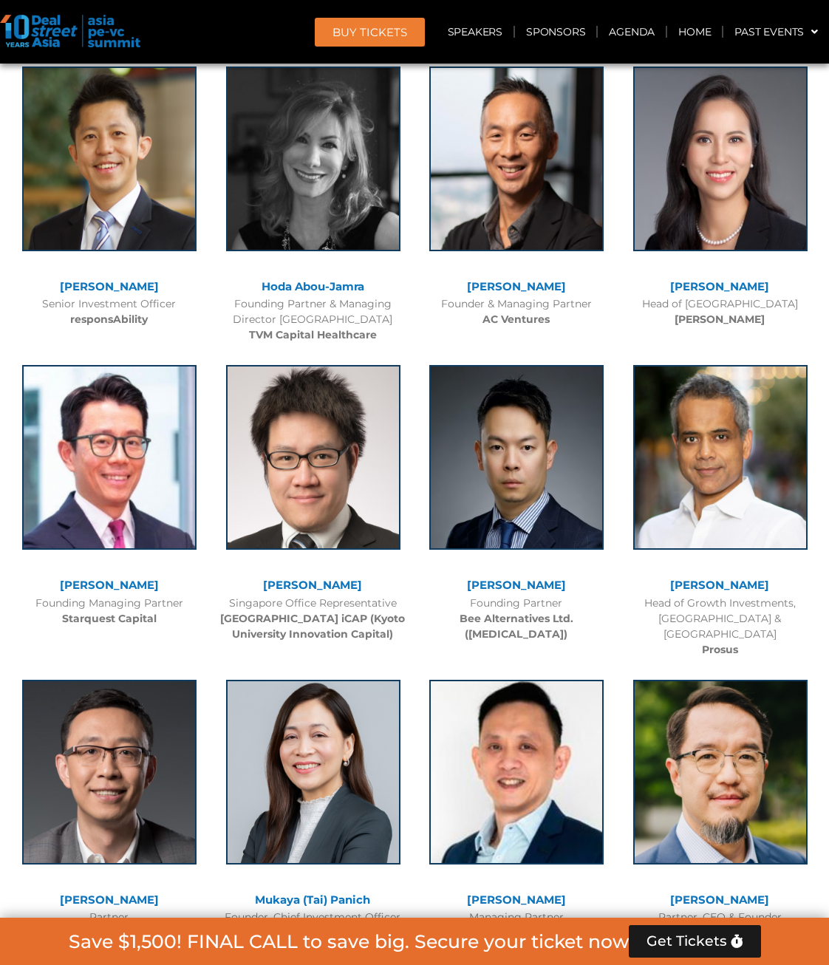
scroll to position [5908, 0]
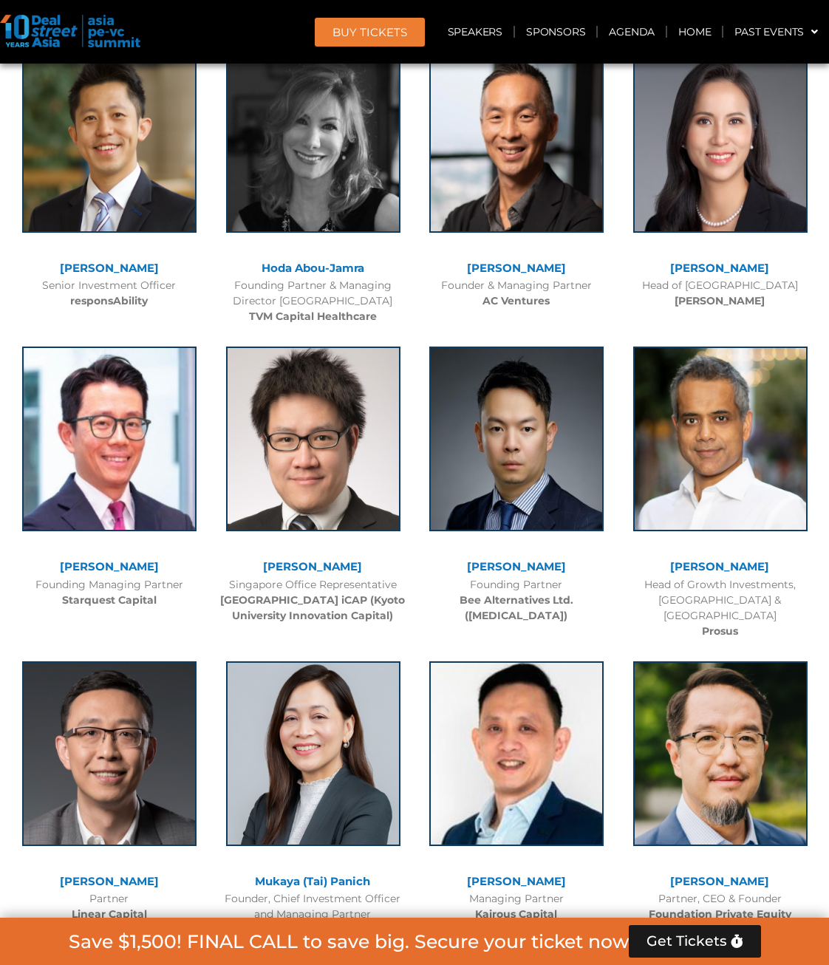
click at [530, 559] on link "[PERSON_NAME]" at bounding box center [516, 566] width 99 height 14
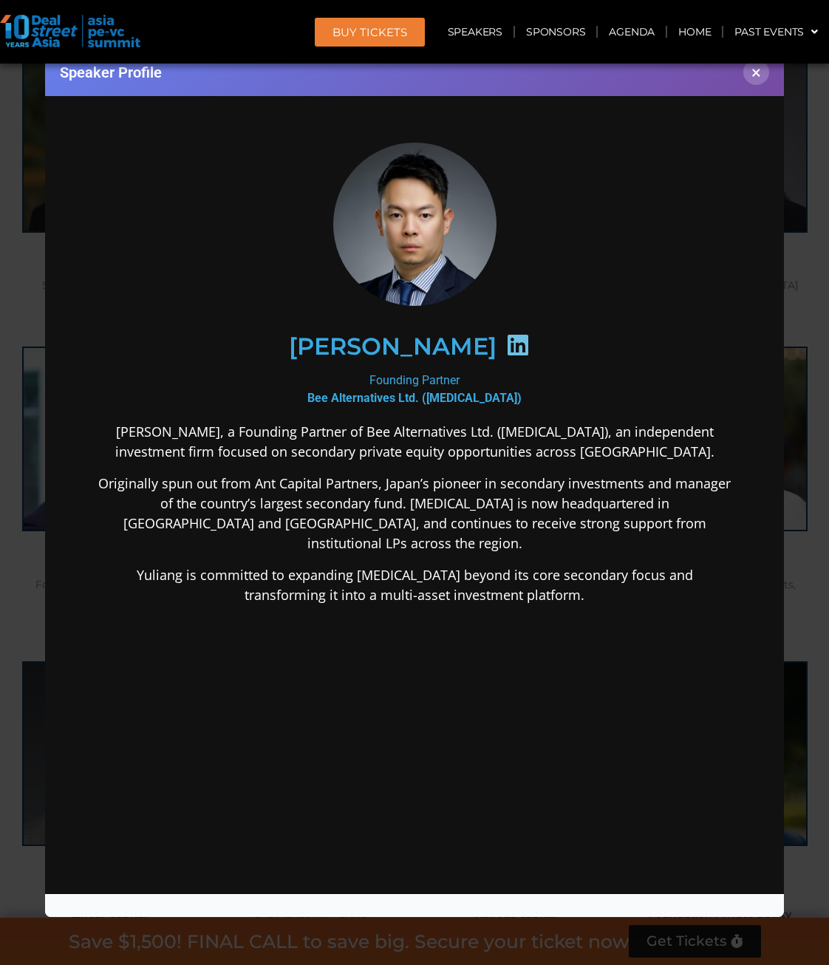
scroll to position [0, 0]
click at [758, 78] on button "×" at bounding box center [756, 72] width 26 height 26
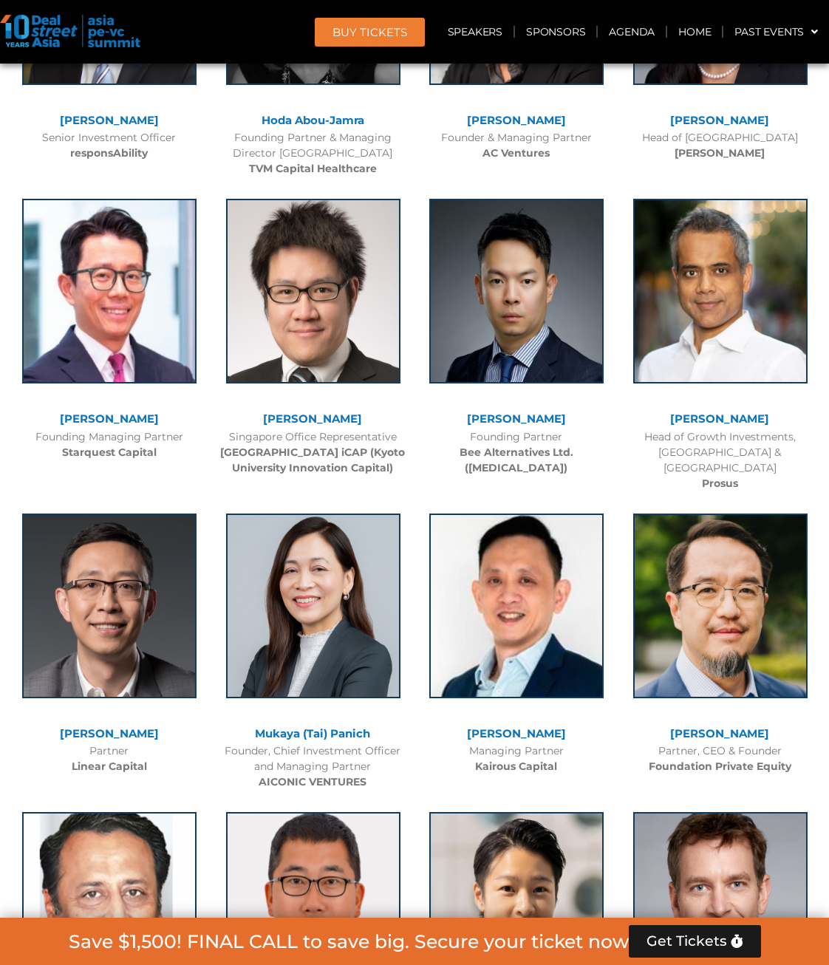
scroll to position [6277, 0]
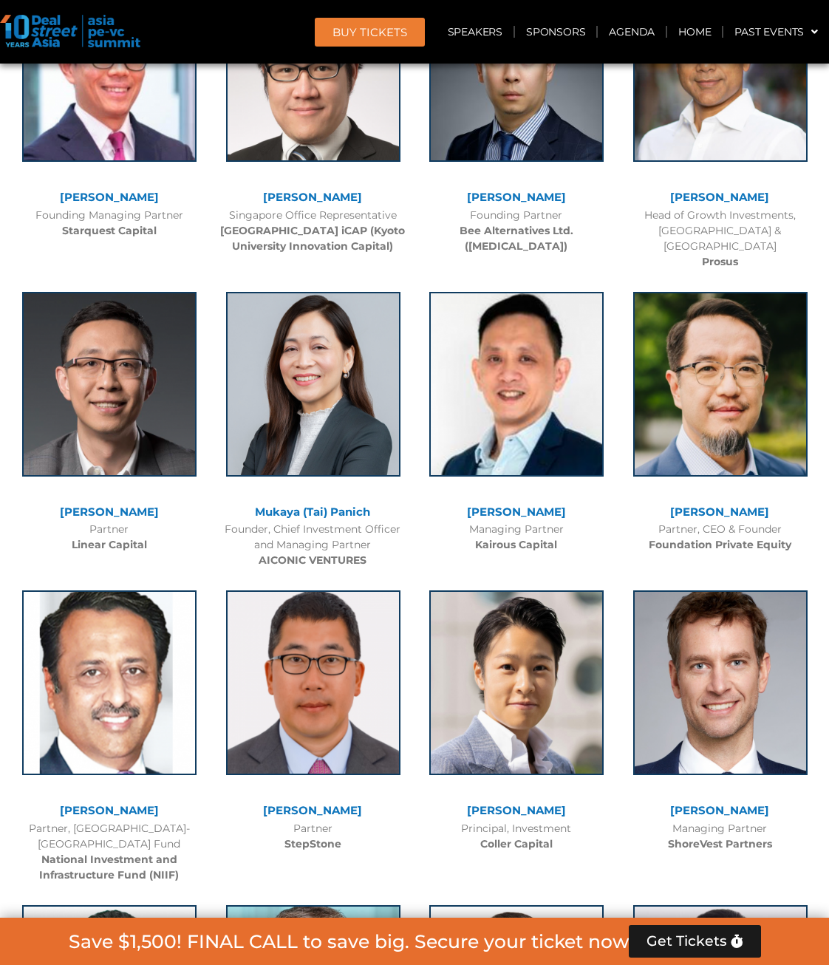
click at [124, 504] on link "[PERSON_NAME]" at bounding box center [109, 511] width 99 height 14
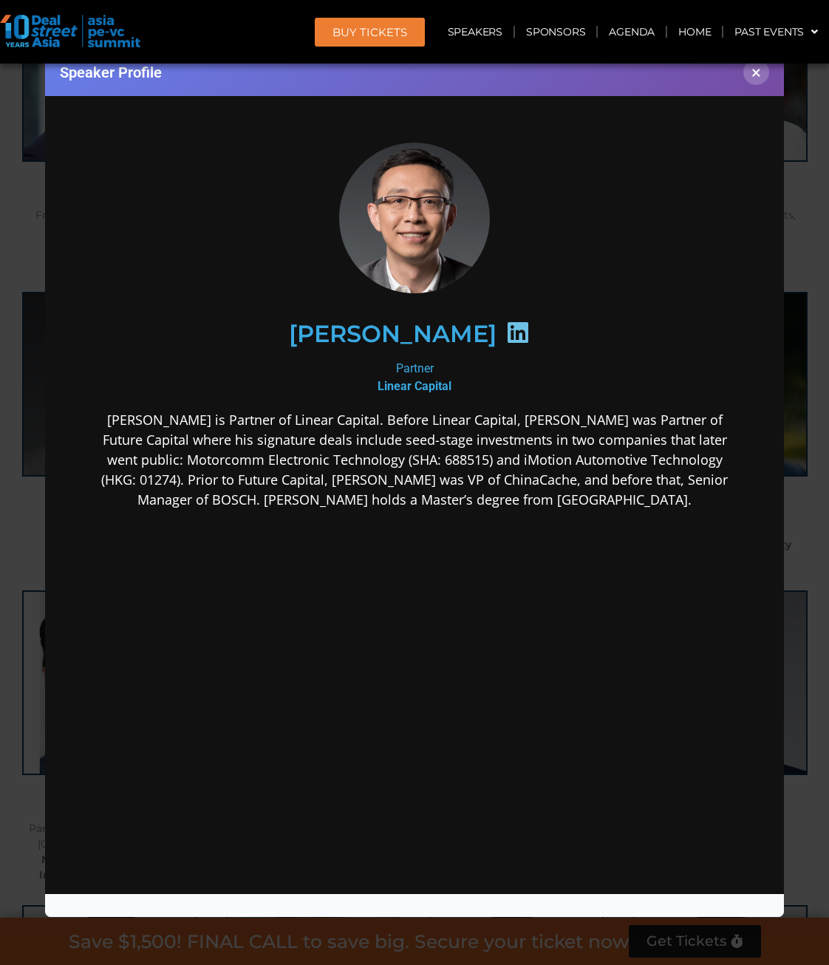
scroll to position [0, 0]
click at [789, 462] on div "Speaker Profile ×" at bounding box center [414, 482] width 829 height 965
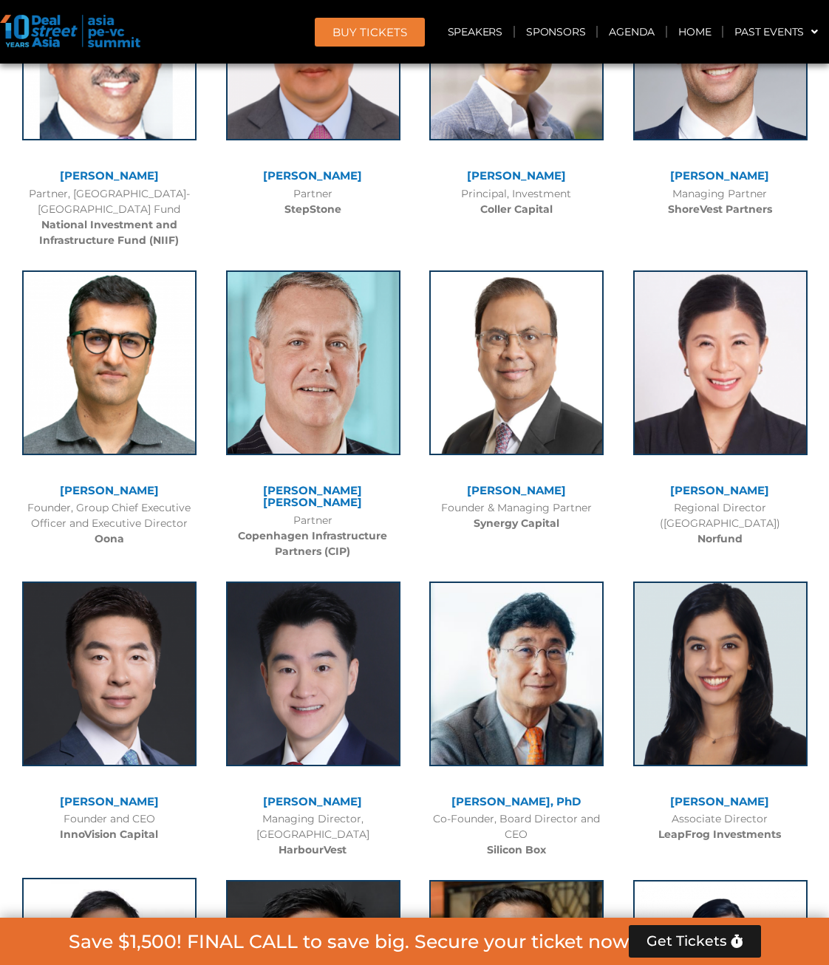
scroll to position [7016, 0]
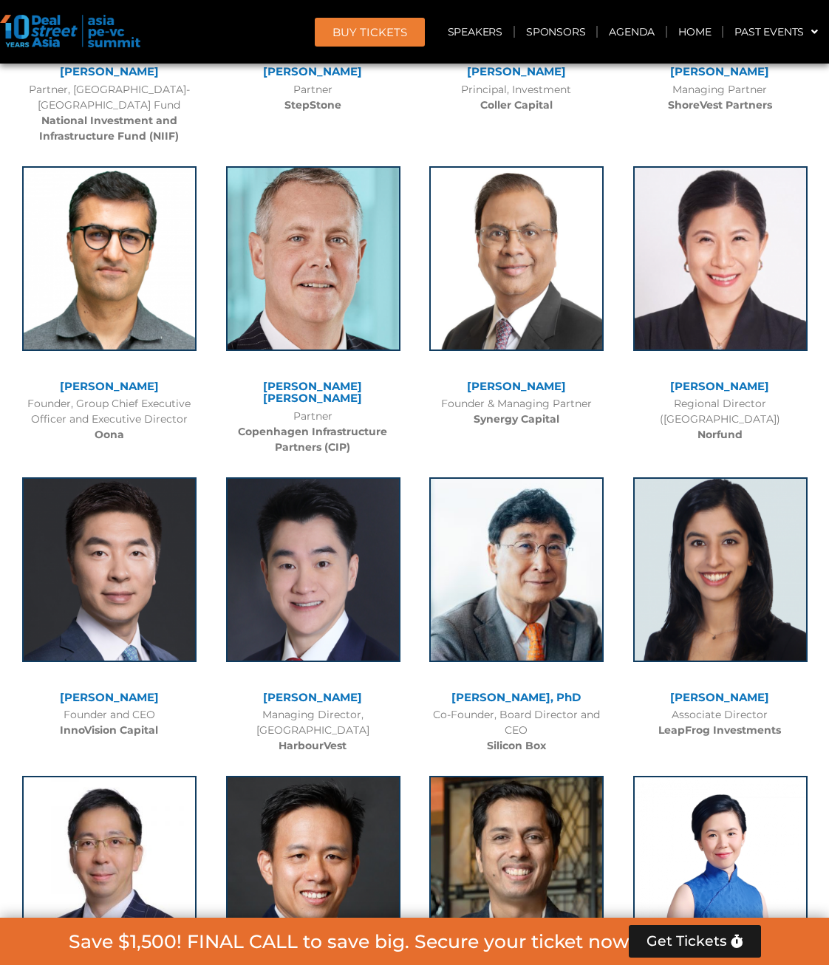
click at [319, 690] on link "[PERSON_NAME]" at bounding box center [312, 697] width 99 height 14
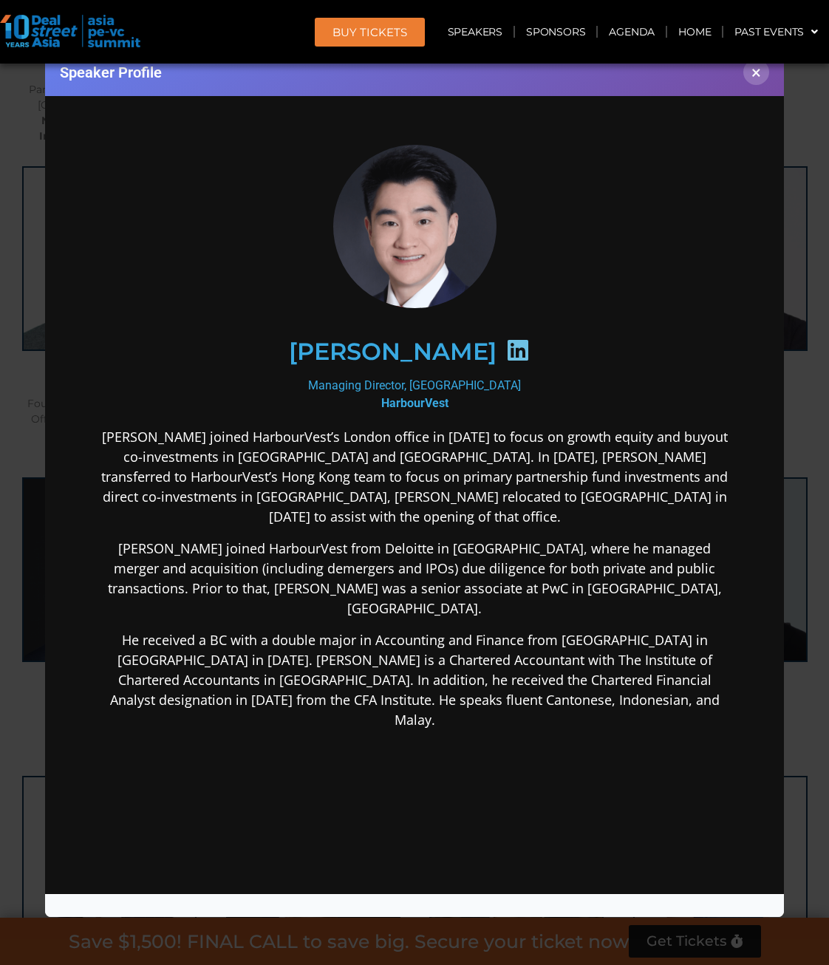
scroll to position [0, 0]
click at [793, 476] on div "Speaker Profile ×" at bounding box center [414, 482] width 829 height 965
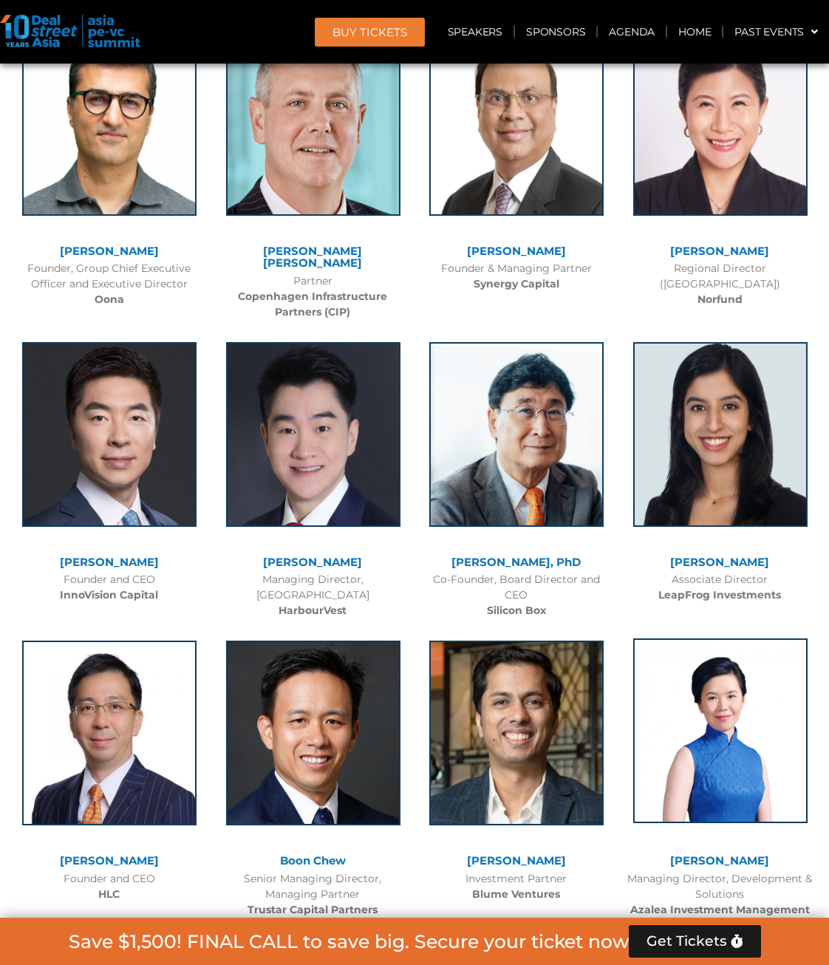
scroll to position [7311, 0]
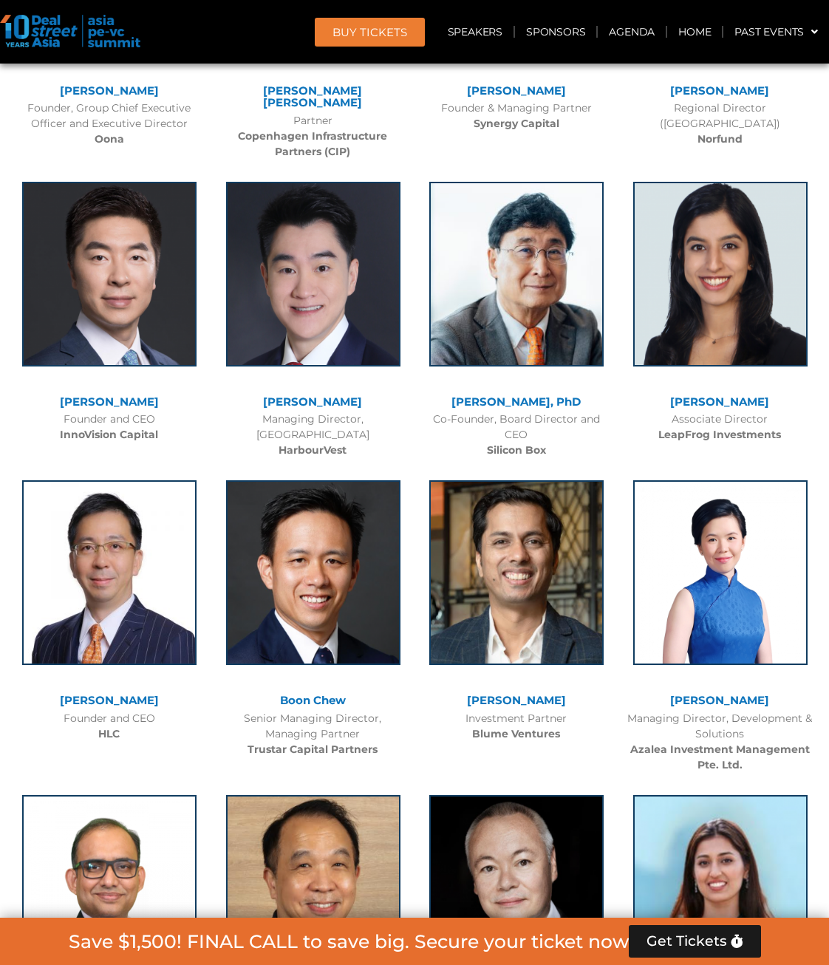
click at [715, 693] on link "[PERSON_NAME]" at bounding box center [719, 700] width 99 height 14
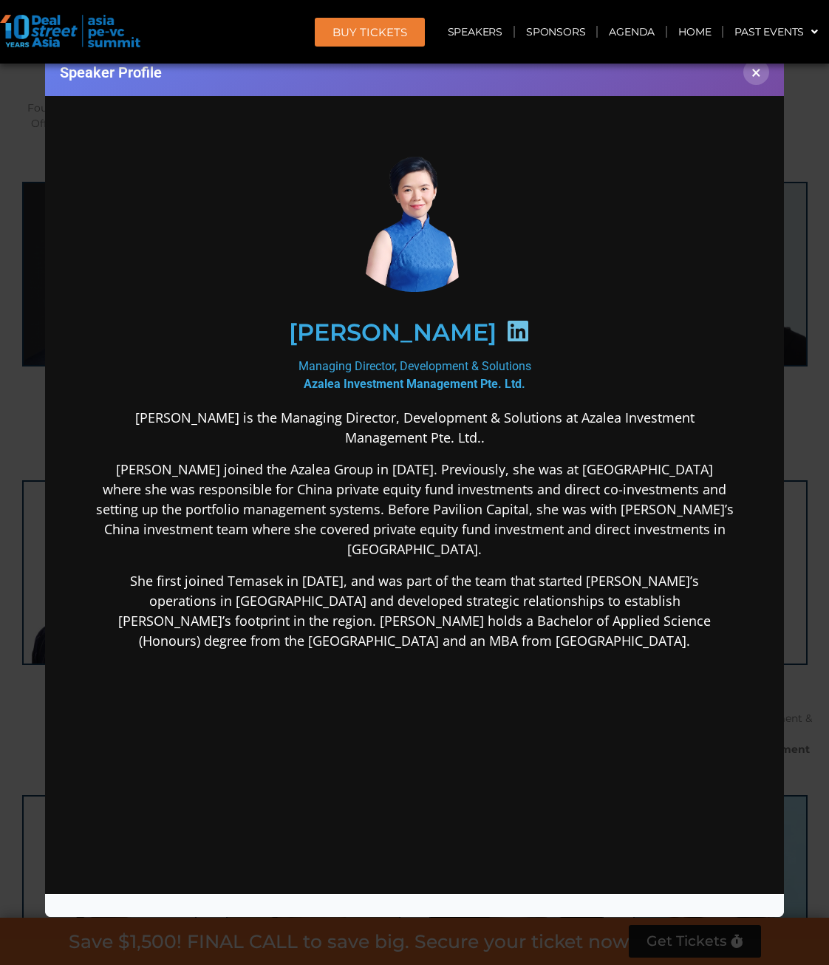
scroll to position [0, 0]
drag, startPoint x: 530, startPoint y: 452, endPoint x: 165, endPoint y: 485, distance: 366.3
click at [165, 485] on div "[PERSON_NAME] is the Managing Director, Development & Solutions at Azalea Inves…" at bounding box center [414, 646] width 638 height 476
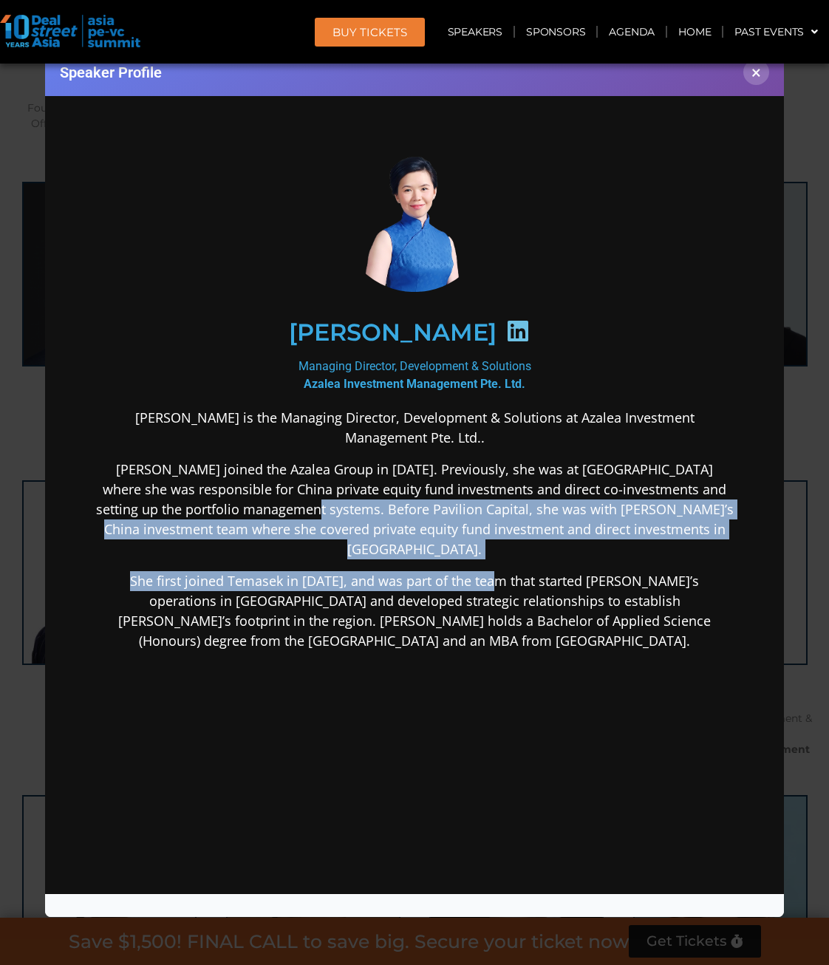
drag, startPoint x: 301, startPoint y: 511, endPoint x: 480, endPoint y: 565, distance: 186.7
click at [480, 565] on div "[PERSON_NAME] is the Managing Director, Development & Solutions at Azalea Inves…" at bounding box center [414, 646] width 638 height 476
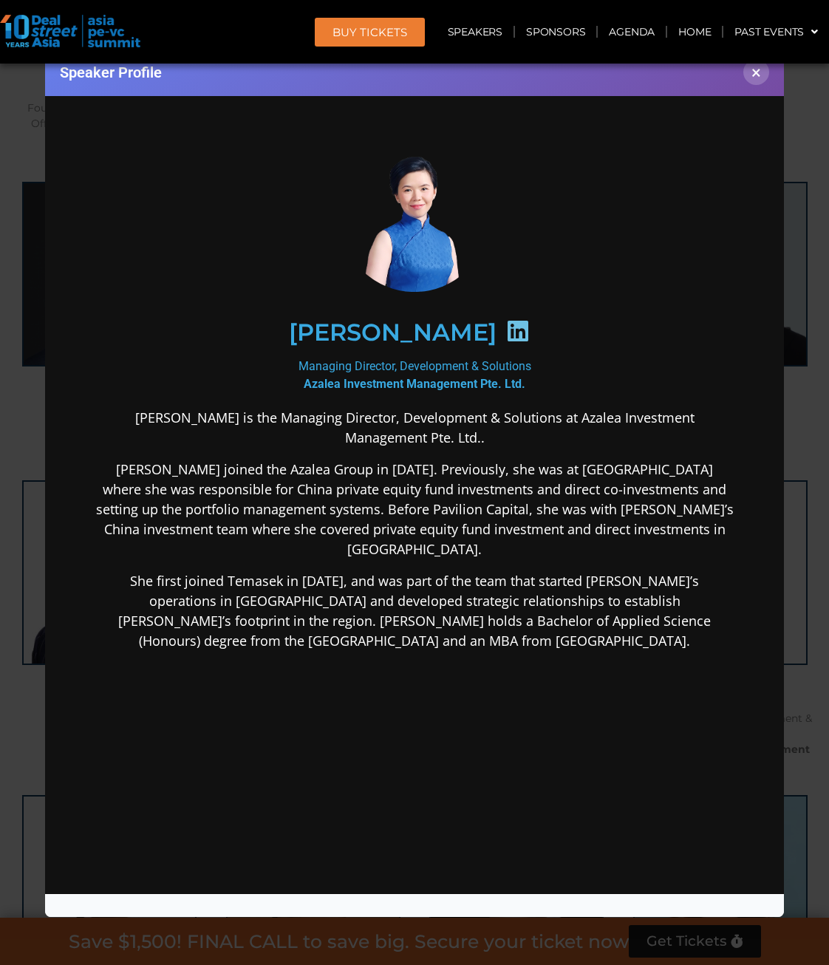
drag, startPoint x: 480, startPoint y: 565, endPoint x: 439, endPoint y: 587, distance: 46.3
click at [439, 587] on p "She first joined Temasek in [DATE], and was part of the team that started [PERS…" at bounding box center [414, 611] width 638 height 80
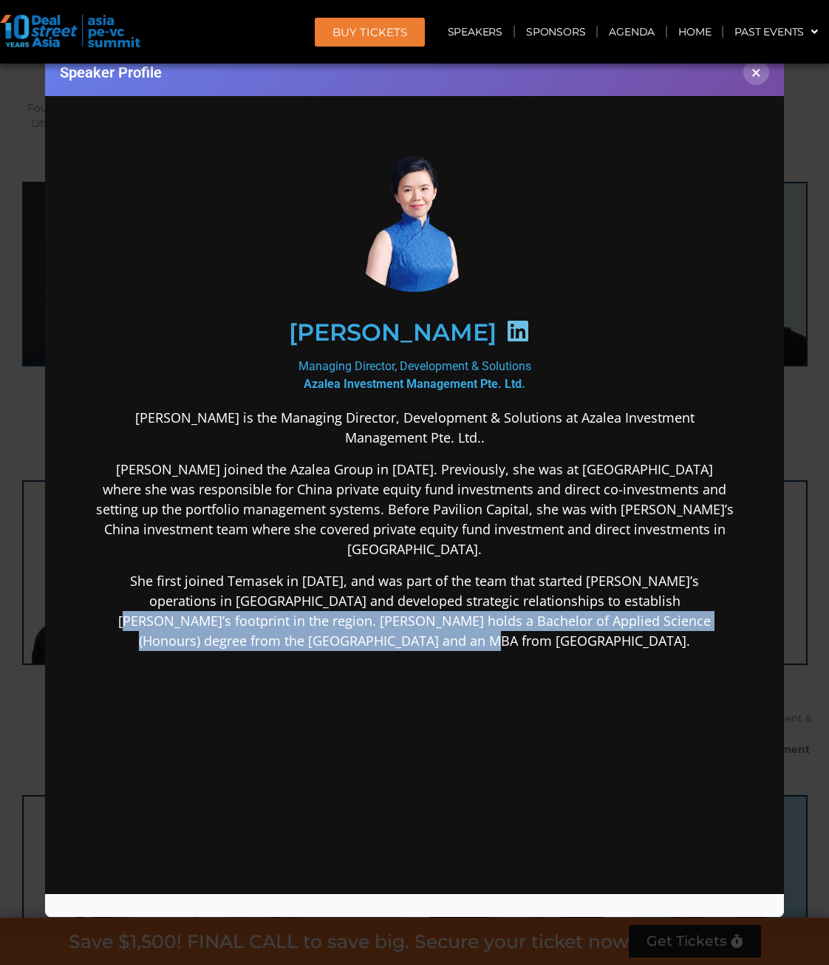
drag, startPoint x: 583, startPoint y: 576, endPoint x: 530, endPoint y: 614, distance: 65.0
click at [530, 614] on p "She first joined Temasek in [DATE], and was part of the team that started [PERS…" at bounding box center [414, 611] width 638 height 80
drag, startPoint x: 530, startPoint y: 614, endPoint x: 513, endPoint y: 628, distance: 22.2
click at [513, 628] on p "She first joined Temasek in [DATE], and was part of the team that started [PERS…" at bounding box center [414, 611] width 638 height 80
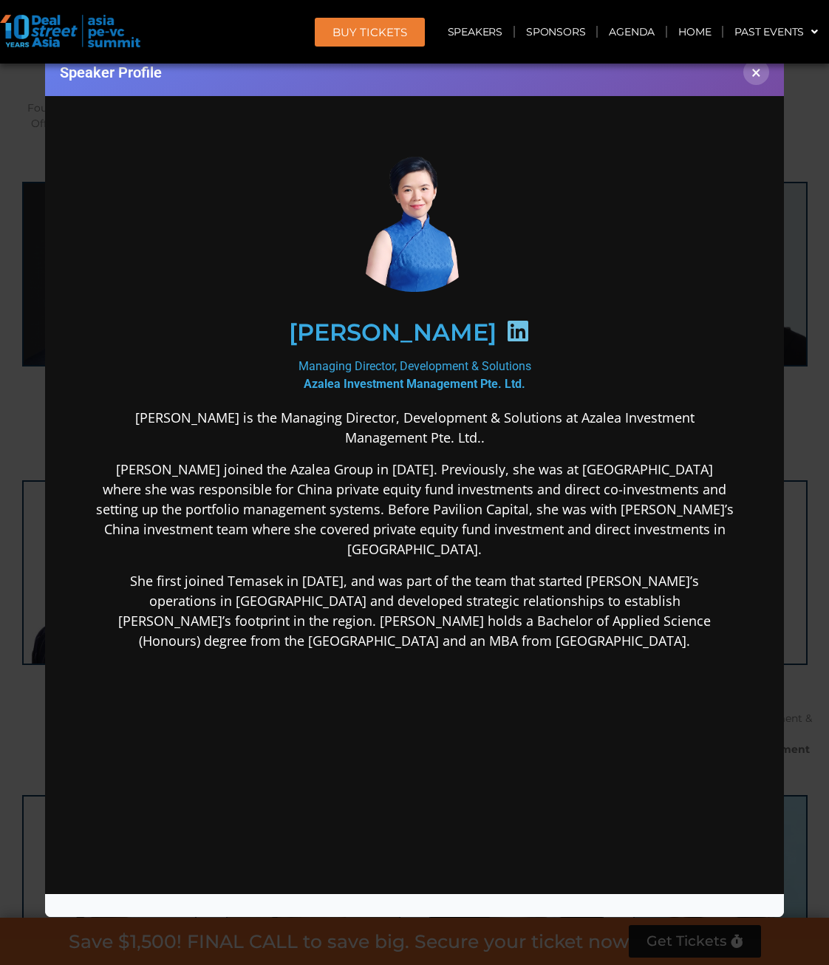
click at [506, 328] on icon at bounding box center [518, 331] width 24 height 24
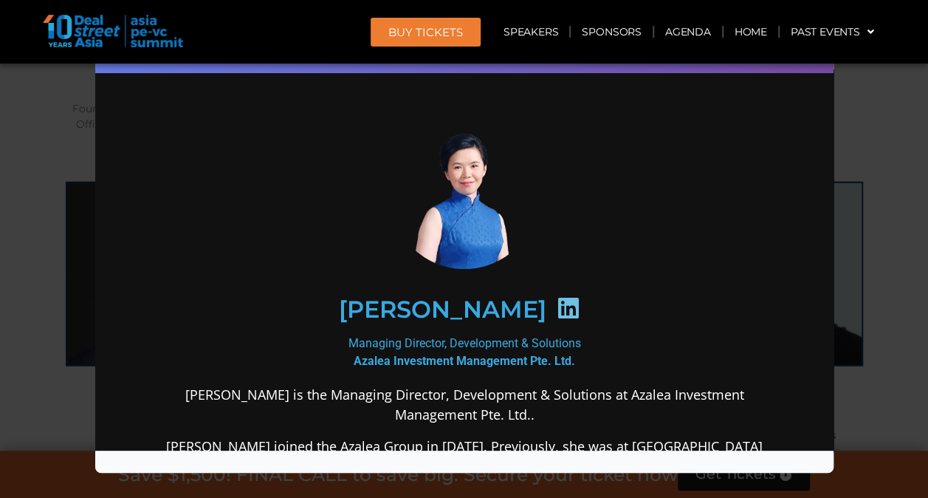
scroll to position [74, 0]
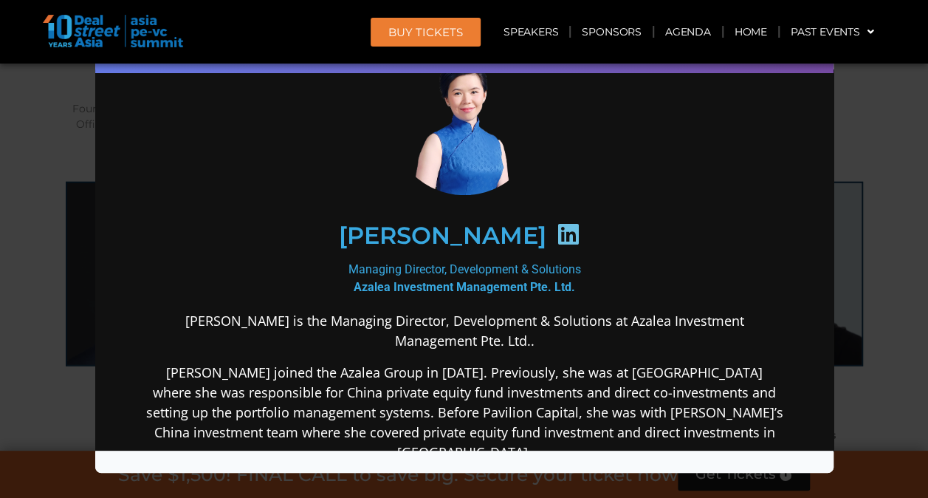
click at [828, 137] on div "Speaker Profile ×" at bounding box center [464, 249] width 928 height 498
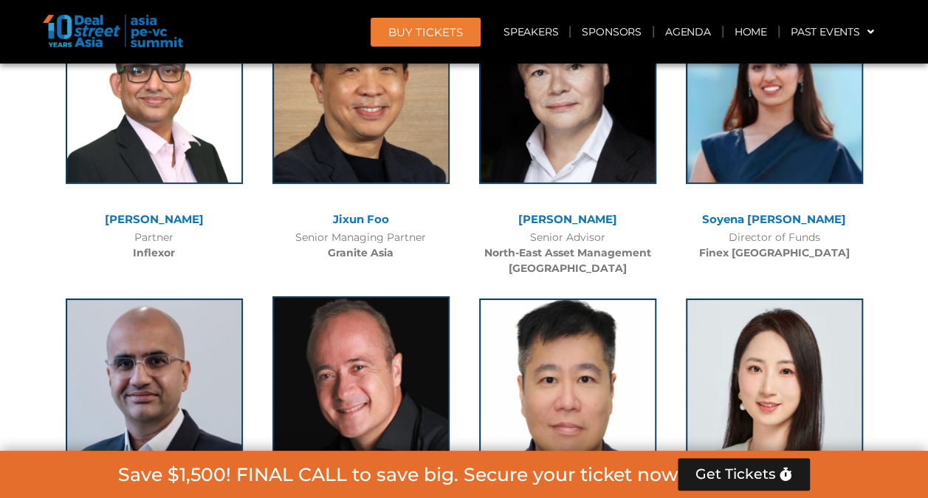
scroll to position [8274, 0]
